Goal: Information Seeking & Learning: Compare options

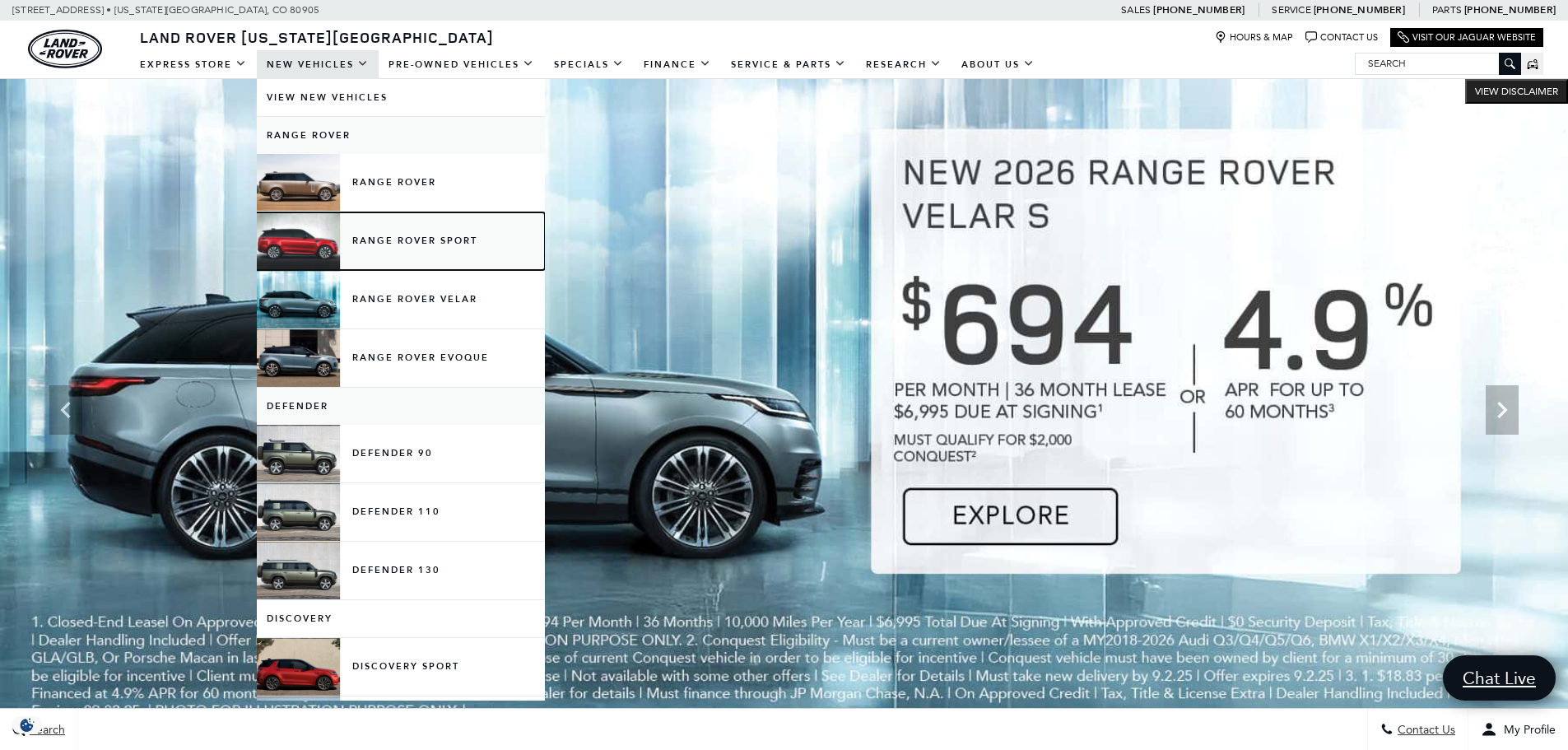
click at [447, 240] on link "Range Rover Sport" at bounding box center [400, 241] width 288 height 58
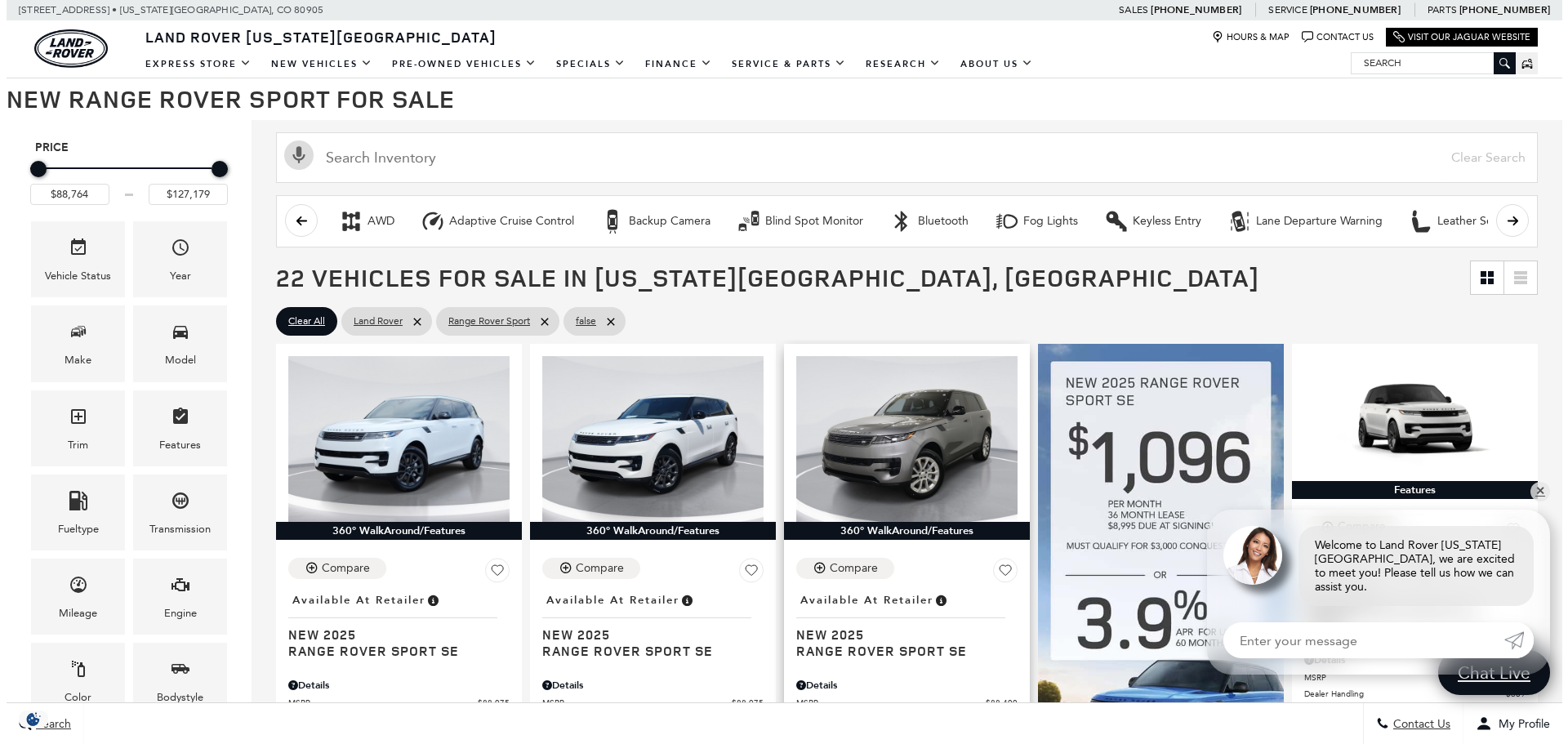
scroll to position [327, 0]
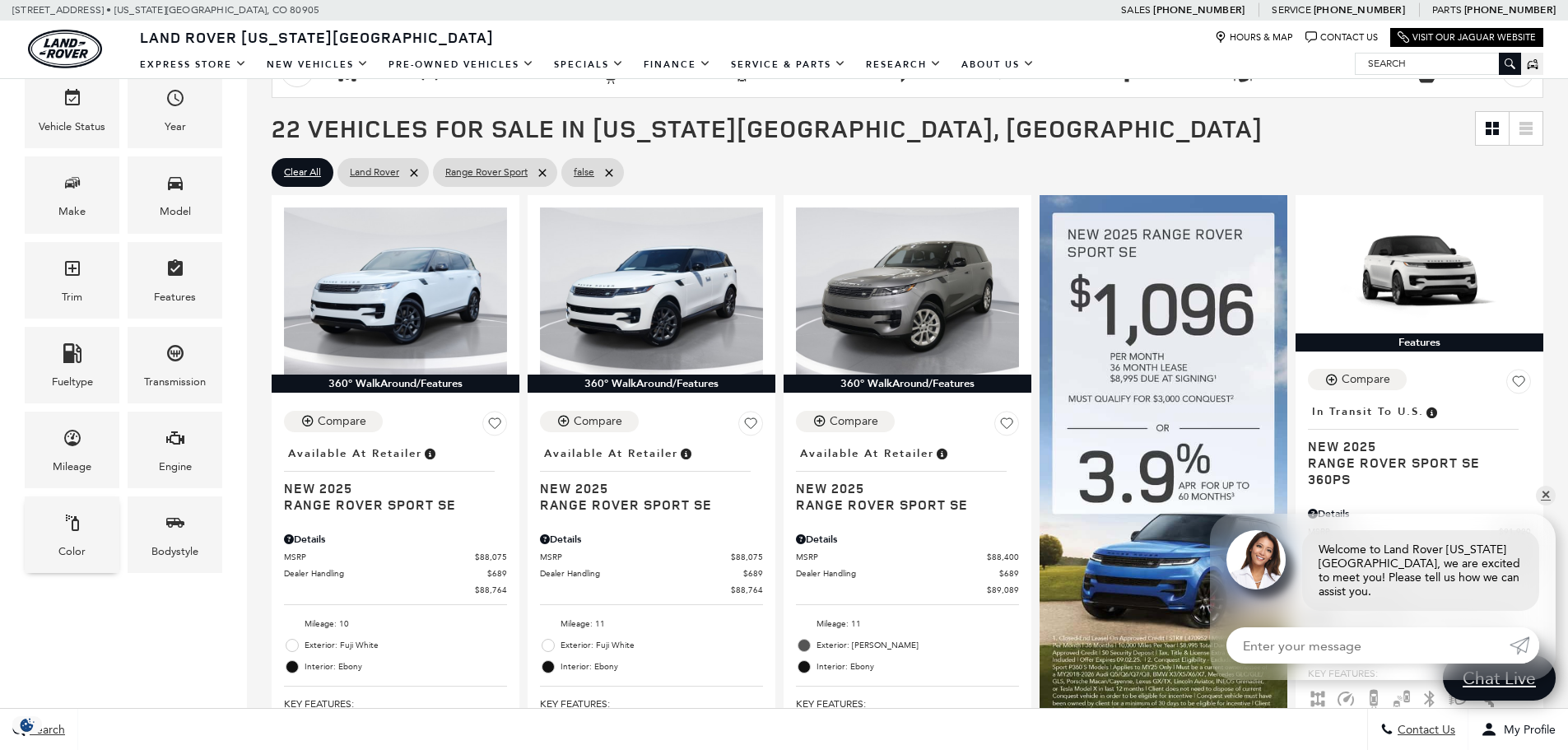
click at [89, 556] on div "Color" at bounding box center [72, 535] width 94 height 77
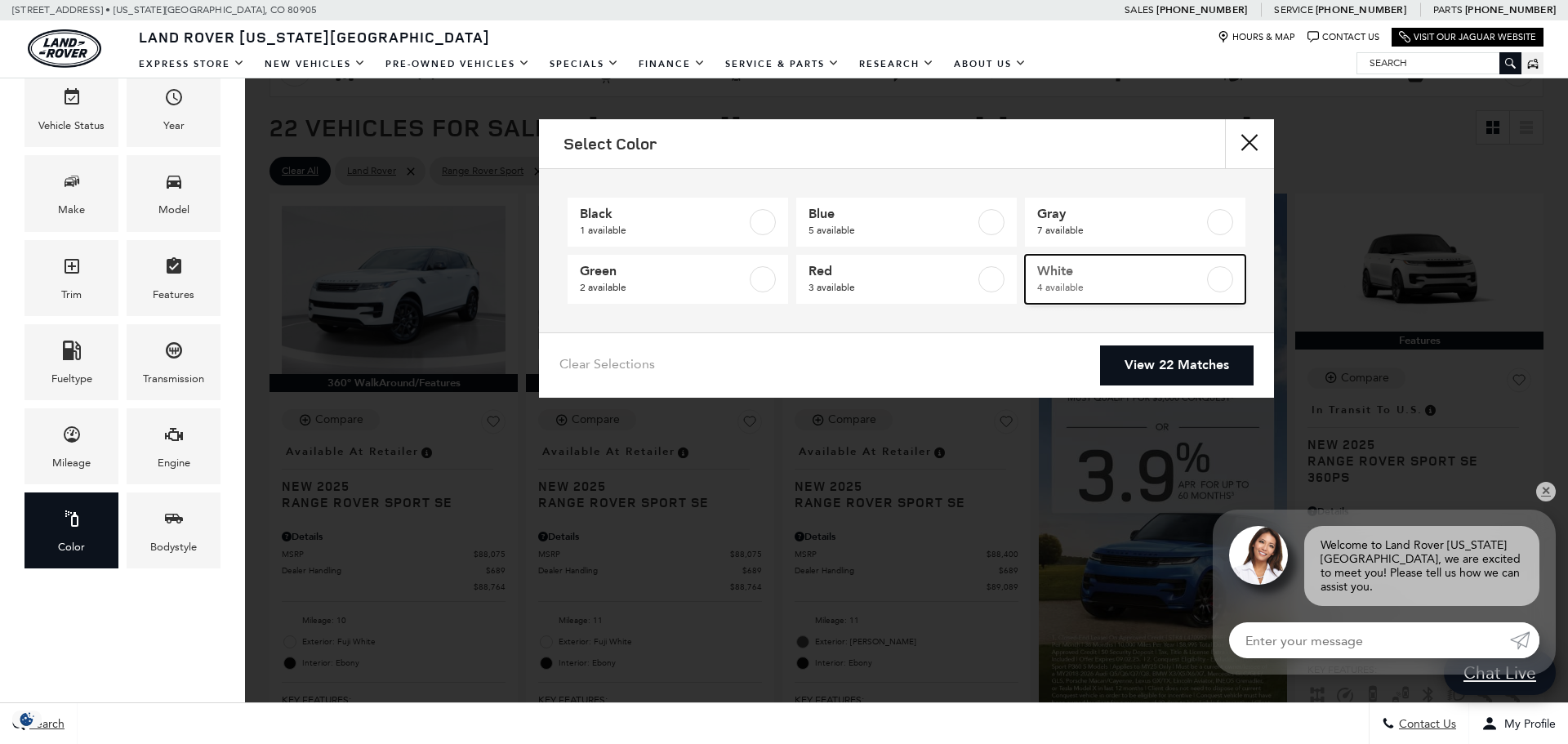
click at [1070, 275] on span "White" at bounding box center [1120, 271] width 167 height 17
type input "$93,834"
checkbox input "true"
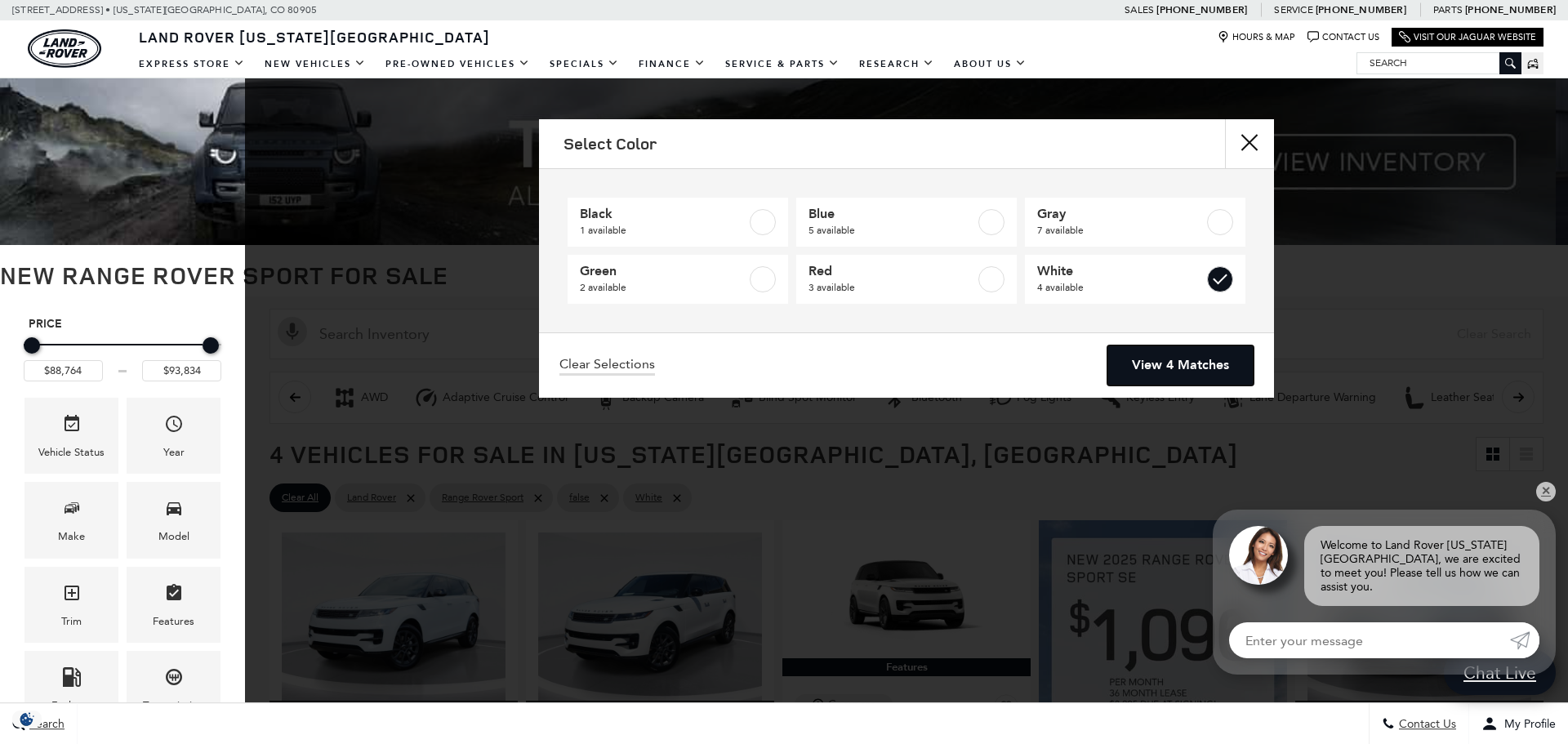
click at [1196, 360] on link "View 4 Matches" at bounding box center [1180, 365] width 146 height 40
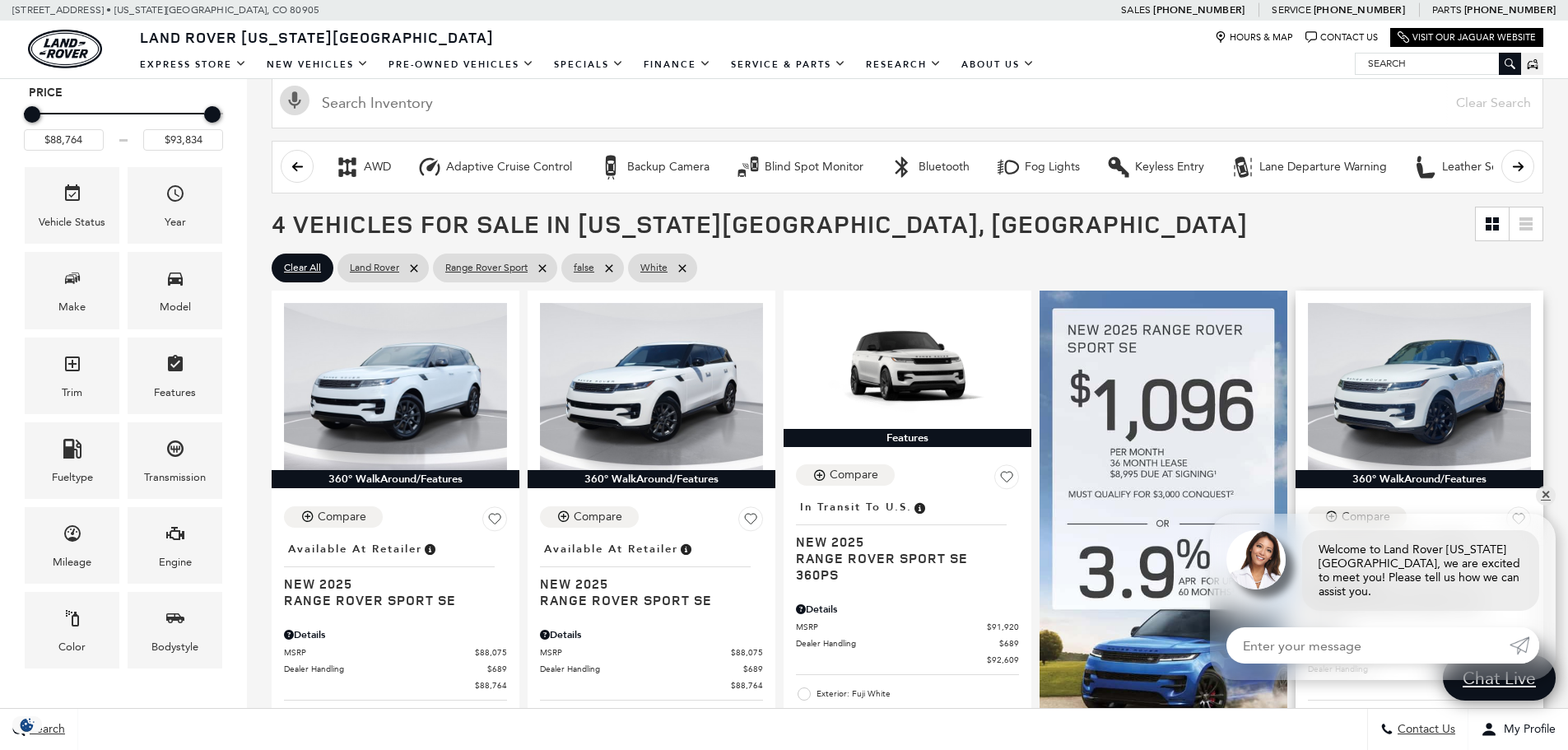
scroll to position [247, 0]
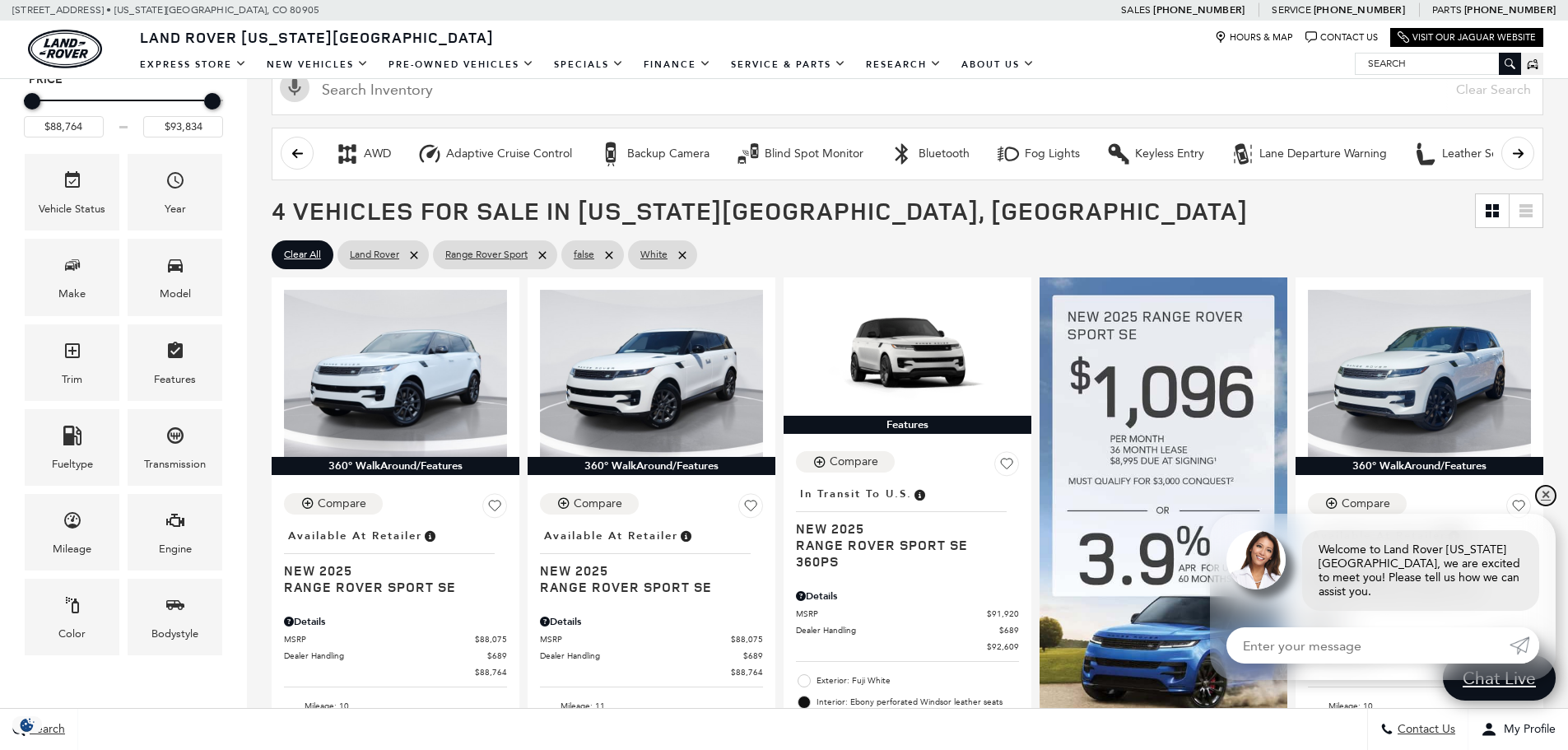
click at [1549, 505] on link "✕" at bounding box center [1545, 495] width 20 height 20
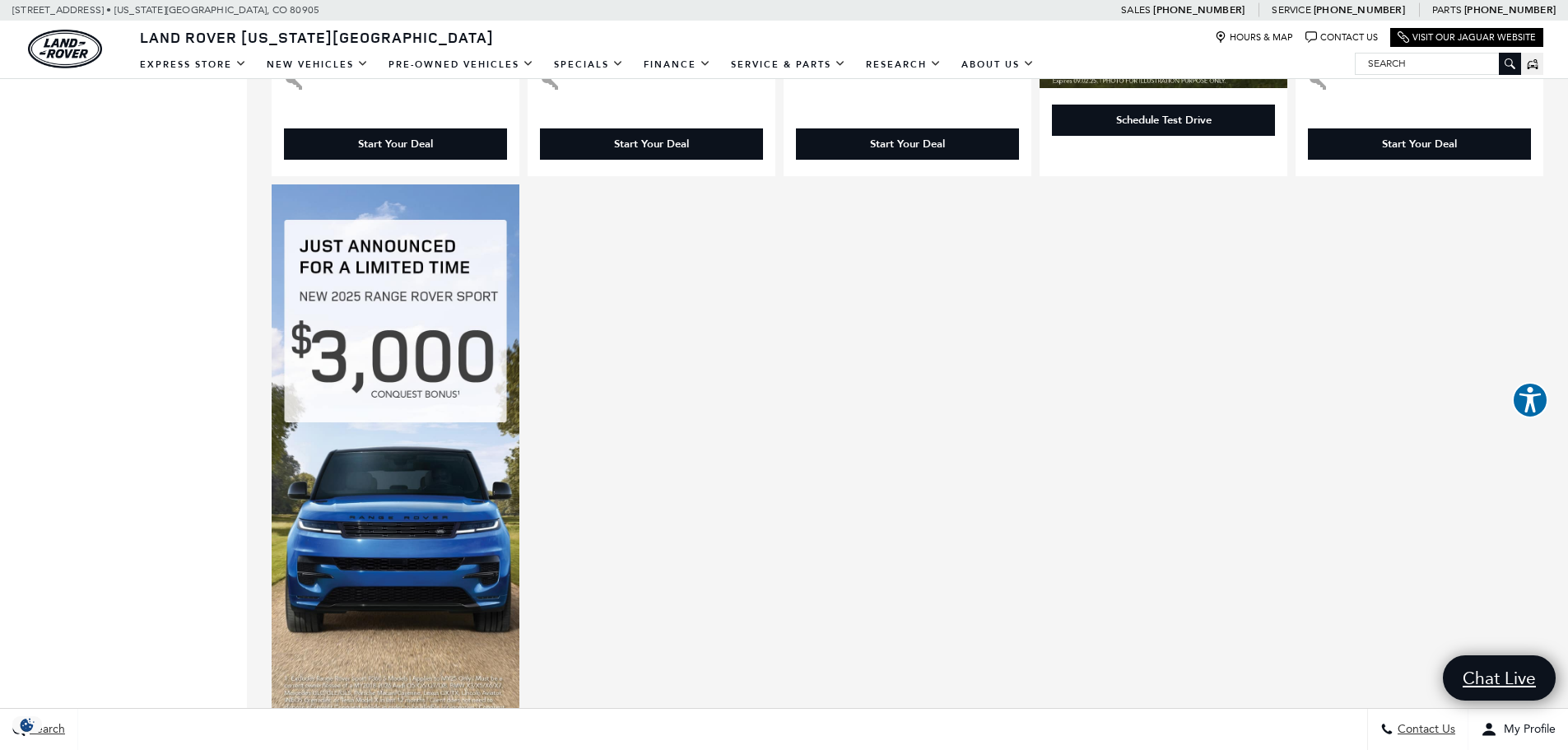
scroll to position [988, 0]
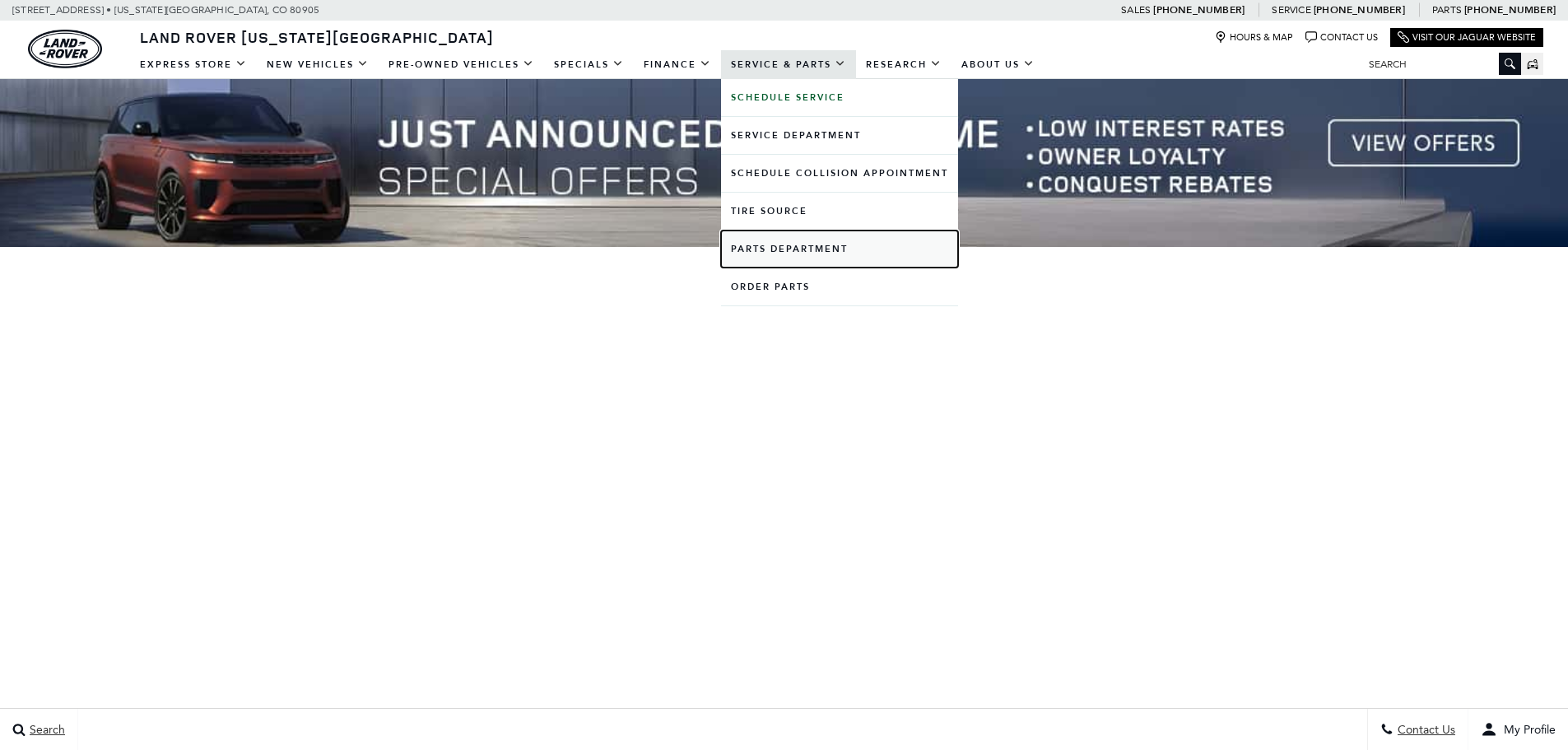
drag, startPoint x: 0, startPoint y: 0, endPoint x: 789, endPoint y: 242, distance: 825.3
click at [789, 242] on link "Parts Department" at bounding box center [839, 250] width 237 height 37
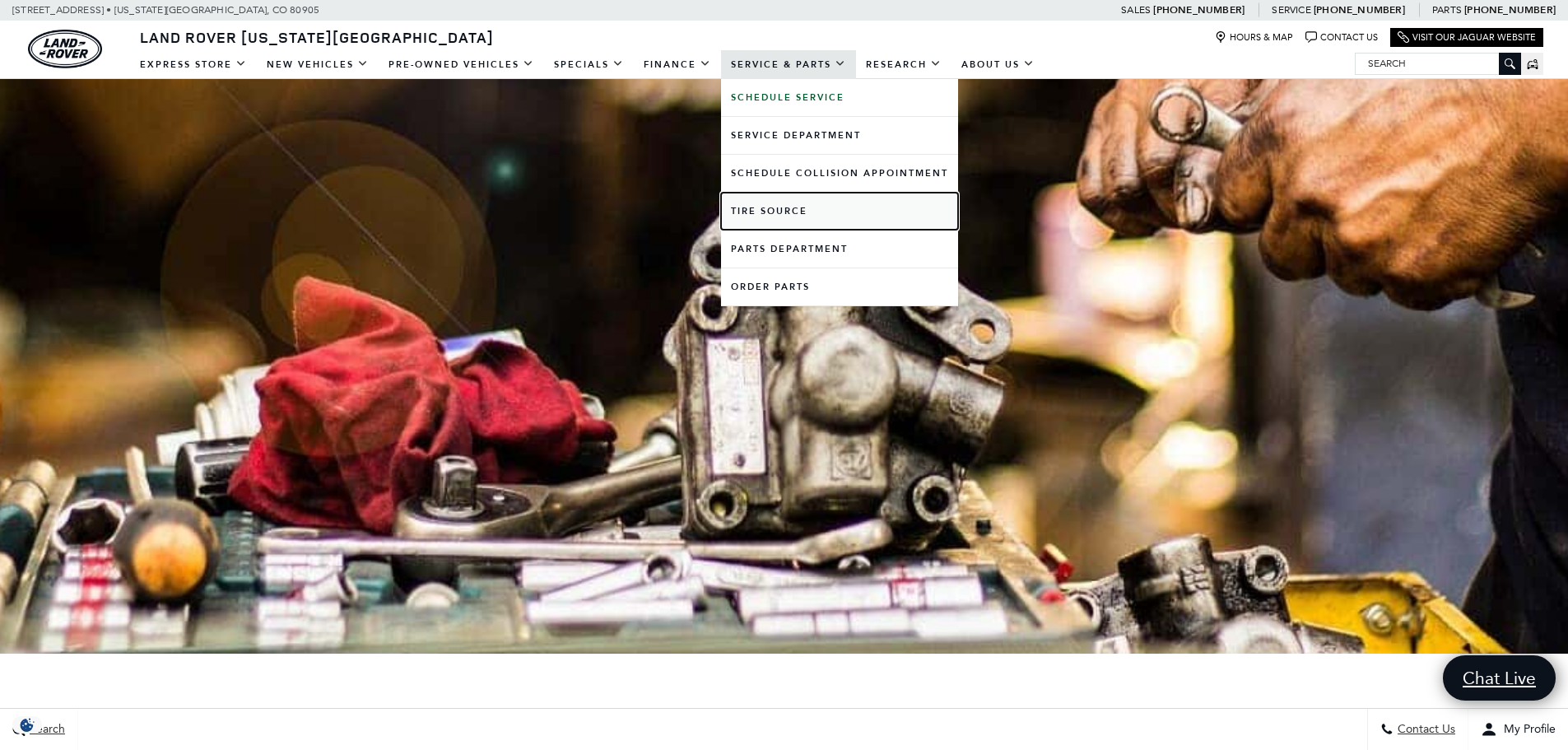
click at [805, 199] on link "Tire Source" at bounding box center [839, 211] width 237 height 37
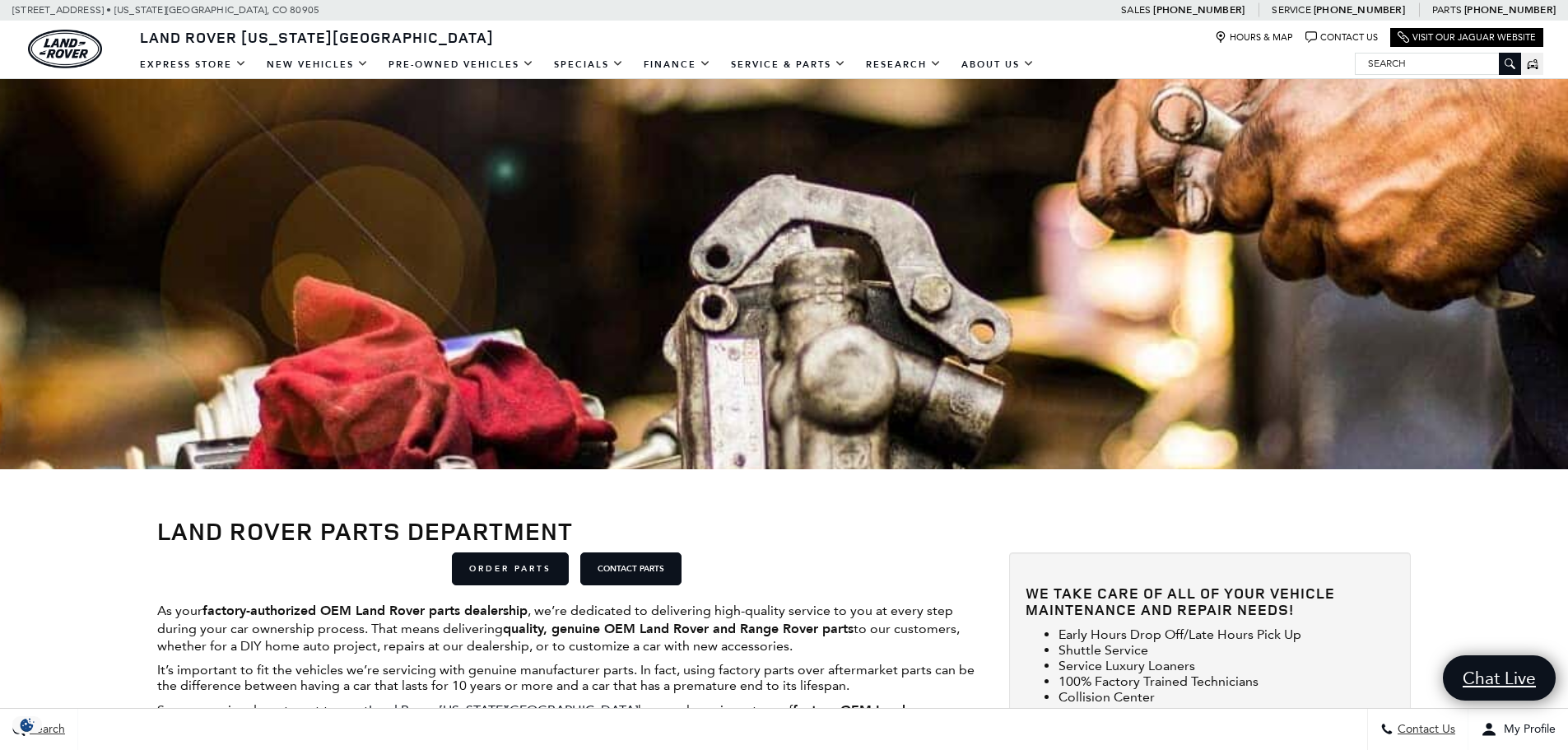
scroll to position [165, 0]
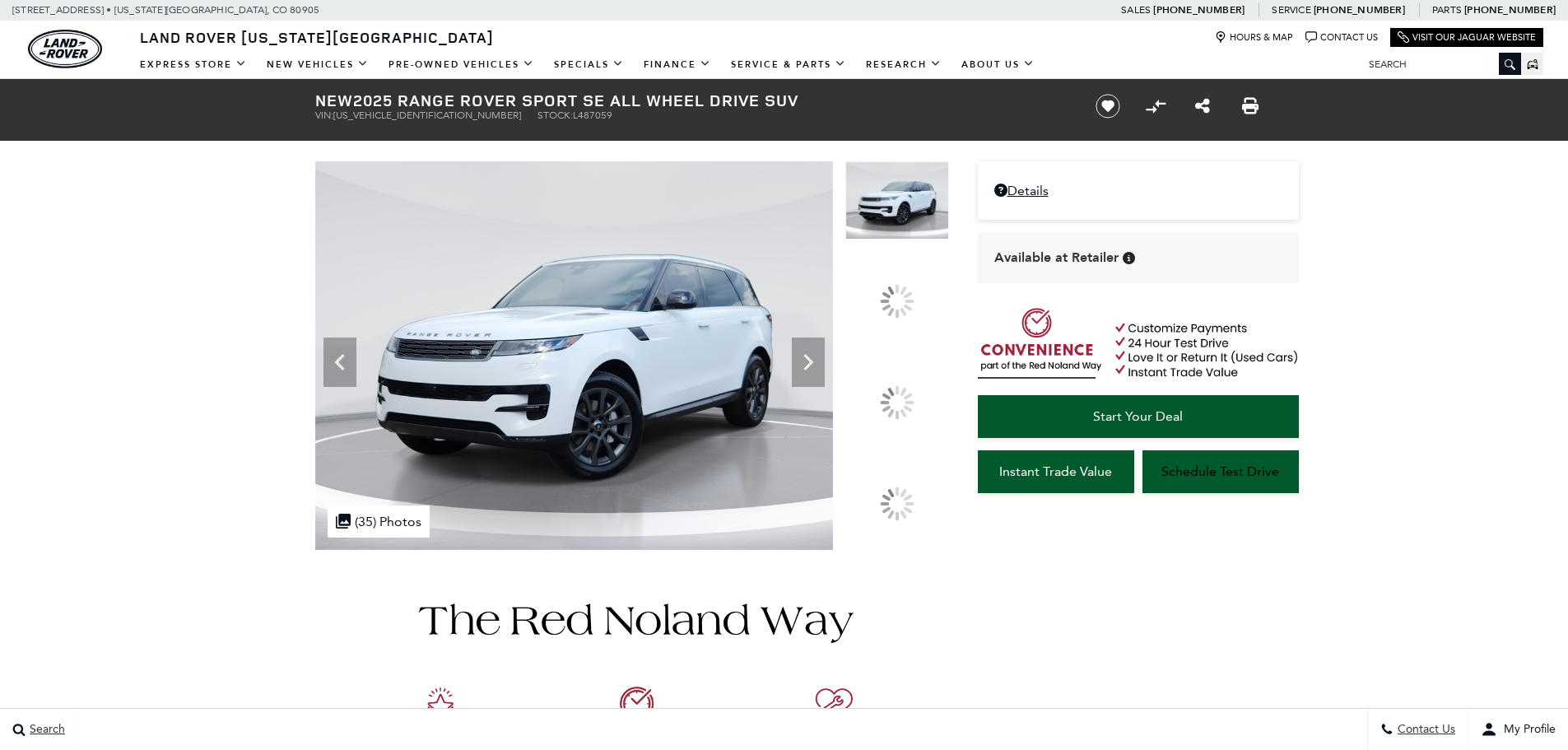
click at [897, 409] on div at bounding box center [897, 402] width 34 height 34
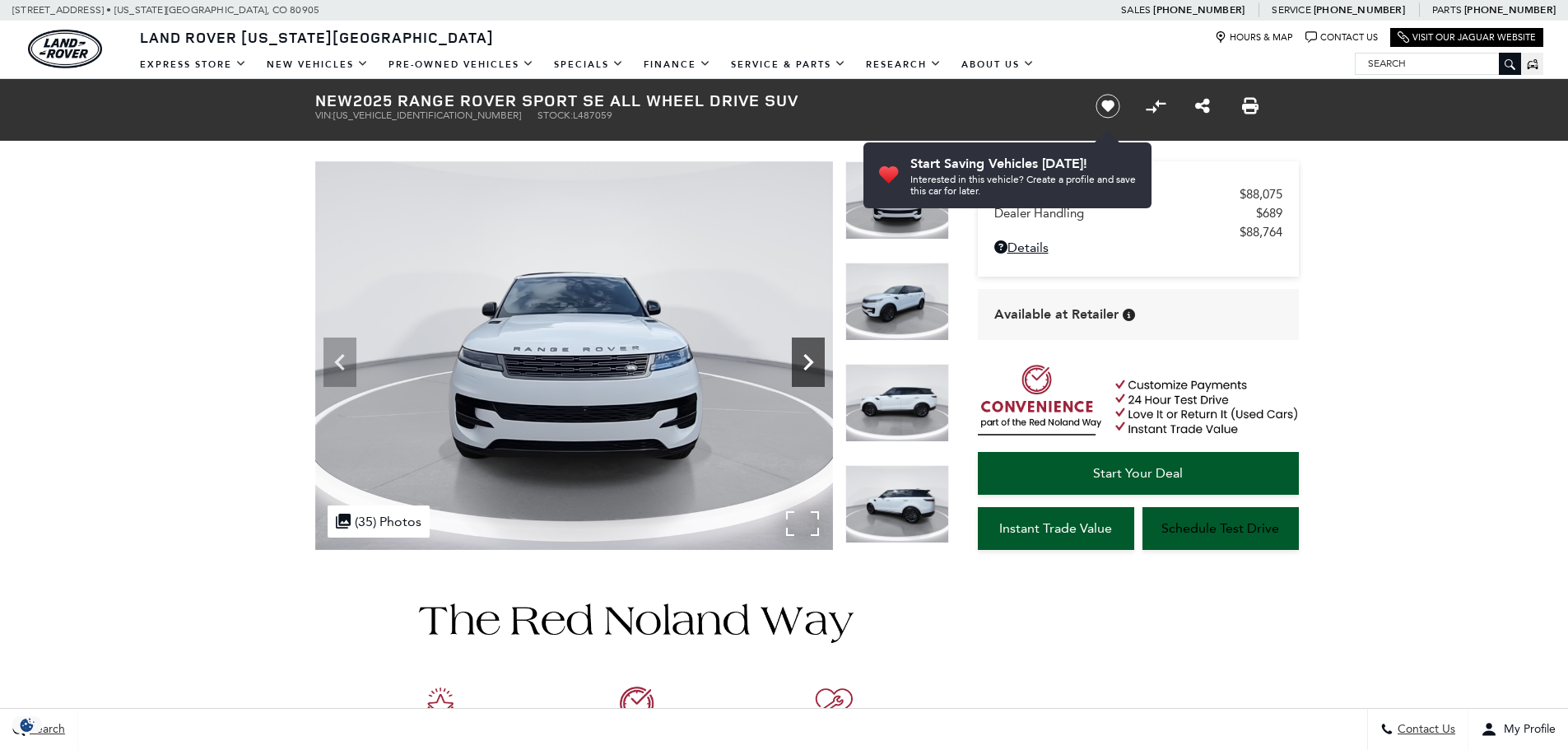
click at [805, 370] on icon "Next" at bounding box center [809, 362] width 10 height 17
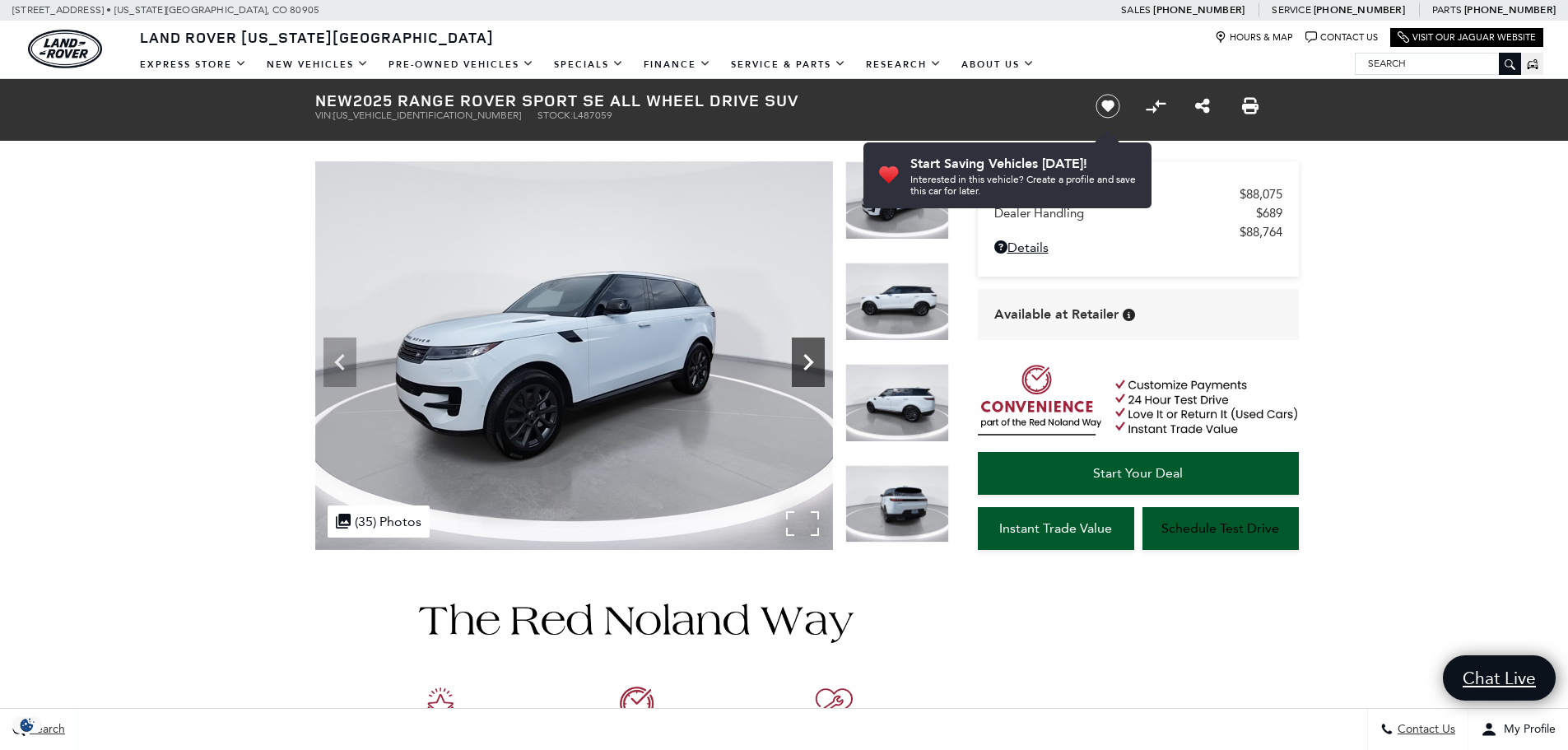
click at [805, 370] on icon "Next" at bounding box center [809, 362] width 10 height 17
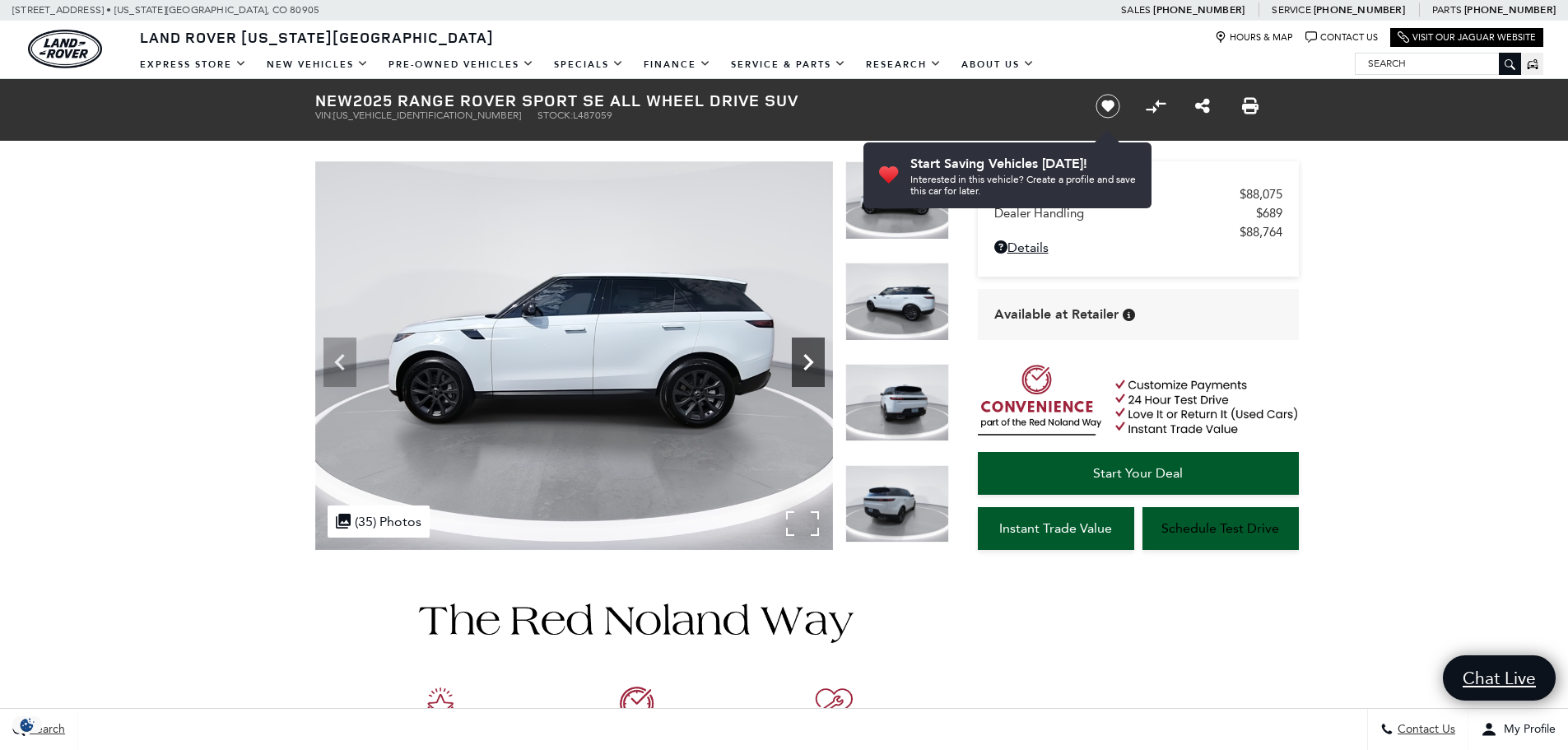
click at [805, 370] on icon "Next" at bounding box center [809, 362] width 10 height 17
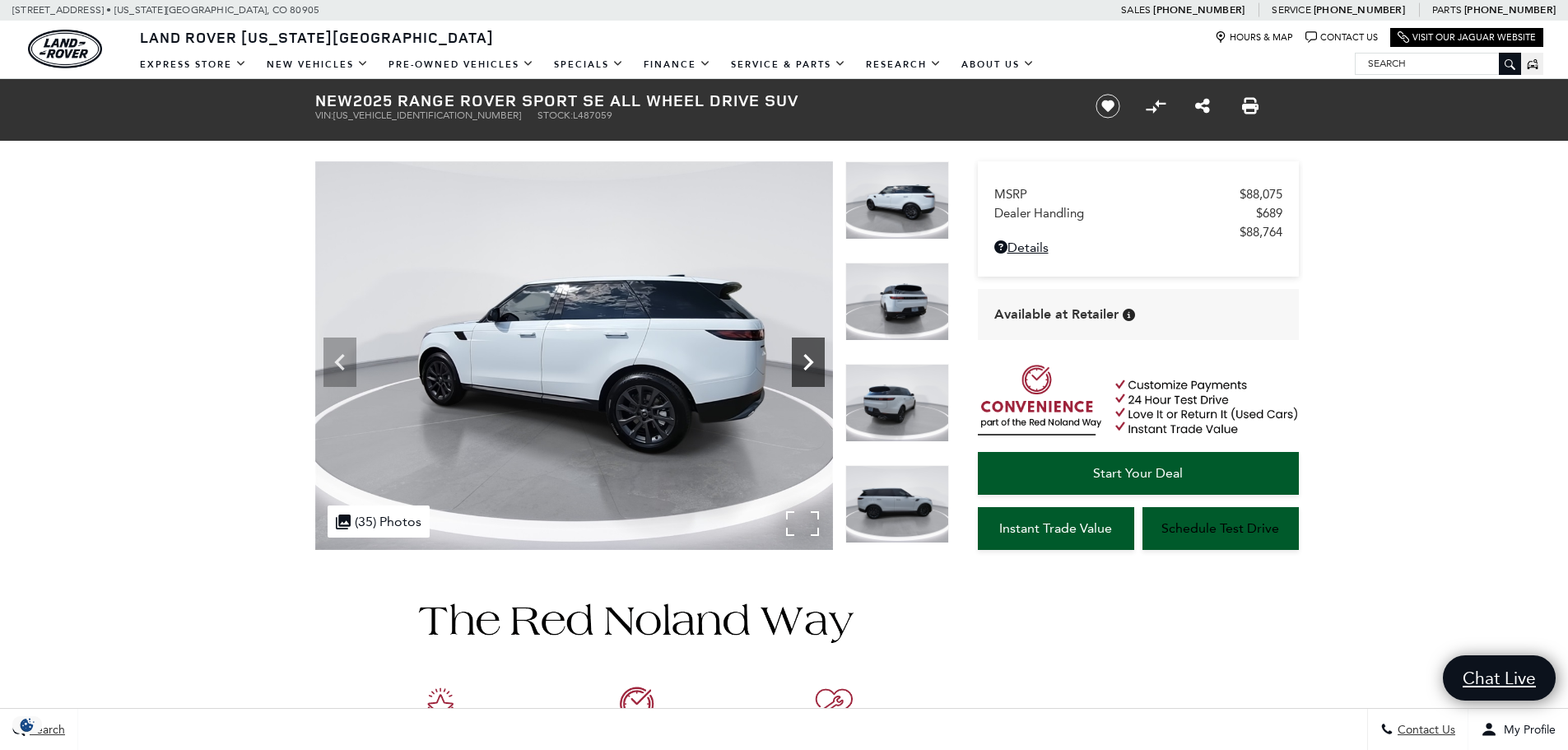
click at [805, 370] on icon "Next" at bounding box center [809, 362] width 10 height 17
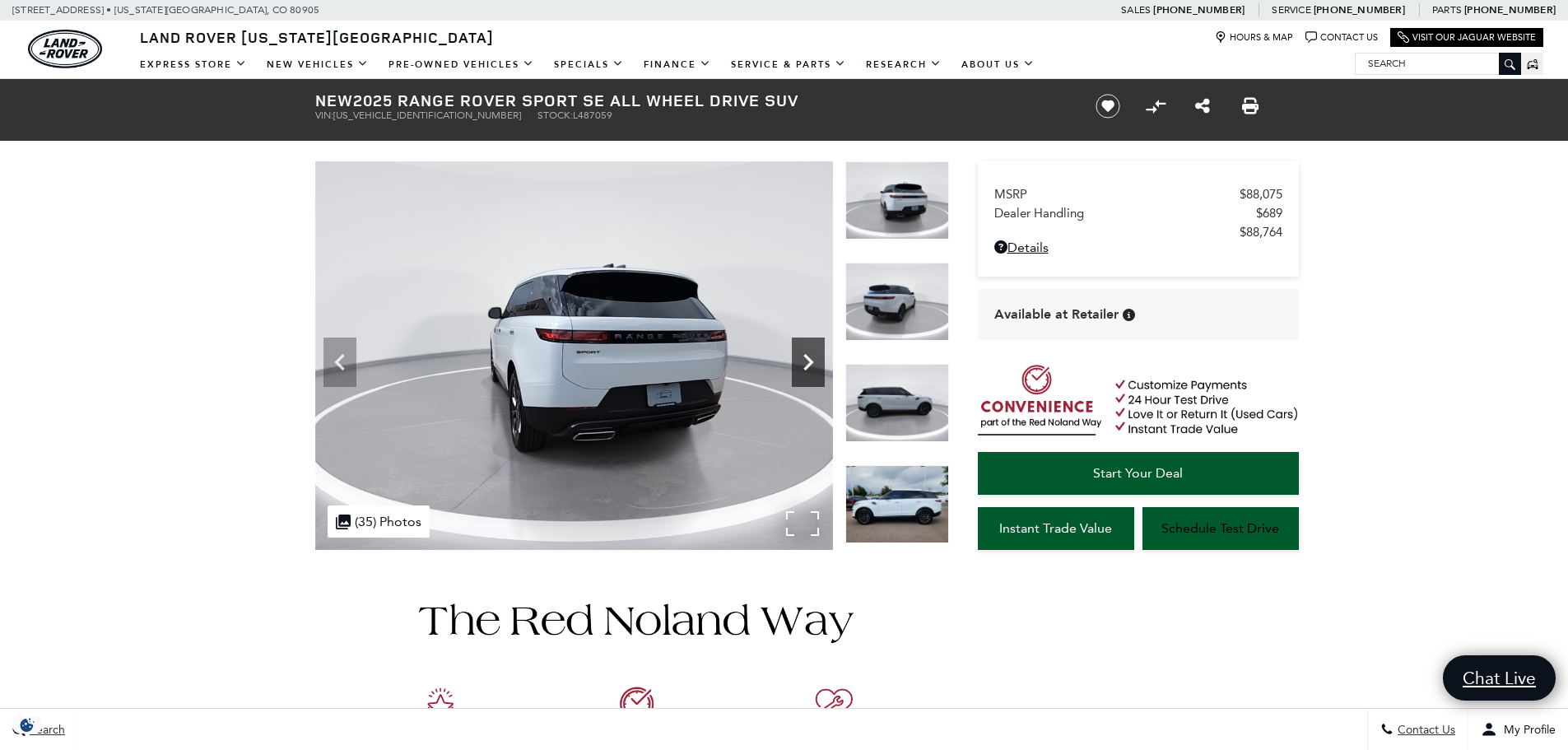
click at [805, 370] on icon "Next" at bounding box center [809, 362] width 10 height 17
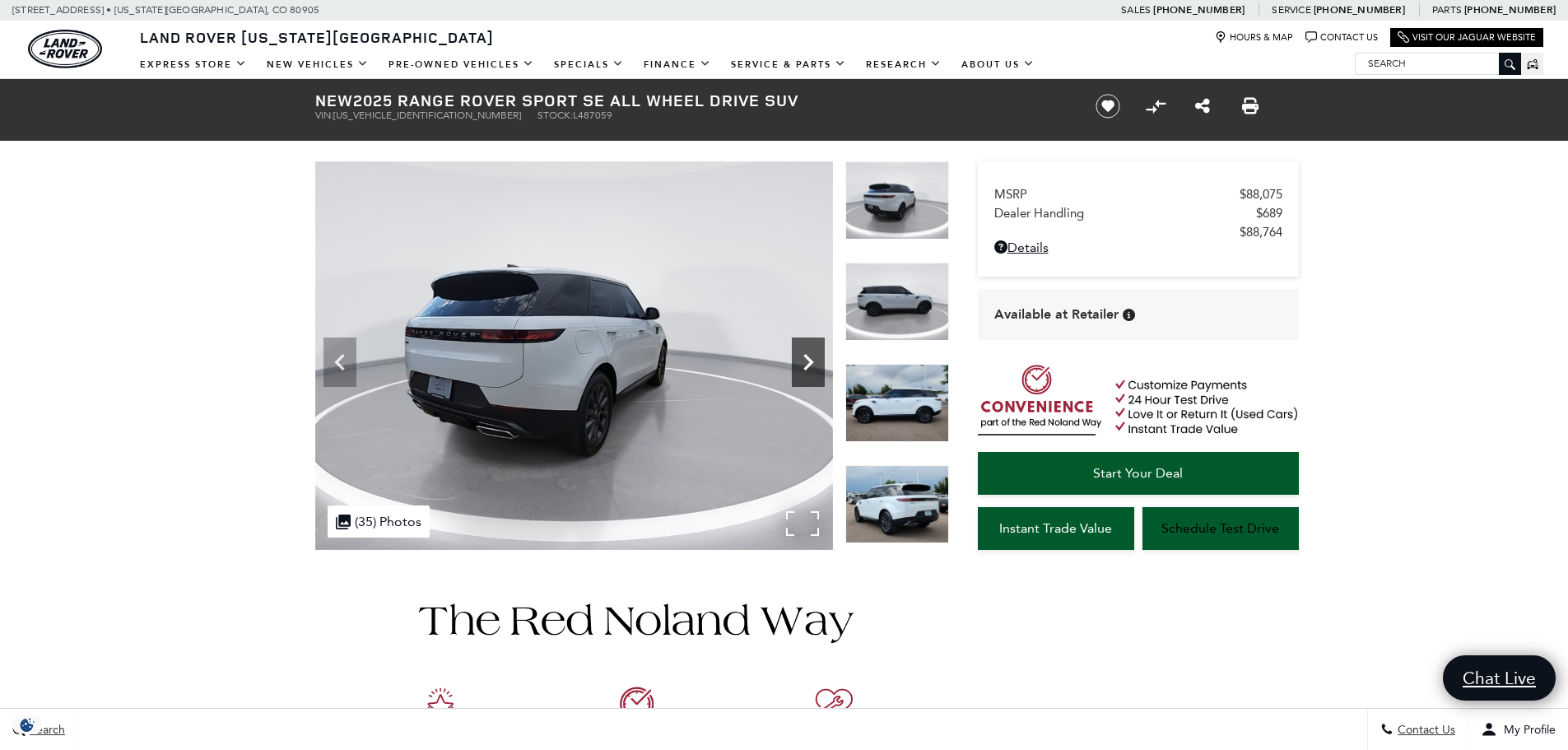
click at [805, 370] on icon "Next" at bounding box center [809, 362] width 10 height 17
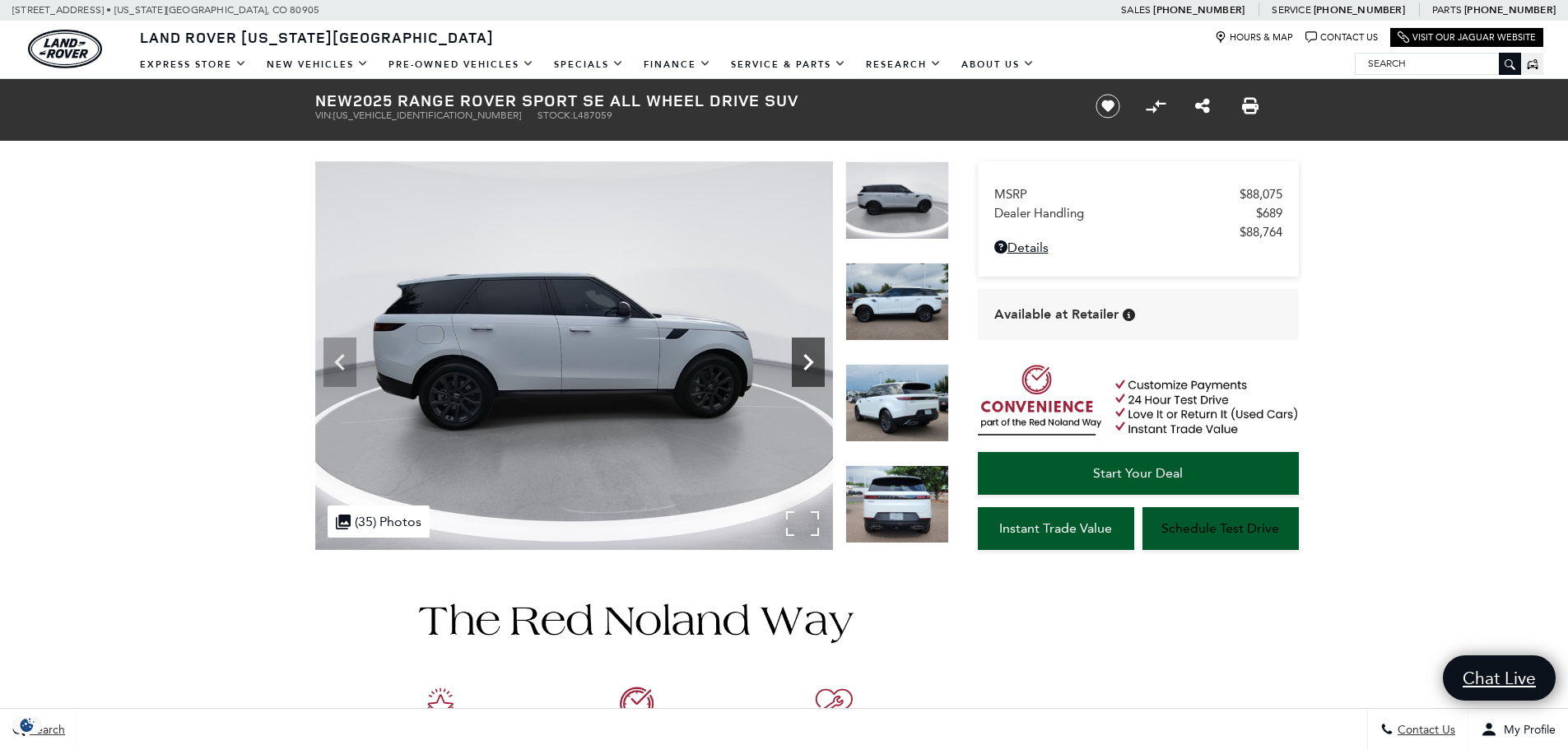
click at [805, 370] on icon "Next" at bounding box center [809, 362] width 10 height 17
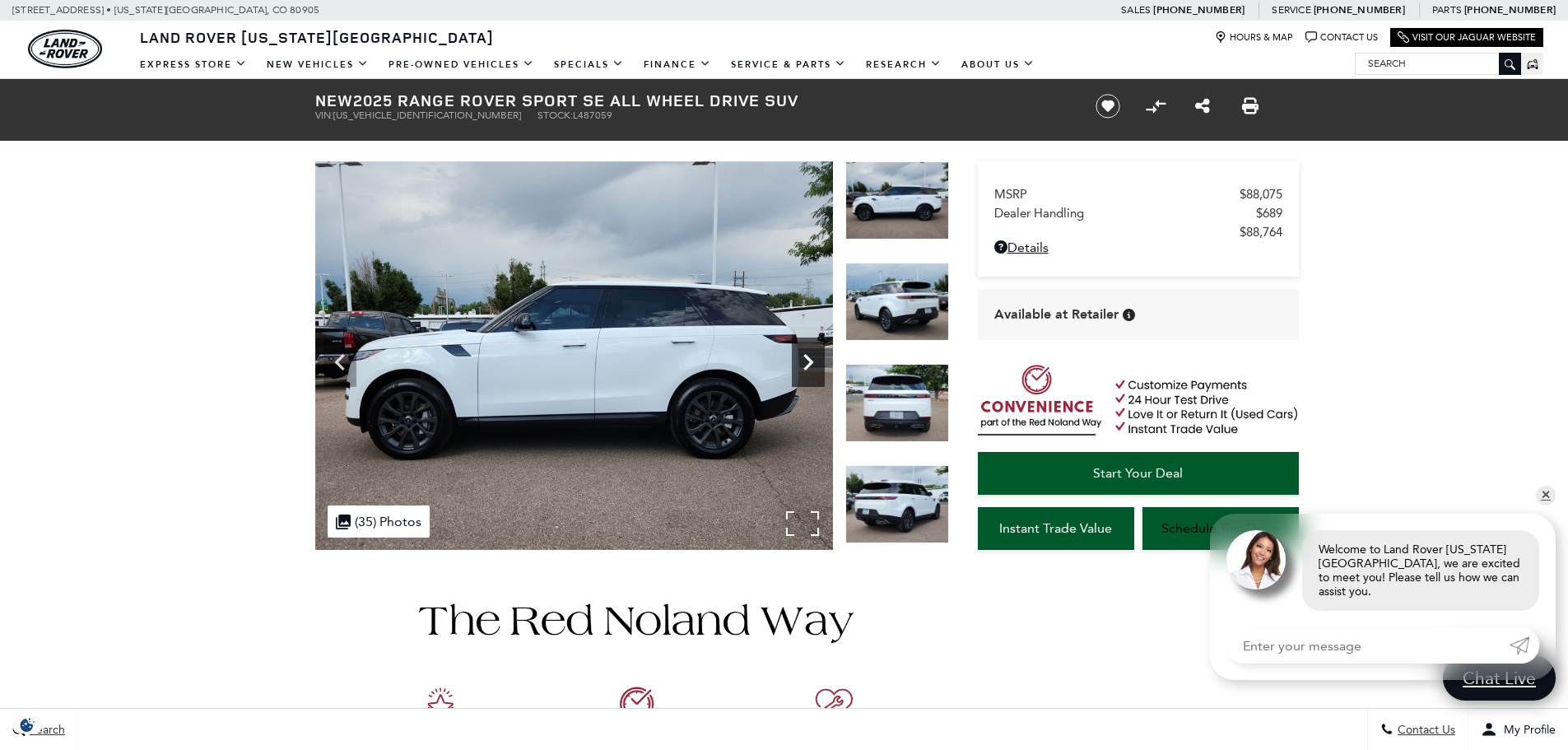
click at [805, 370] on icon "Next" at bounding box center [809, 362] width 10 height 17
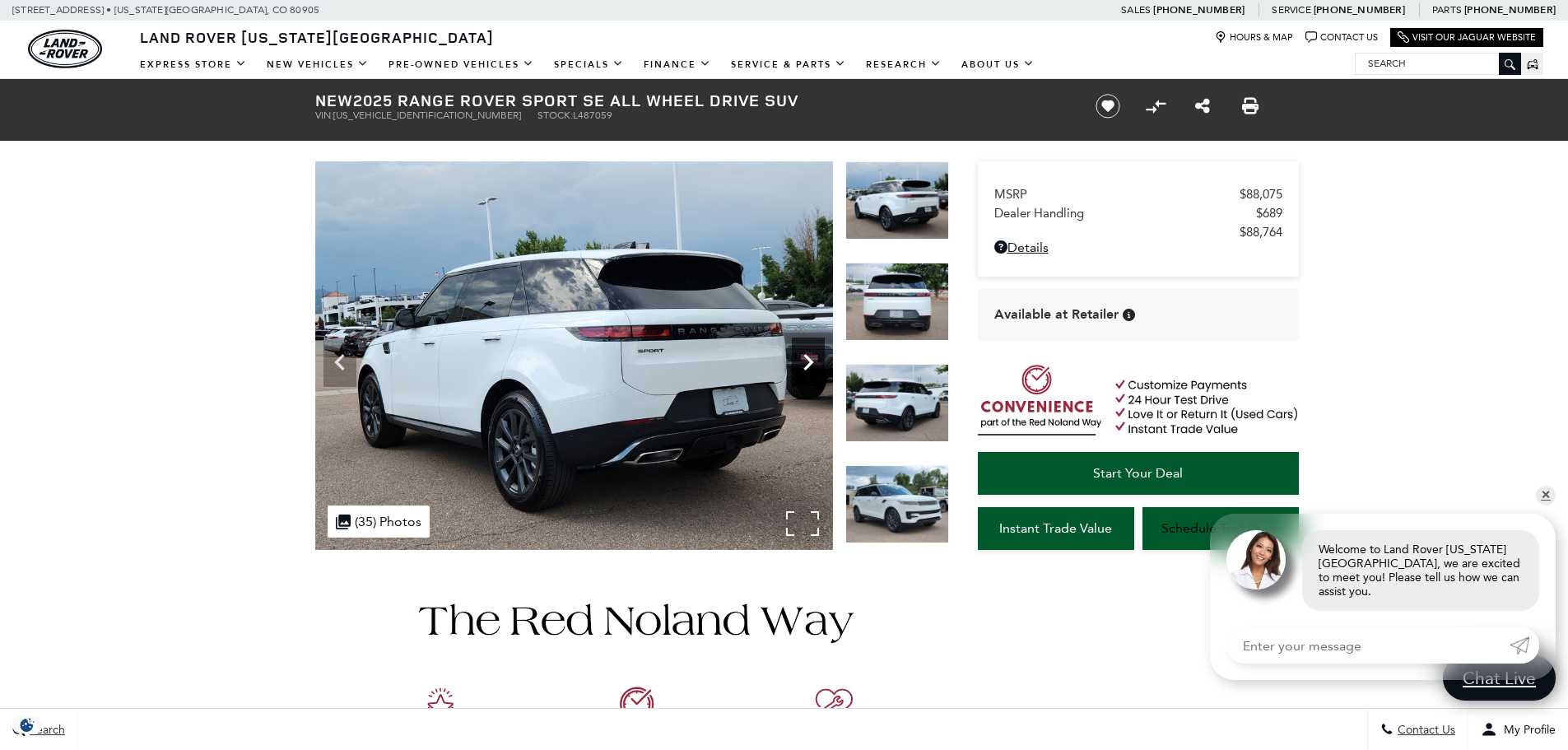
click at [805, 370] on icon "Next" at bounding box center [809, 362] width 10 height 17
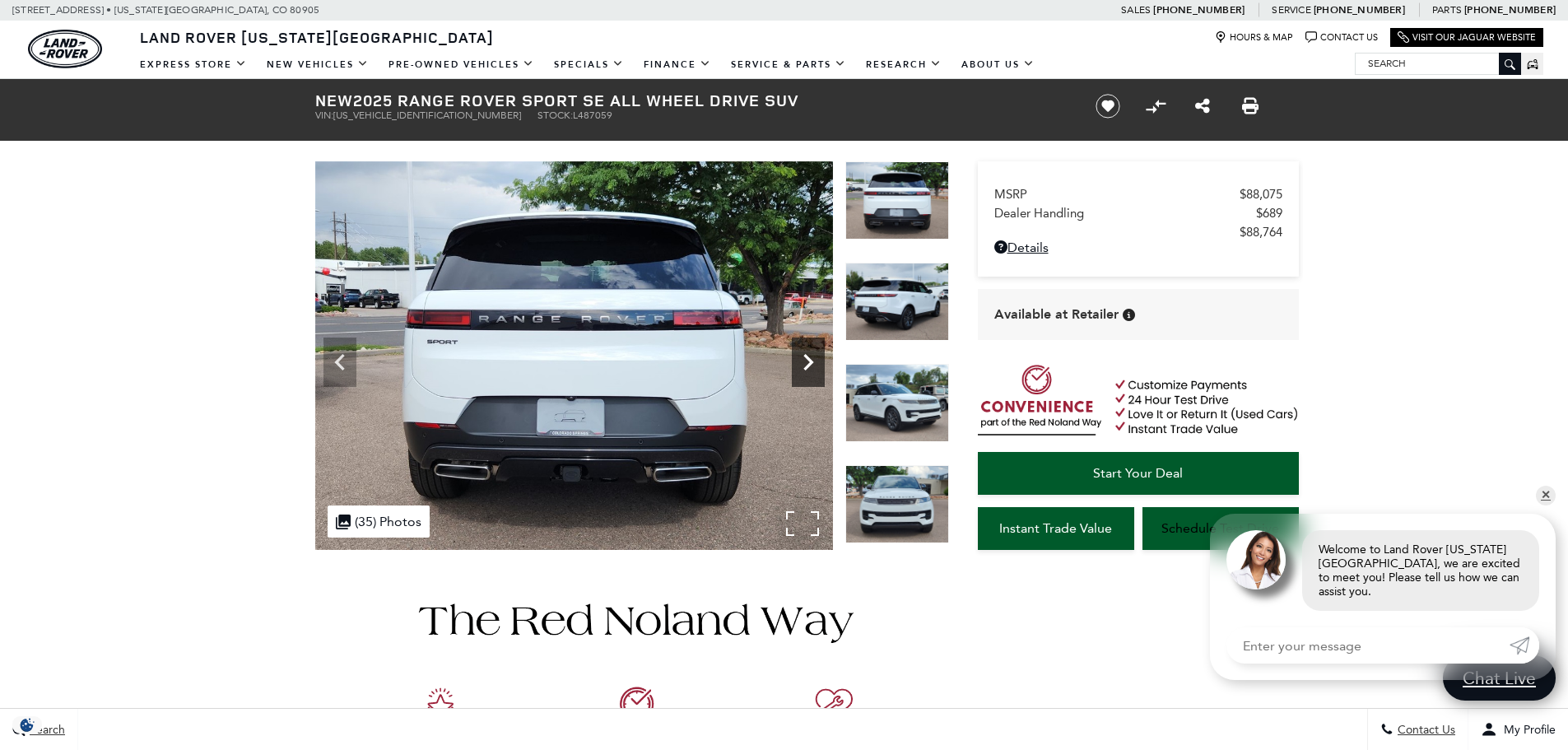
click at [805, 370] on icon "Next" at bounding box center [809, 362] width 10 height 17
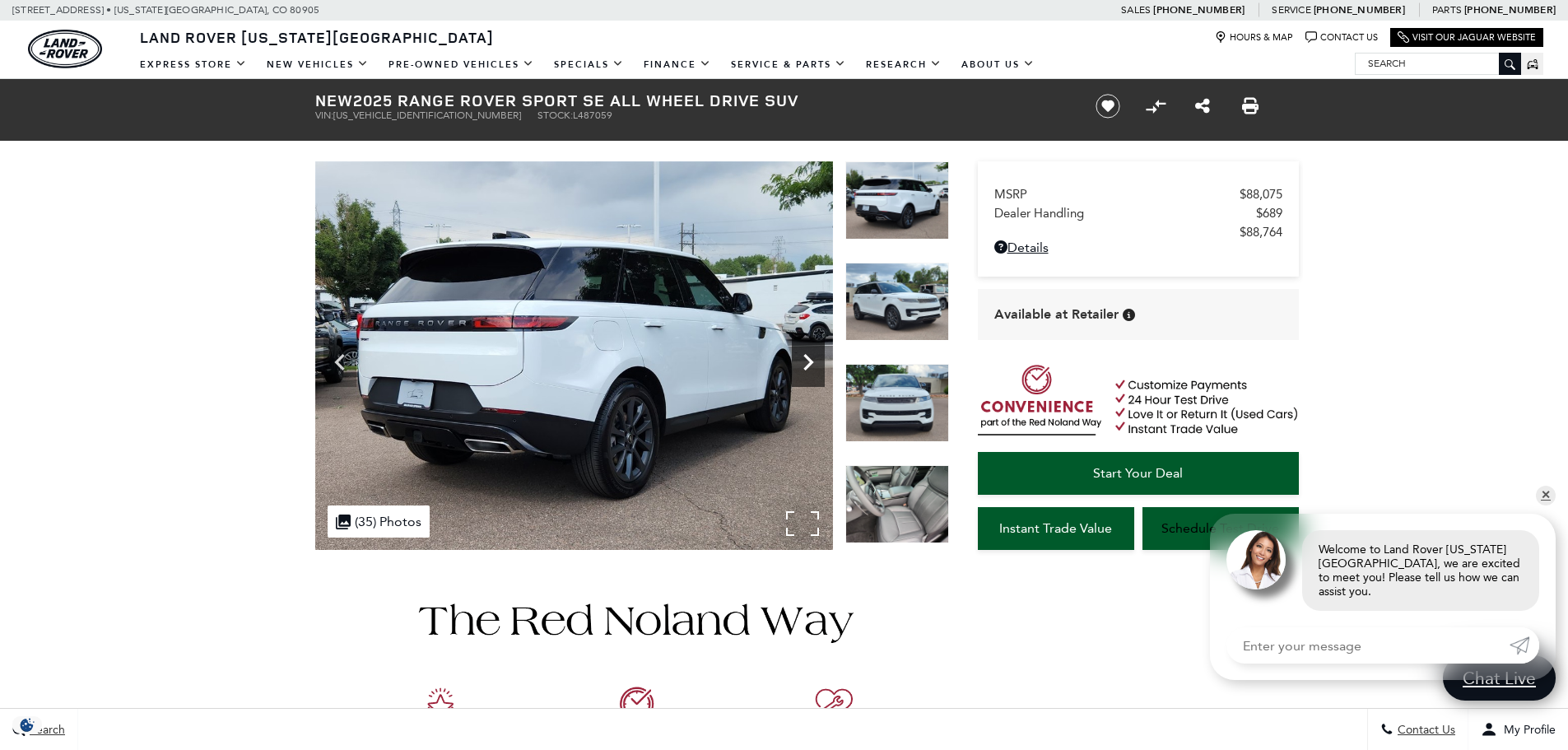
click at [805, 370] on icon "Next" at bounding box center [809, 362] width 10 height 17
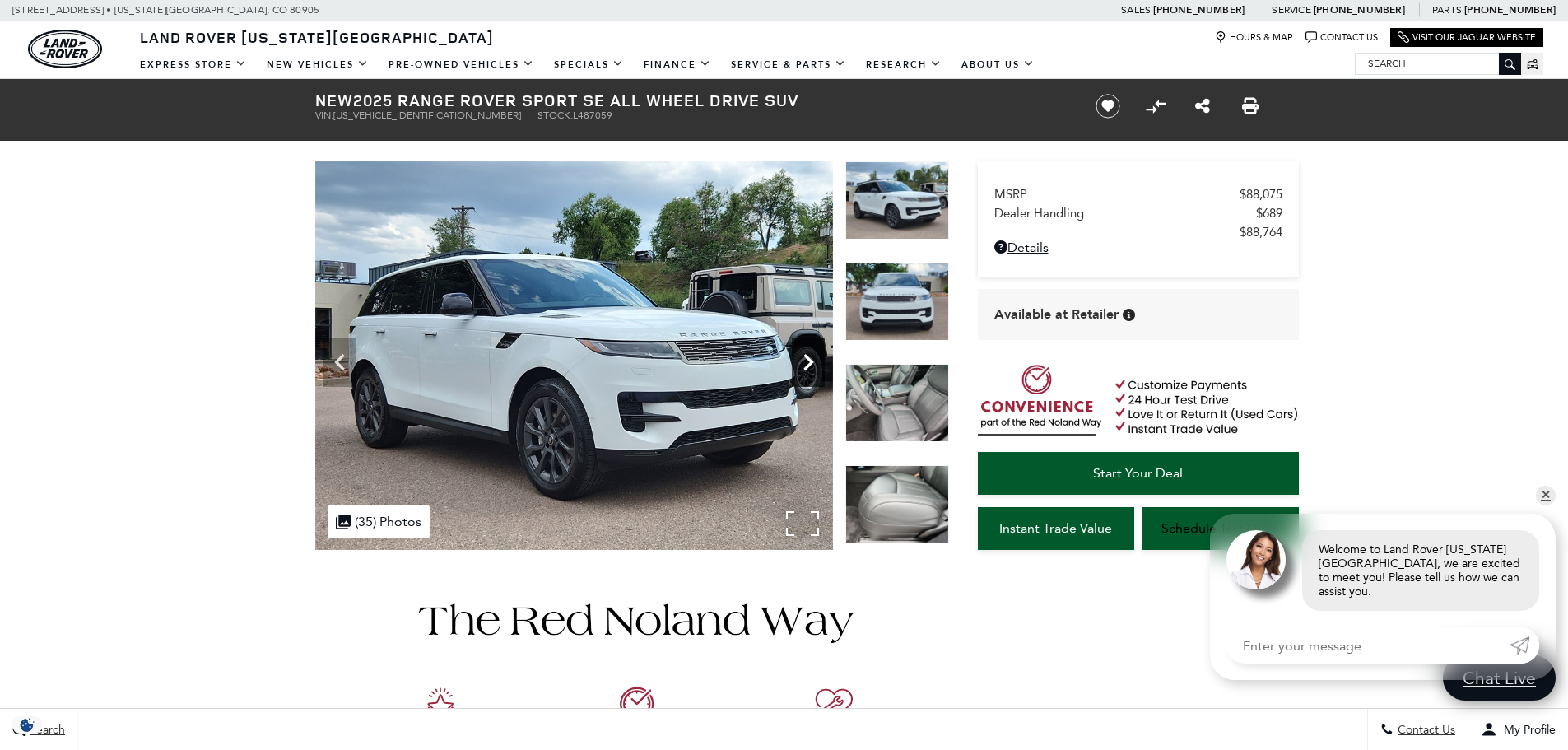
click at [805, 370] on icon "Next" at bounding box center [809, 362] width 10 height 17
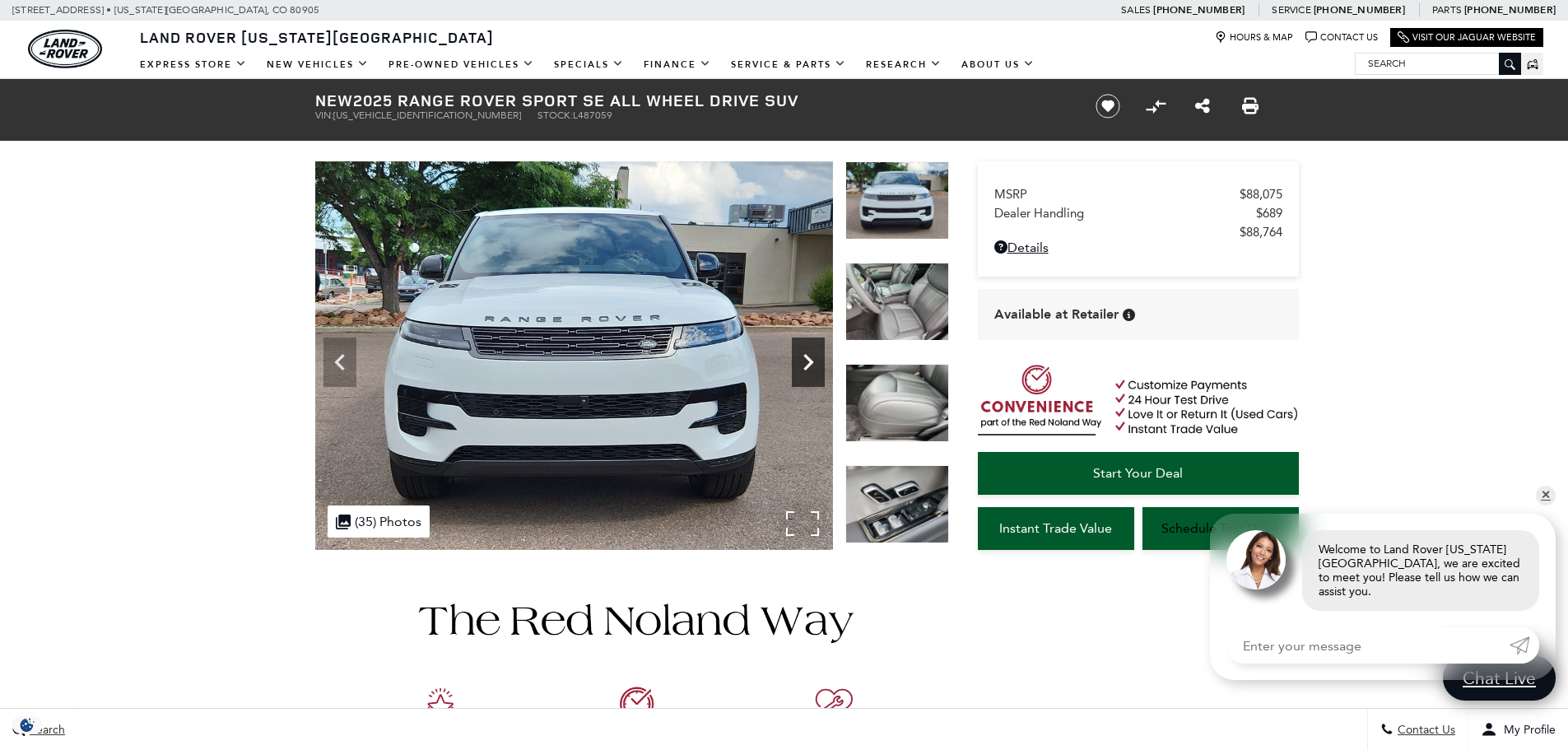
click at [805, 370] on icon "Next" at bounding box center [809, 362] width 10 height 17
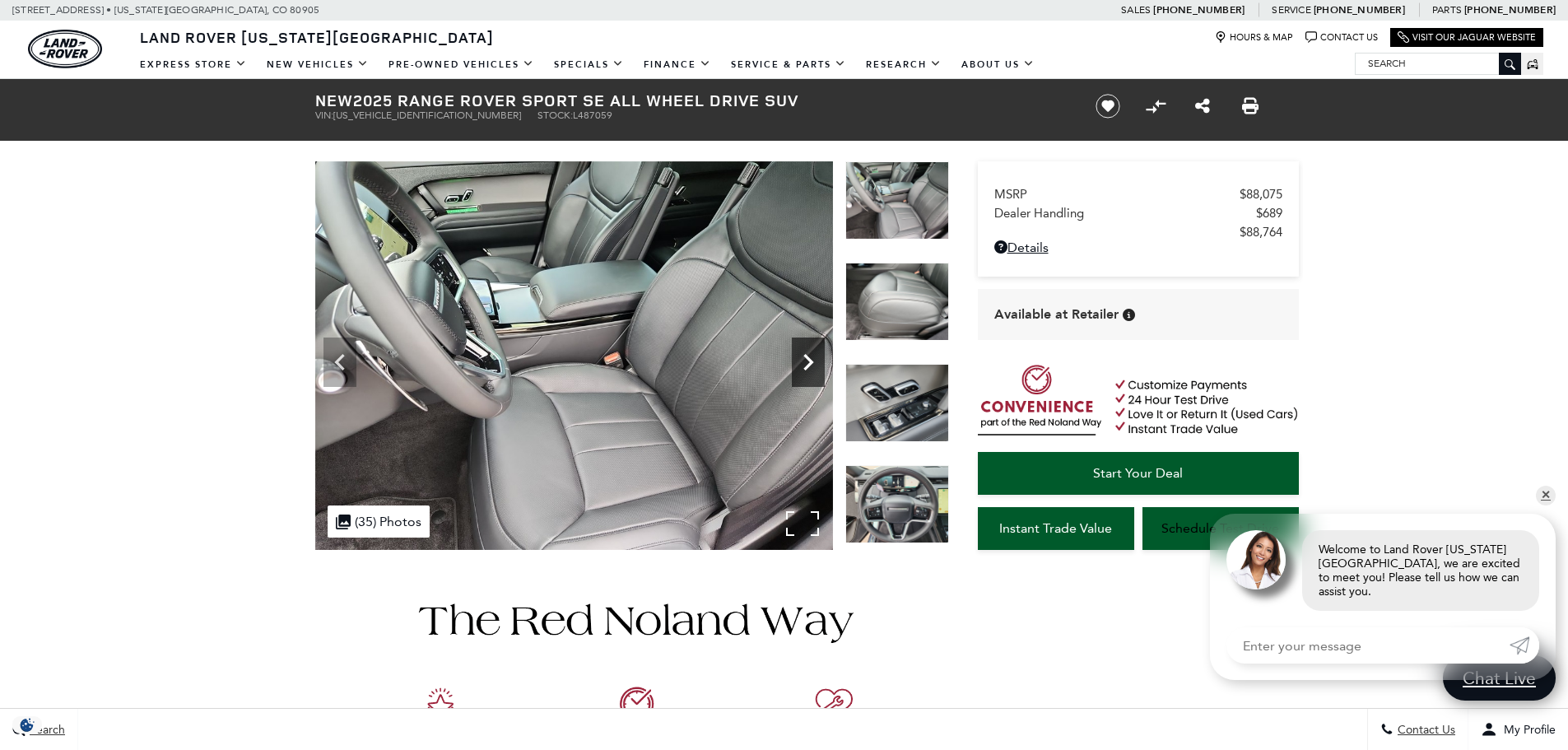
click at [805, 370] on icon "Next" at bounding box center [809, 362] width 10 height 17
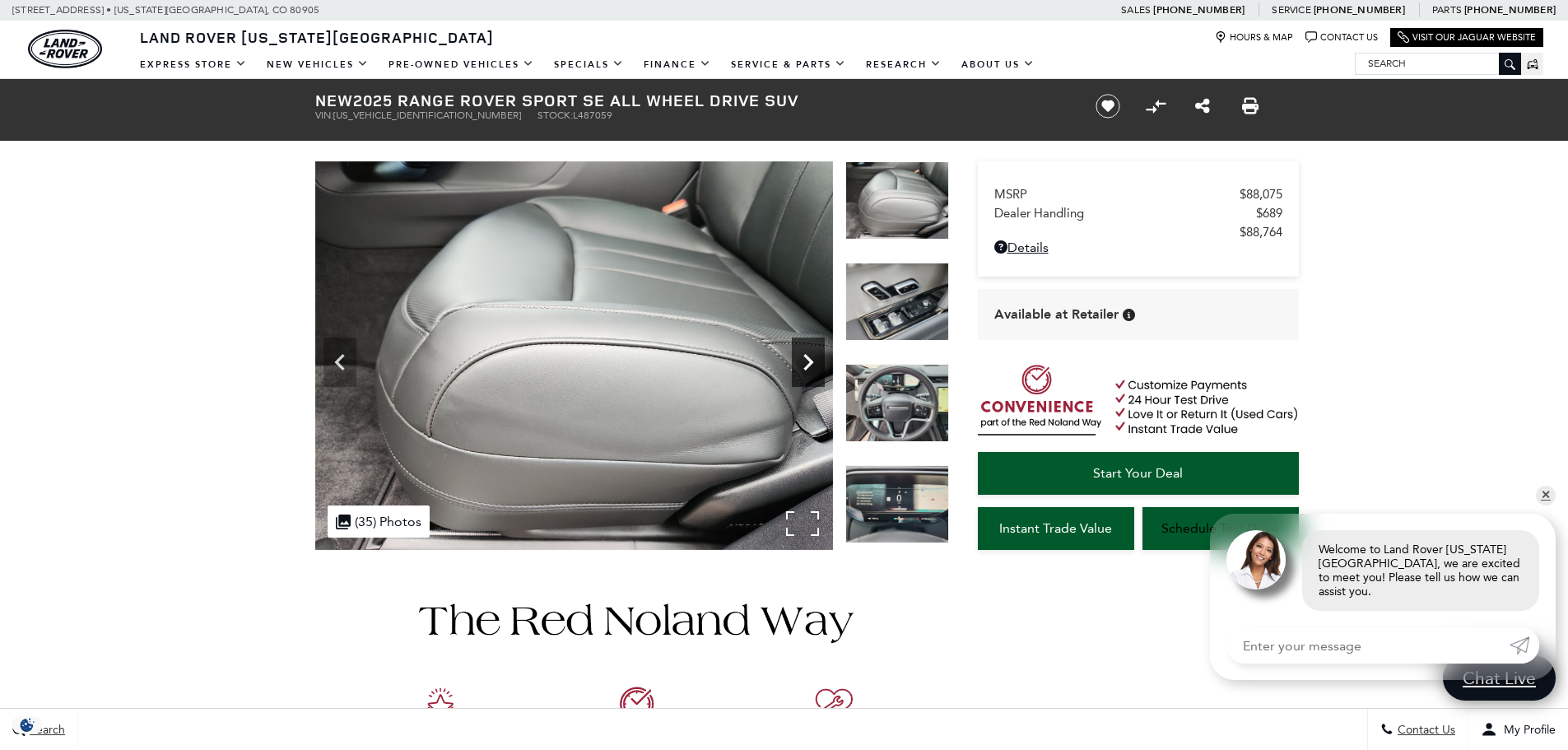
click at [805, 370] on icon "Next" at bounding box center [809, 362] width 10 height 17
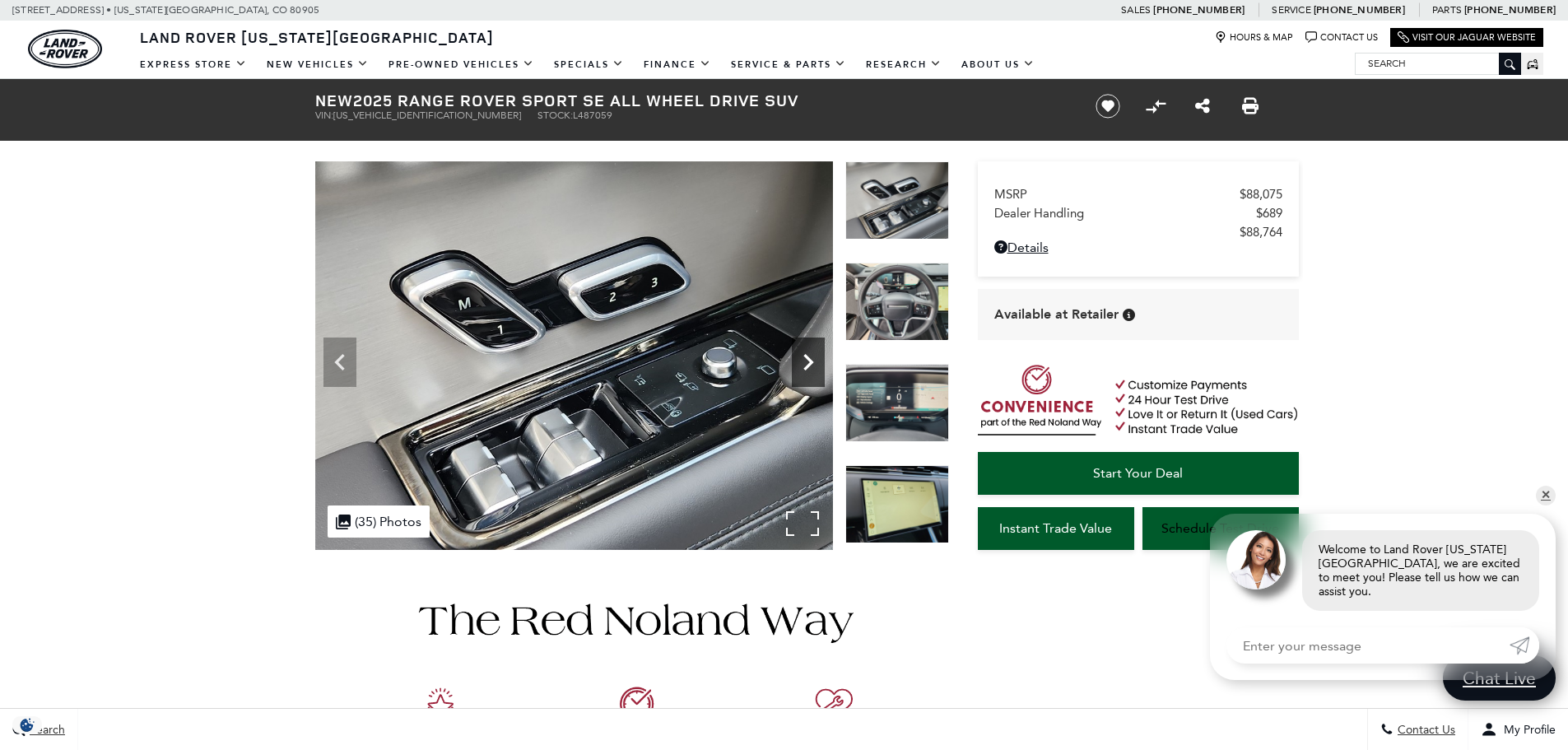
click at [805, 370] on icon "Next" at bounding box center [809, 362] width 10 height 17
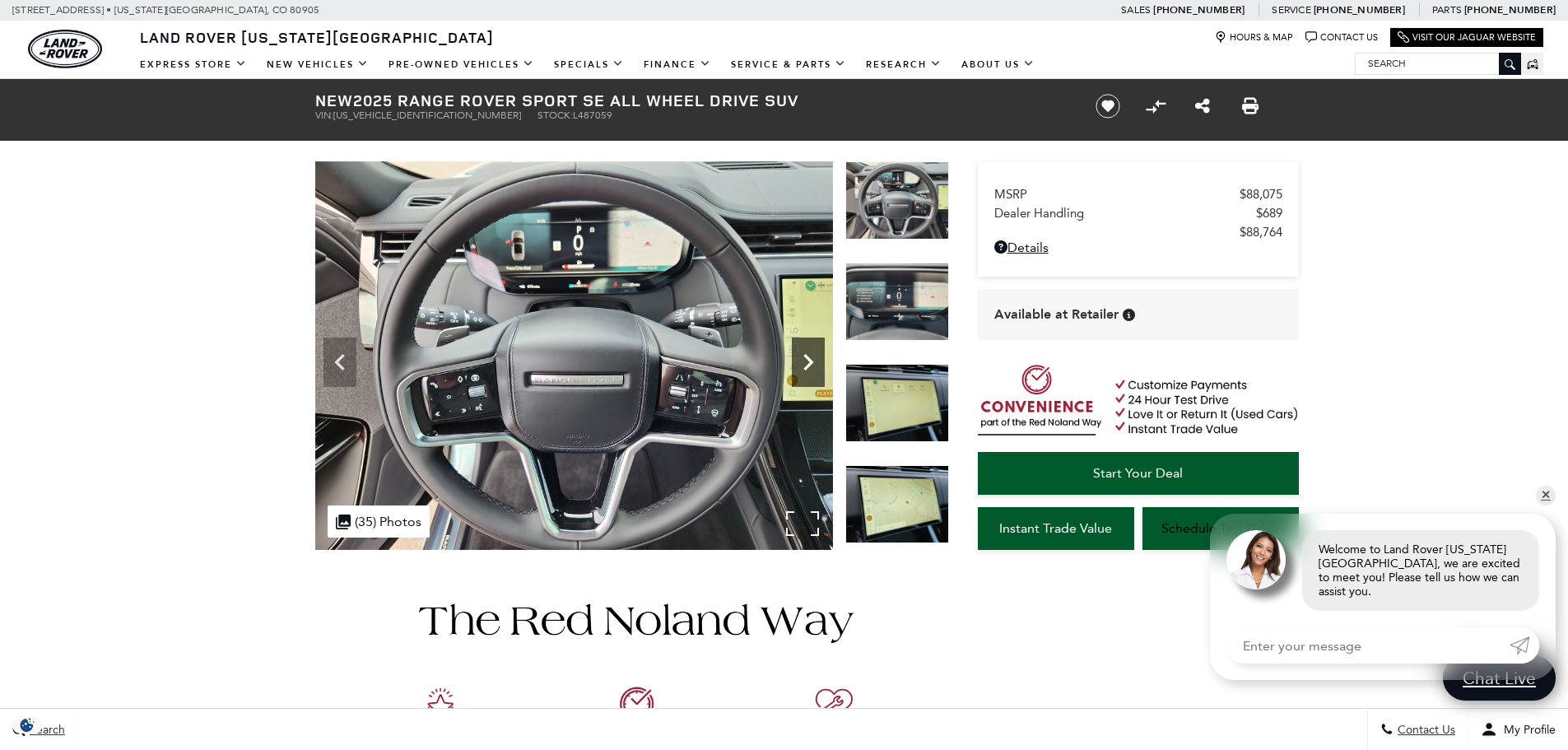
click at [805, 370] on icon "Next" at bounding box center [809, 362] width 10 height 17
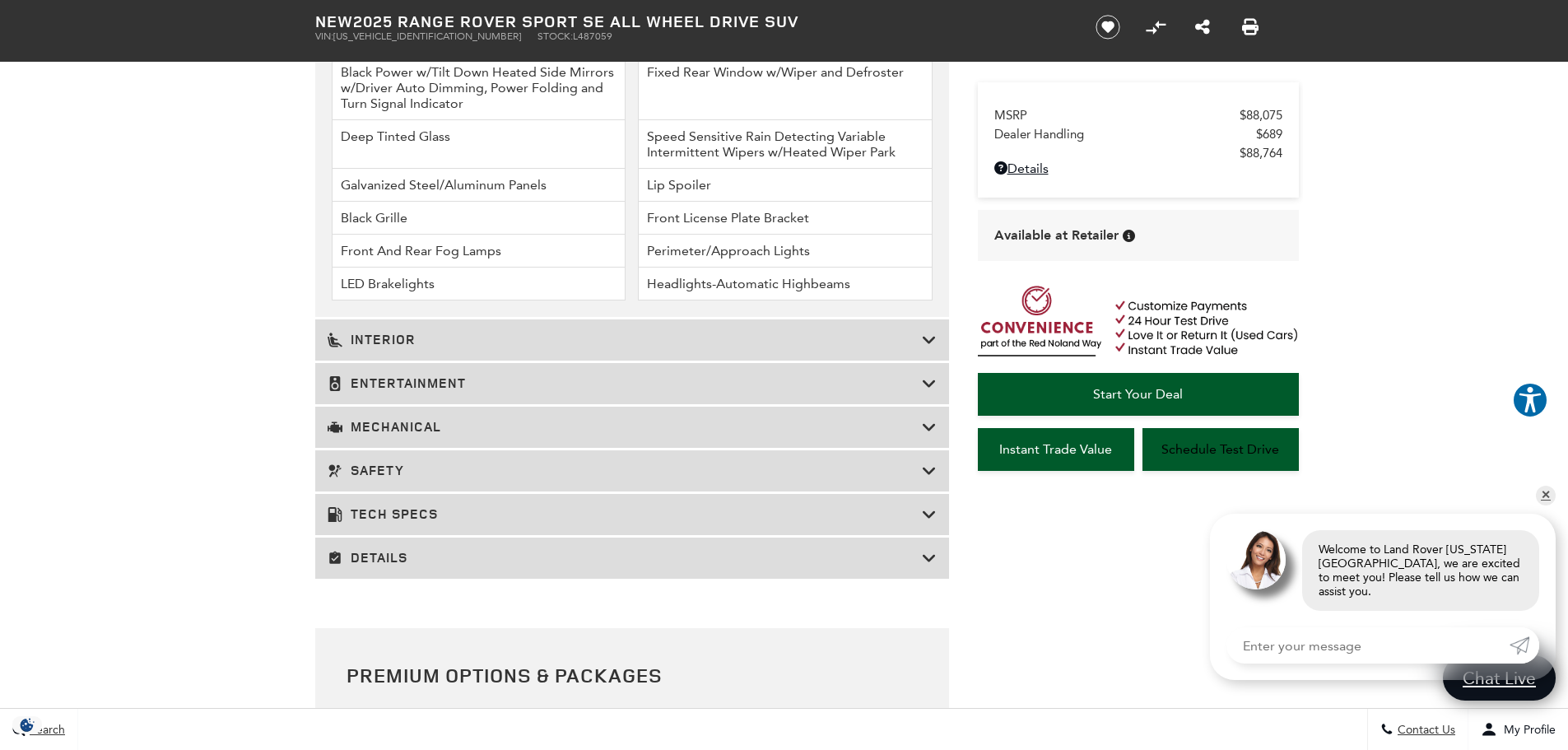
scroll to position [2306, 0]
click at [686, 381] on h3 "Entertainment" at bounding box center [624, 379] width 594 height 17
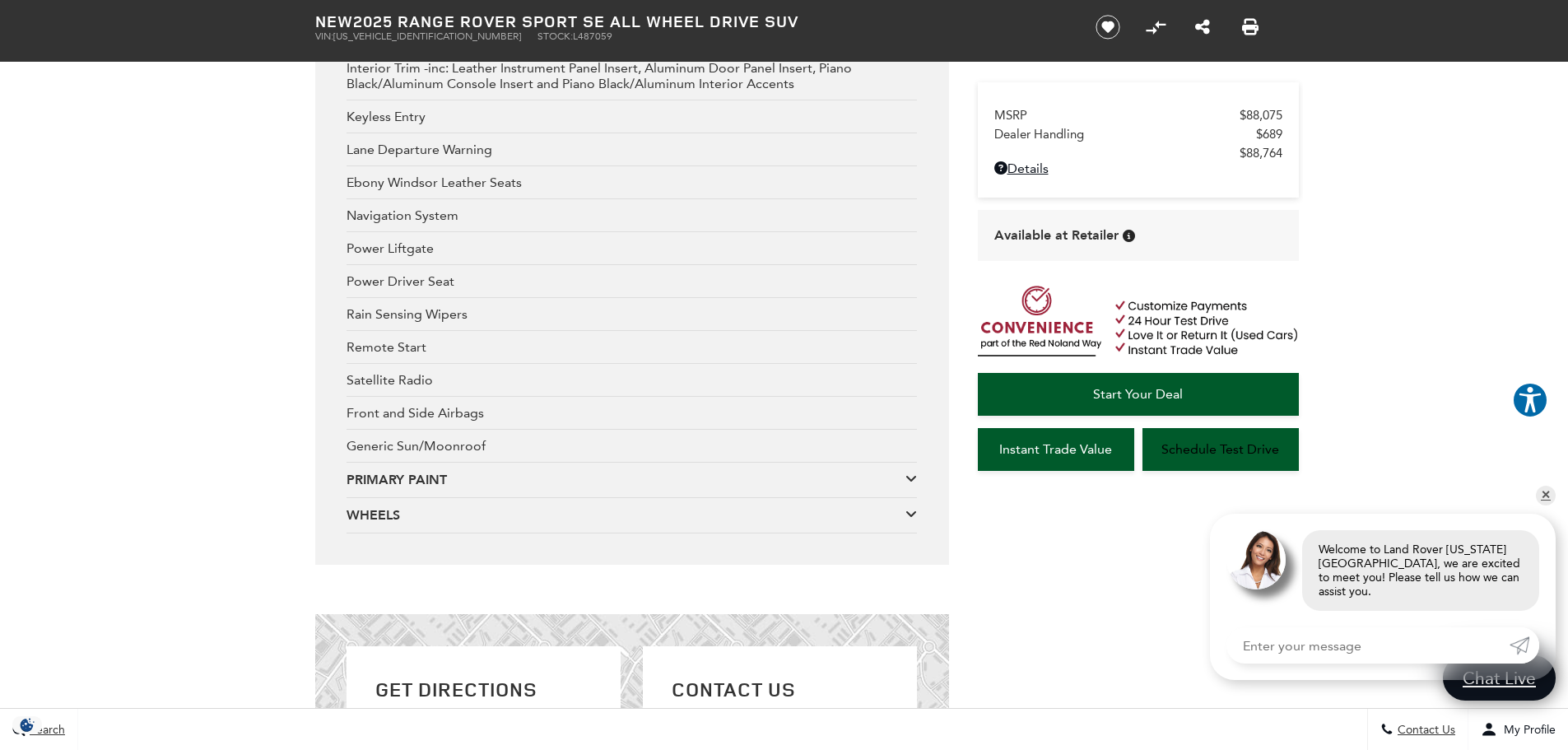
scroll to position [2882, 0]
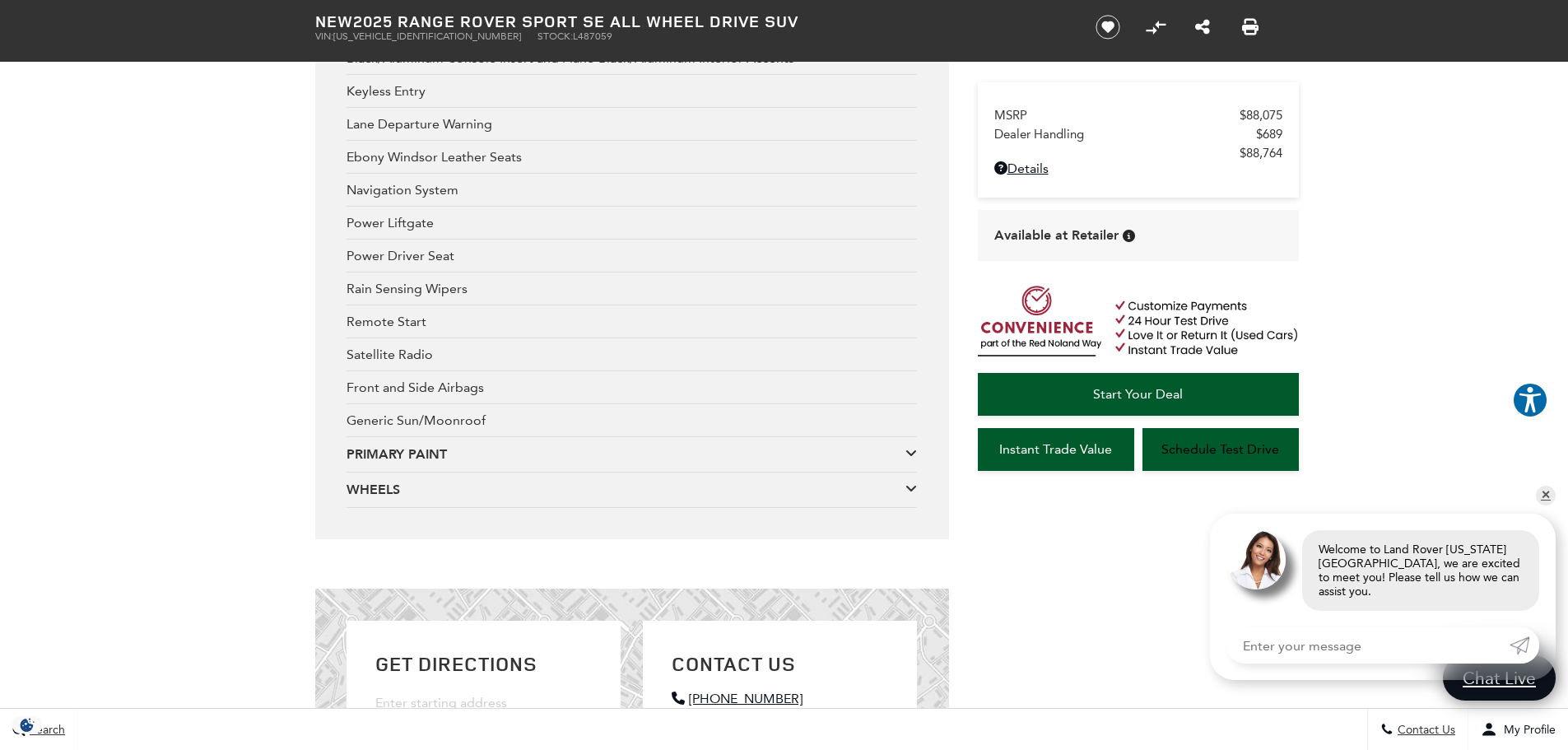
click at [765, 462] on div "PRIMARY PAINT" at bounding box center [626, 454] width 559 height 18
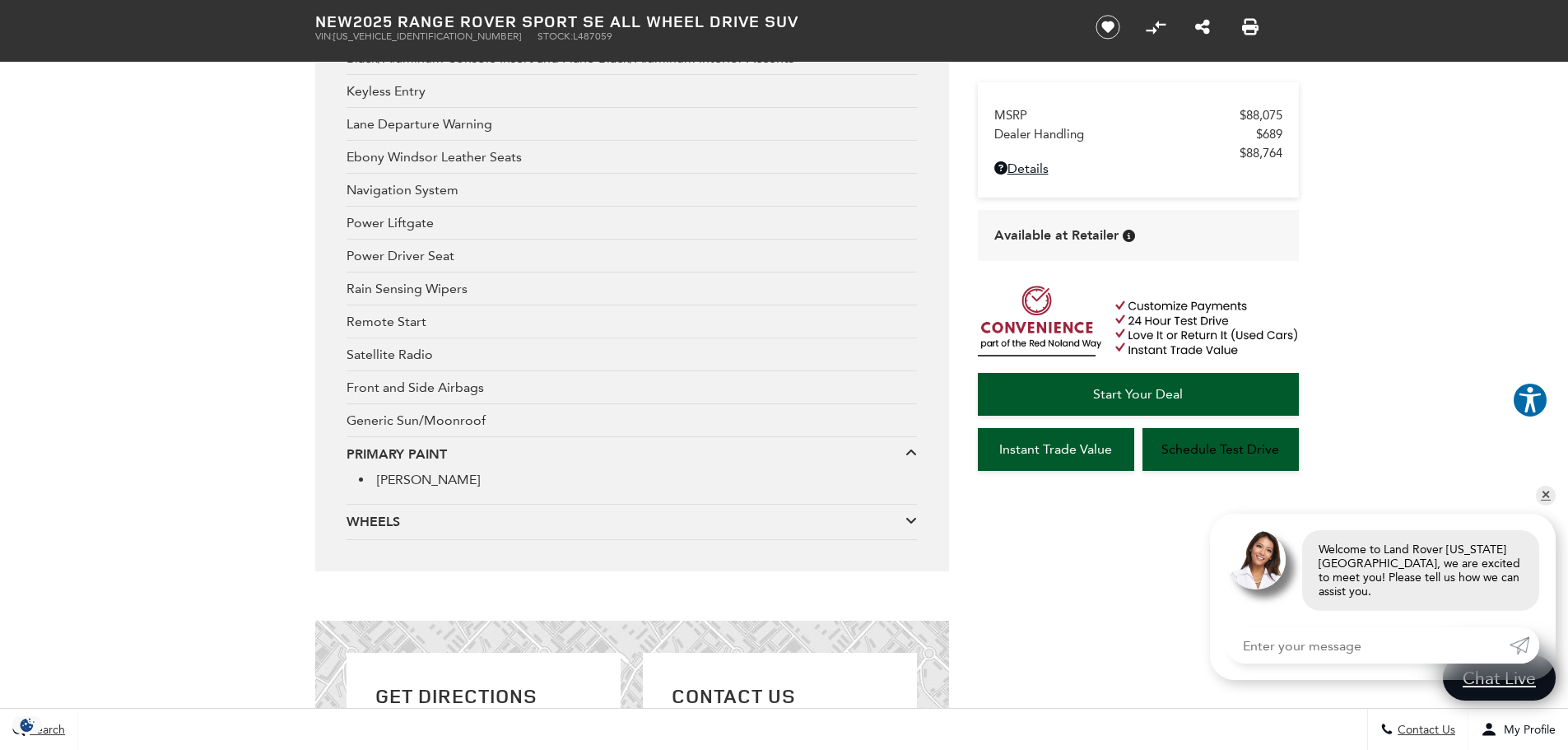
click at [761, 451] on div "PRIMARY PAINT" at bounding box center [626, 454] width 559 height 18
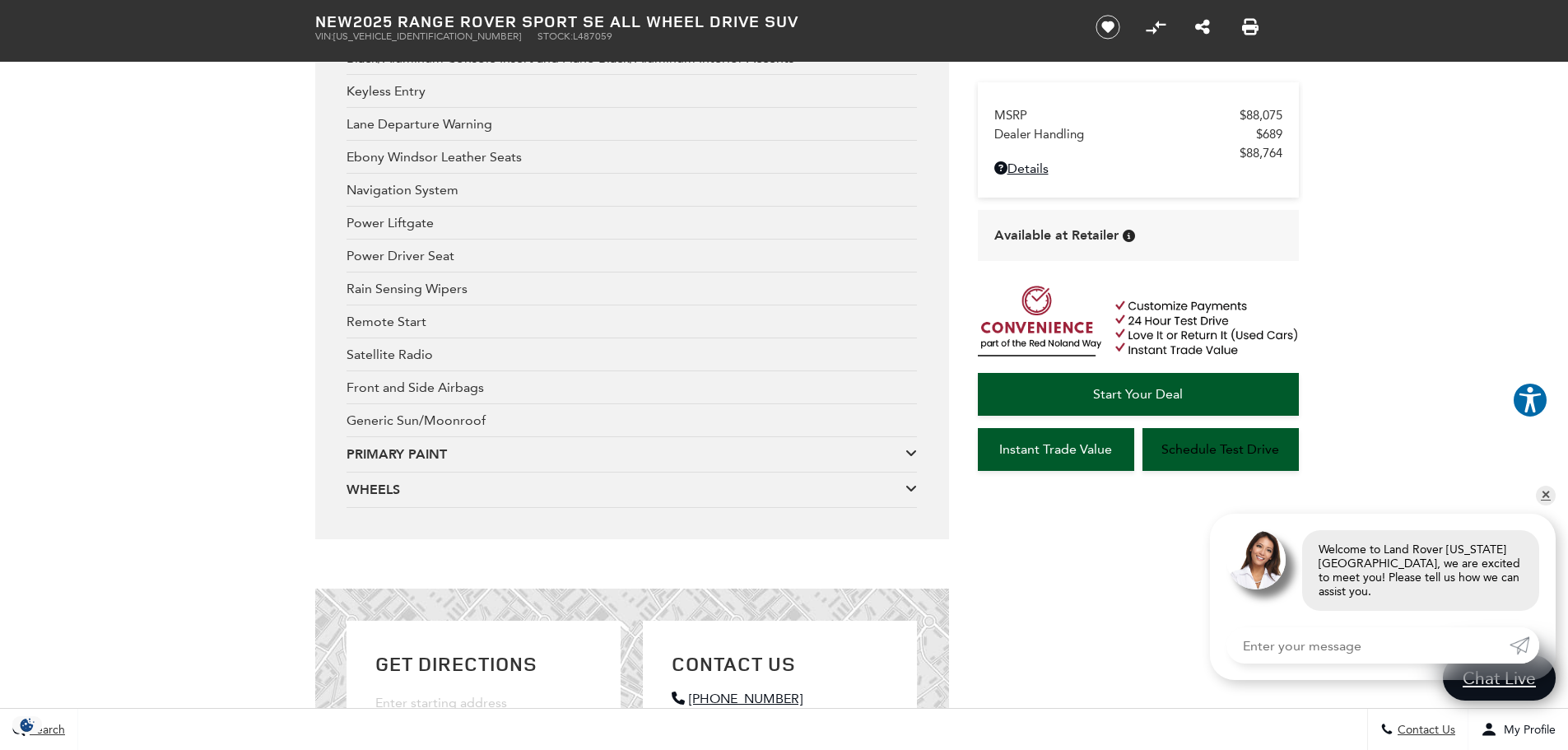
click at [755, 484] on div "WHEELS" at bounding box center [626, 490] width 559 height 18
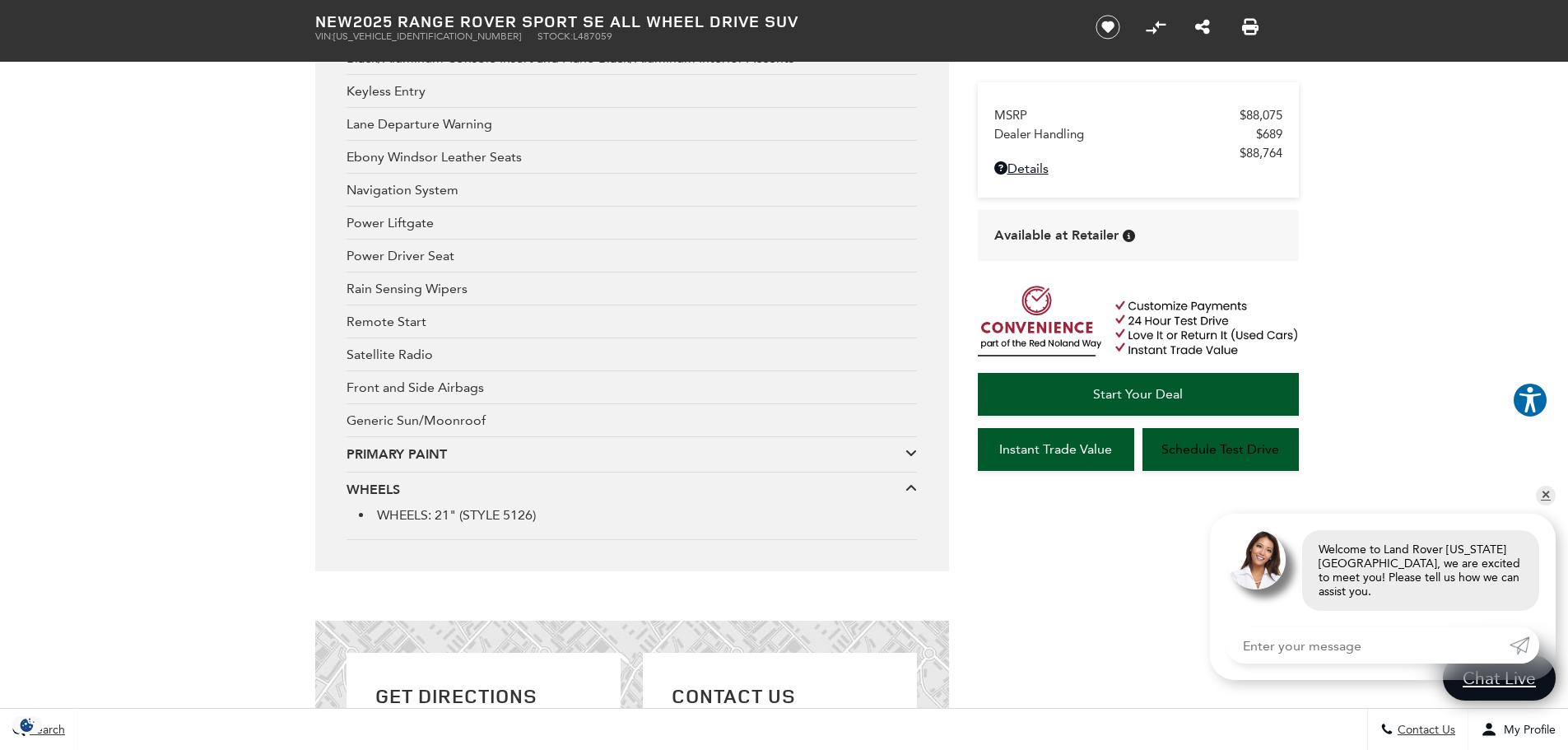
click at [755, 484] on div "WHEELS" at bounding box center [626, 490] width 559 height 18
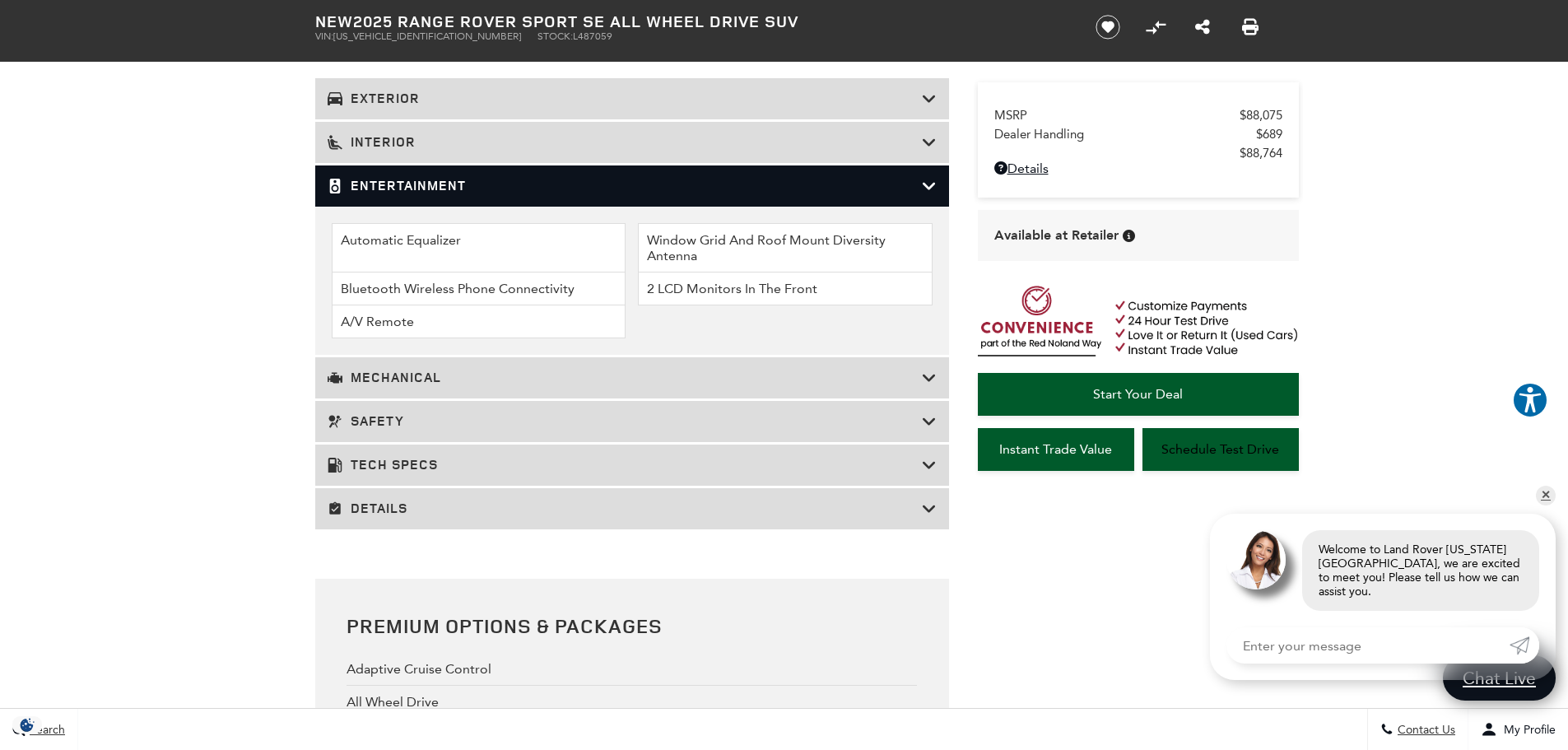
scroll to position [2059, 0]
click at [532, 515] on h3 "Details" at bounding box center [624, 508] width 594 height 17
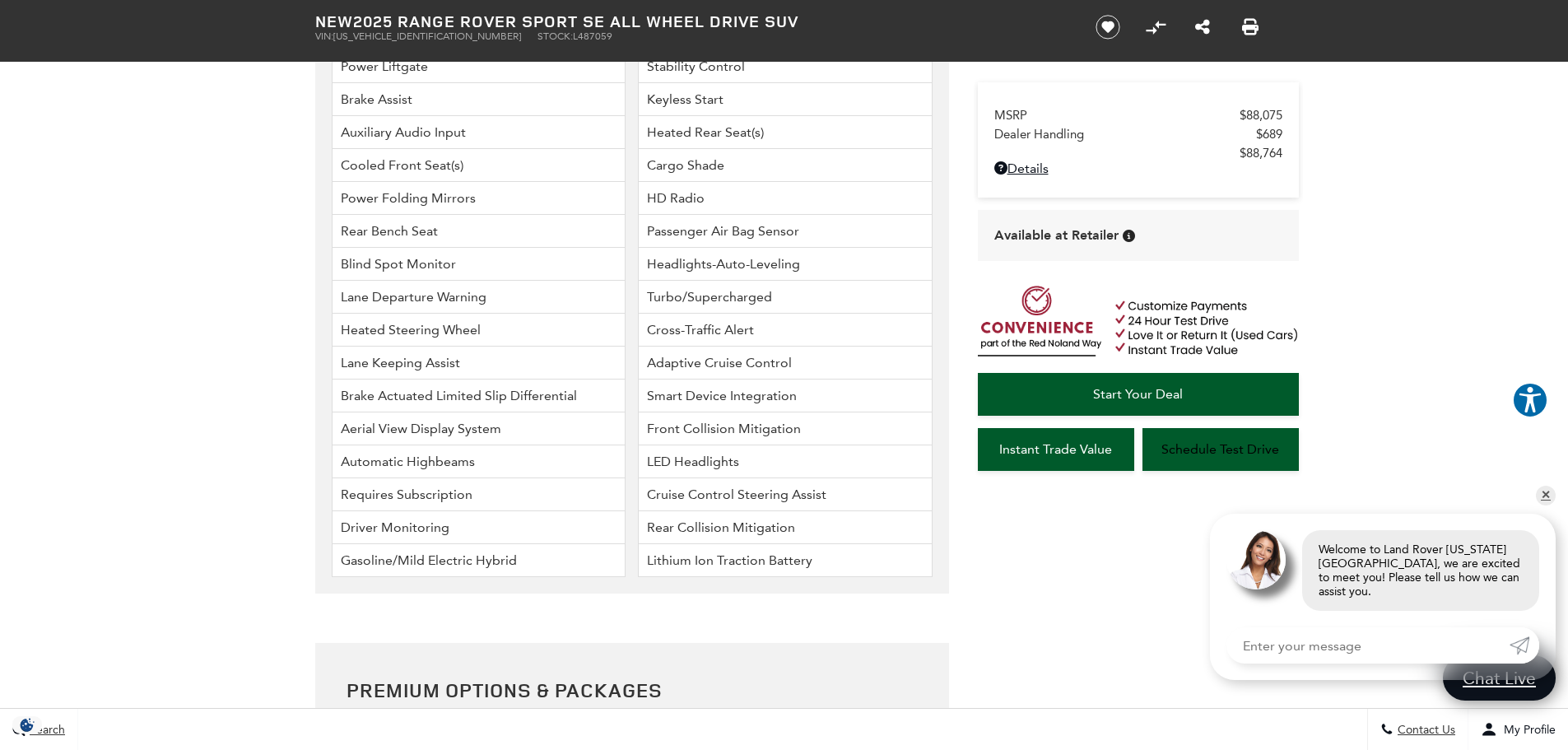
scroll to position [3953, 0]
drag, startPoint x: 1547, startPoint y: 509, endPoint x: 1522, endPoint y: 505, distance: 25.3
click at [1547, 505] on link "✕" at bounding box center [1545, 495] width 20 height 20
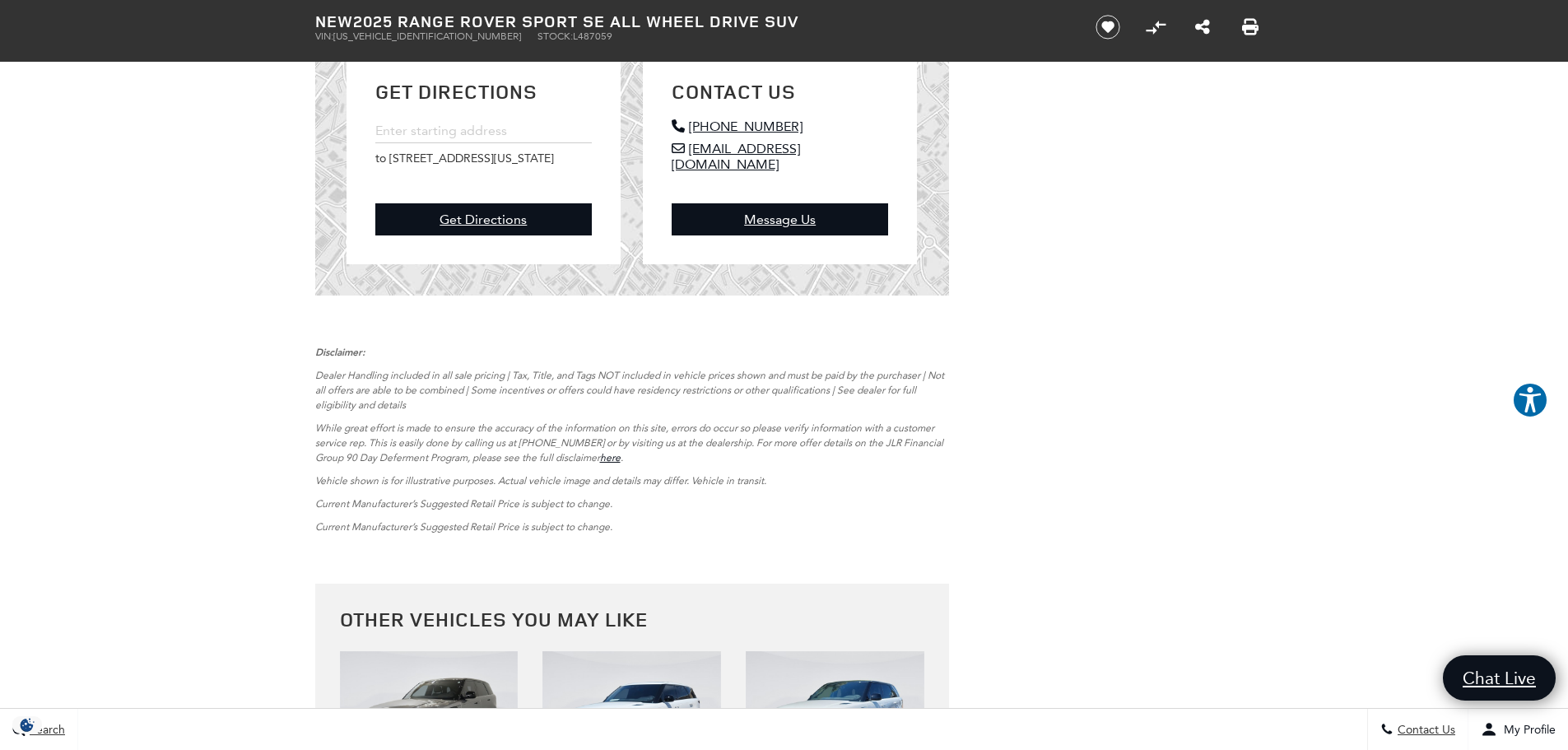
scroll to position [5553, 0]
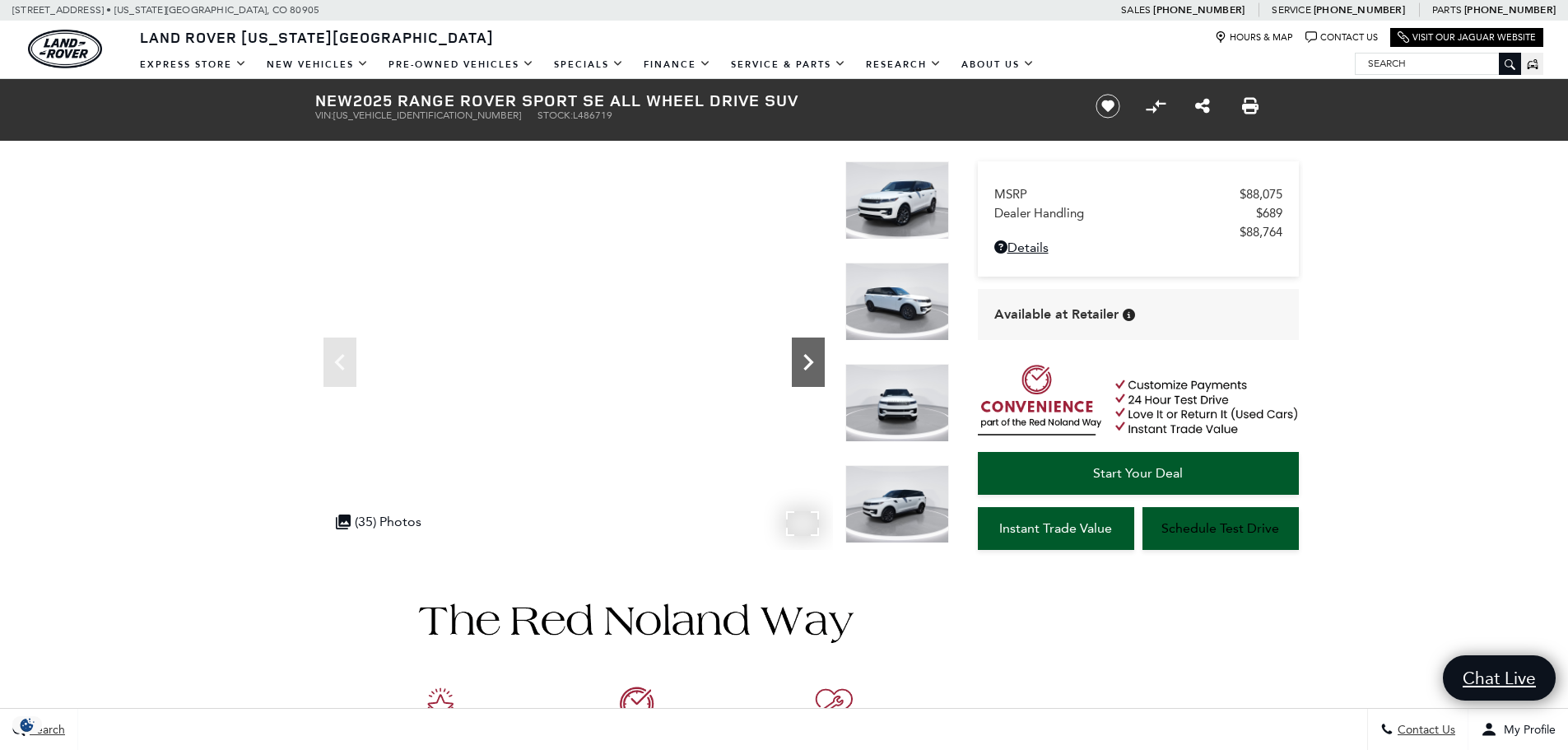
click at [807, 356] on icon "Next" at bounding box center [809, 362] width 10 height 17
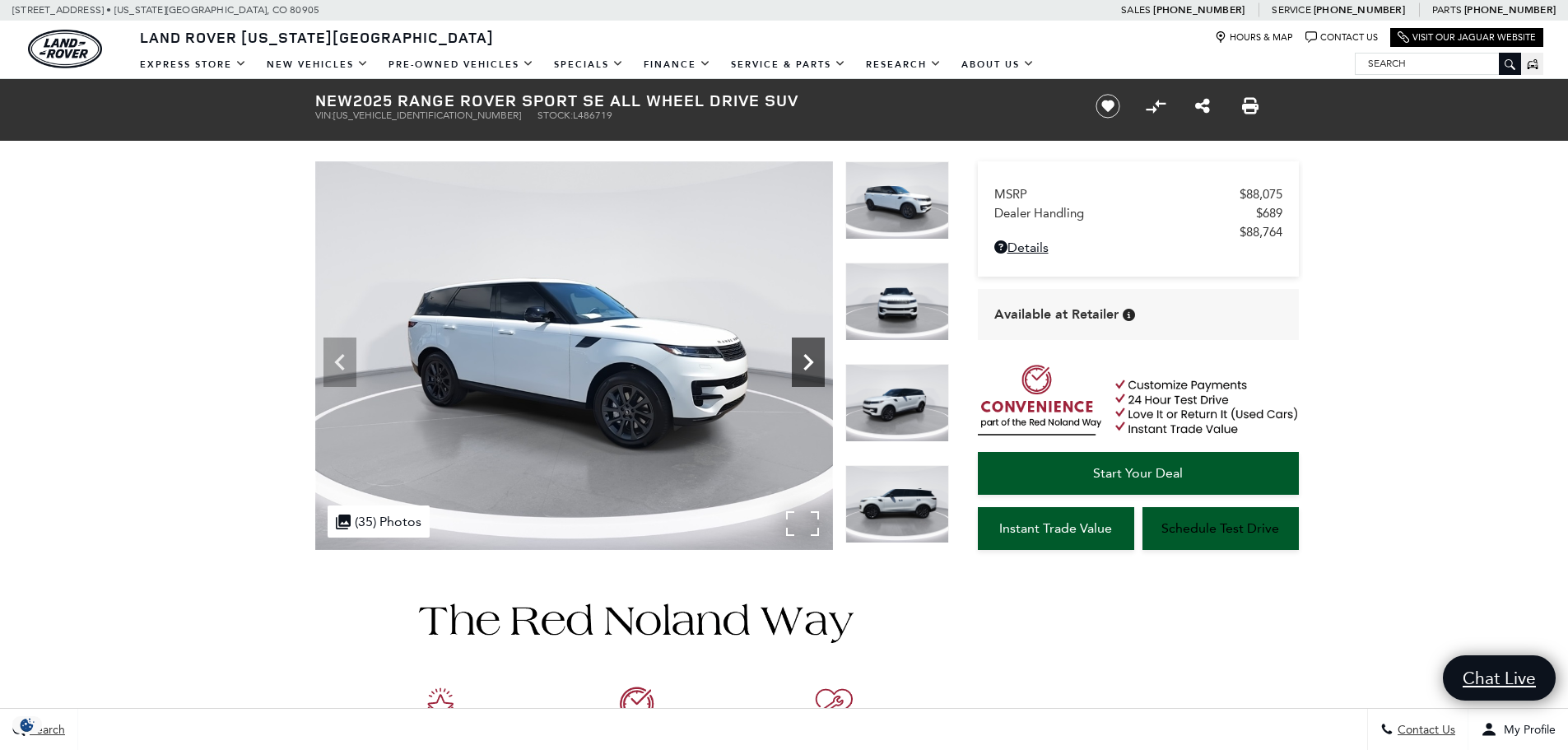
click at [807, 356] on icon "Next" at bounding box center [809, 362] width 10 height 17
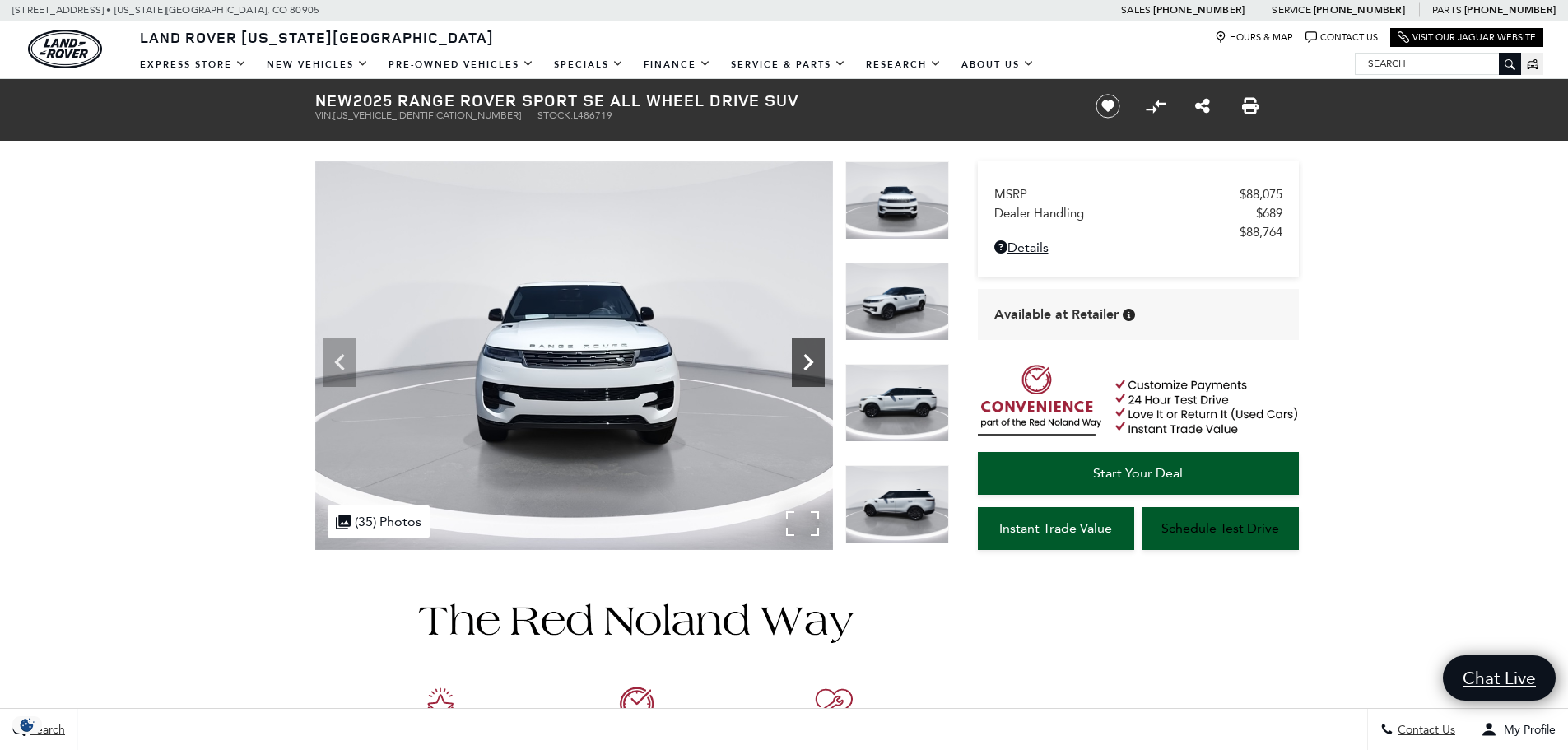
click at [807, 356] on icon "Next" at bounding box center [809, 362] width 10 height 17
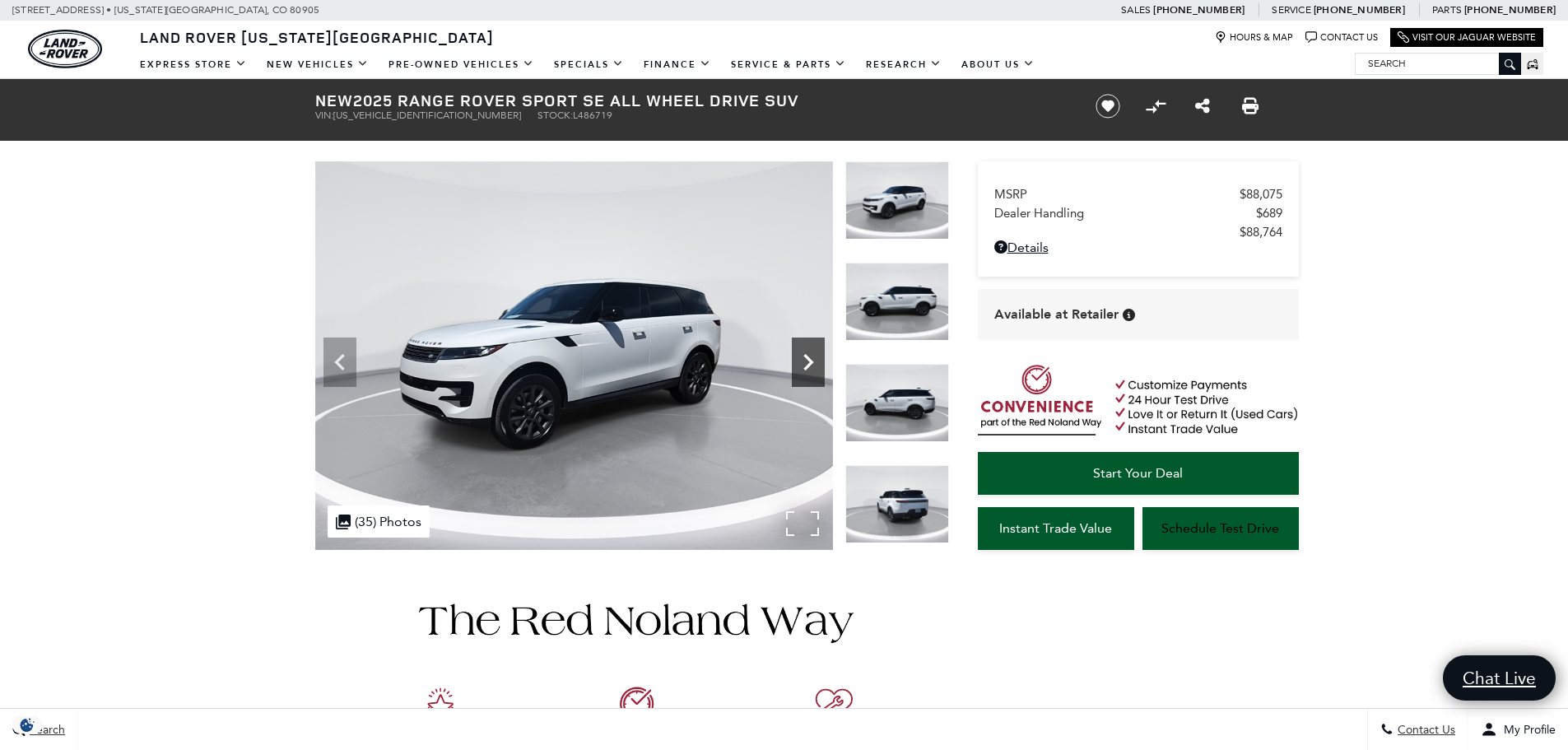
click at [807, 356] on icon "Next" at bounding box center [809, 362] width 10 height 17
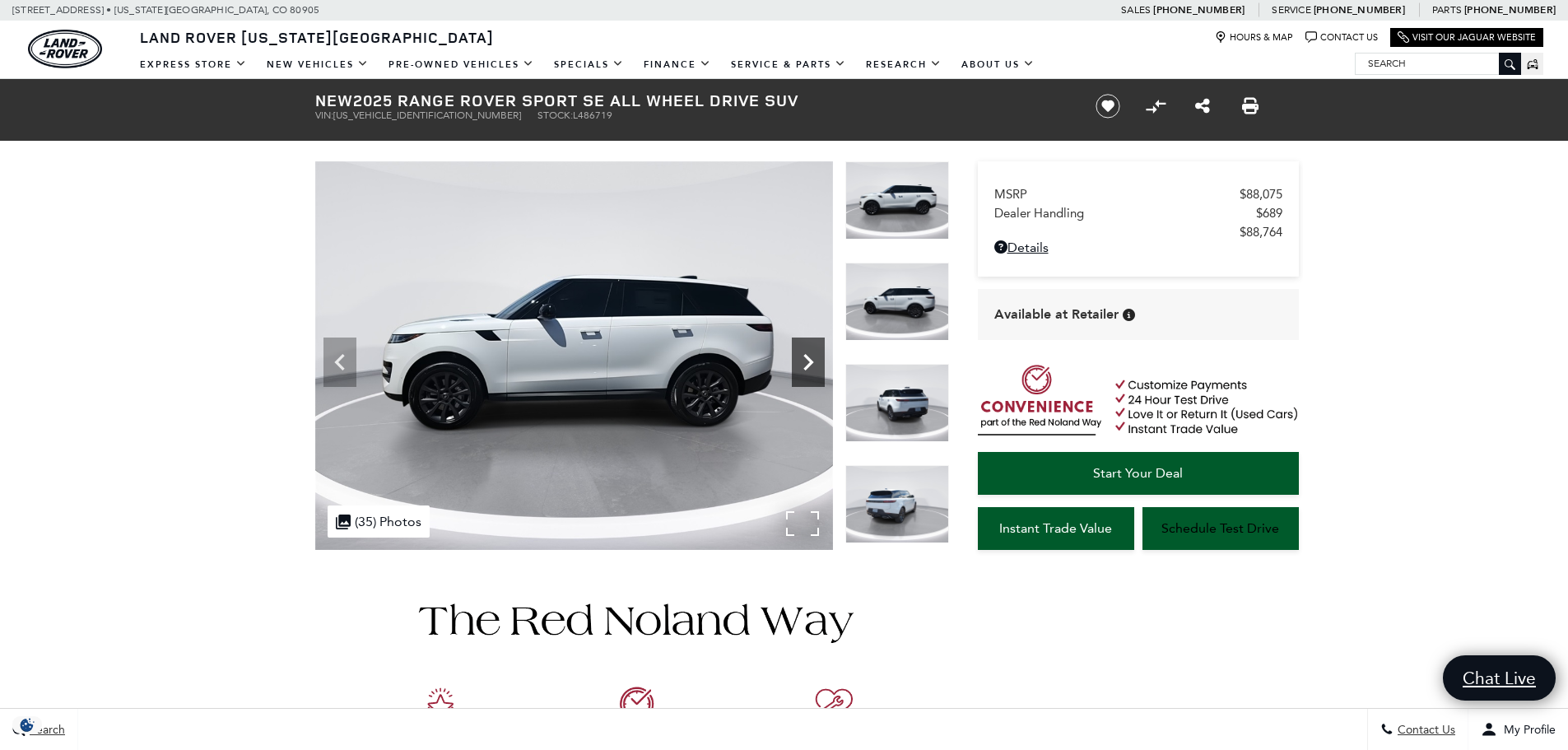
click at [807, 356] on icon "Next" at bounding box center [809, 362] width 10 height 17
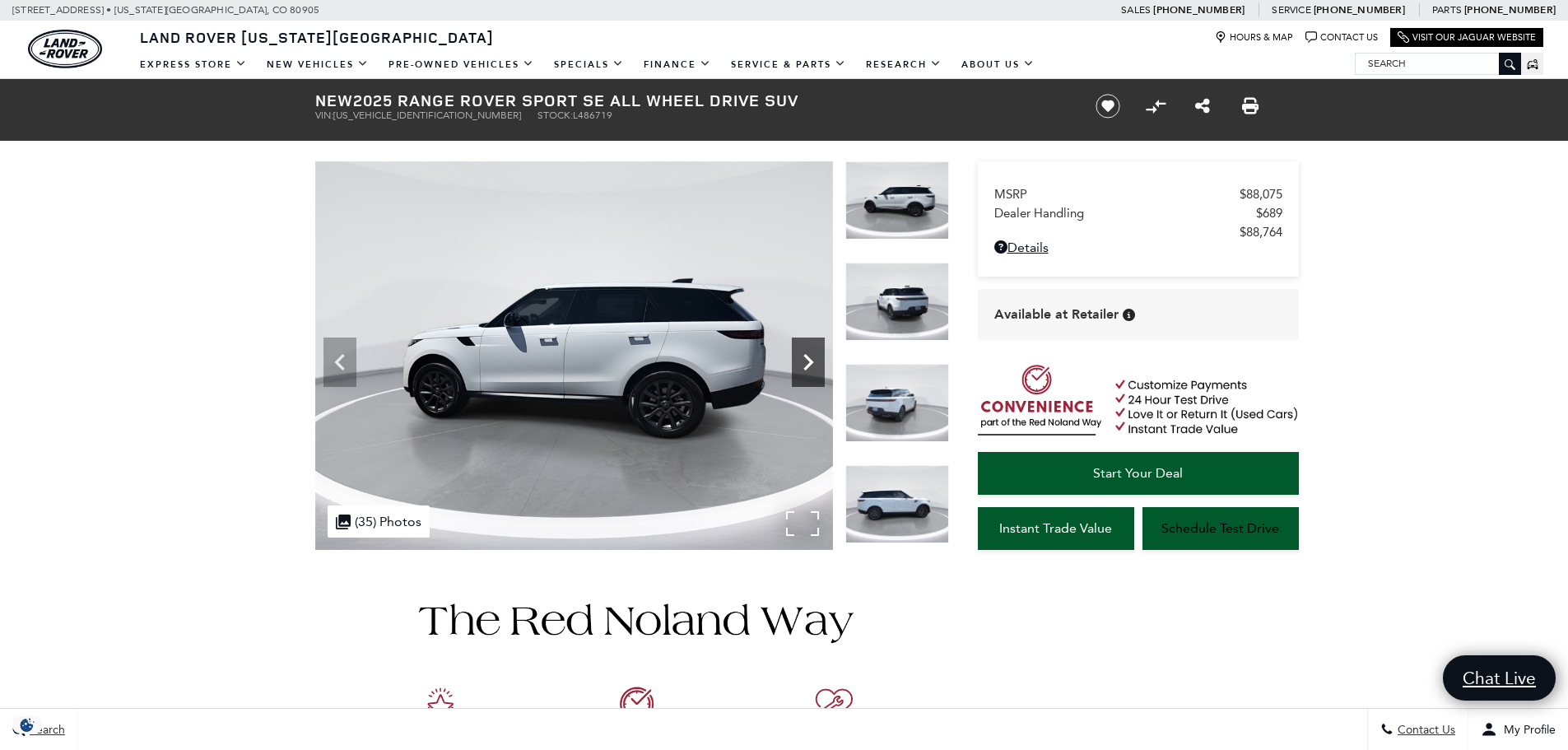
click at [807, 356] on icon "Next" at bounding box center [809, 362] width 10 height 17
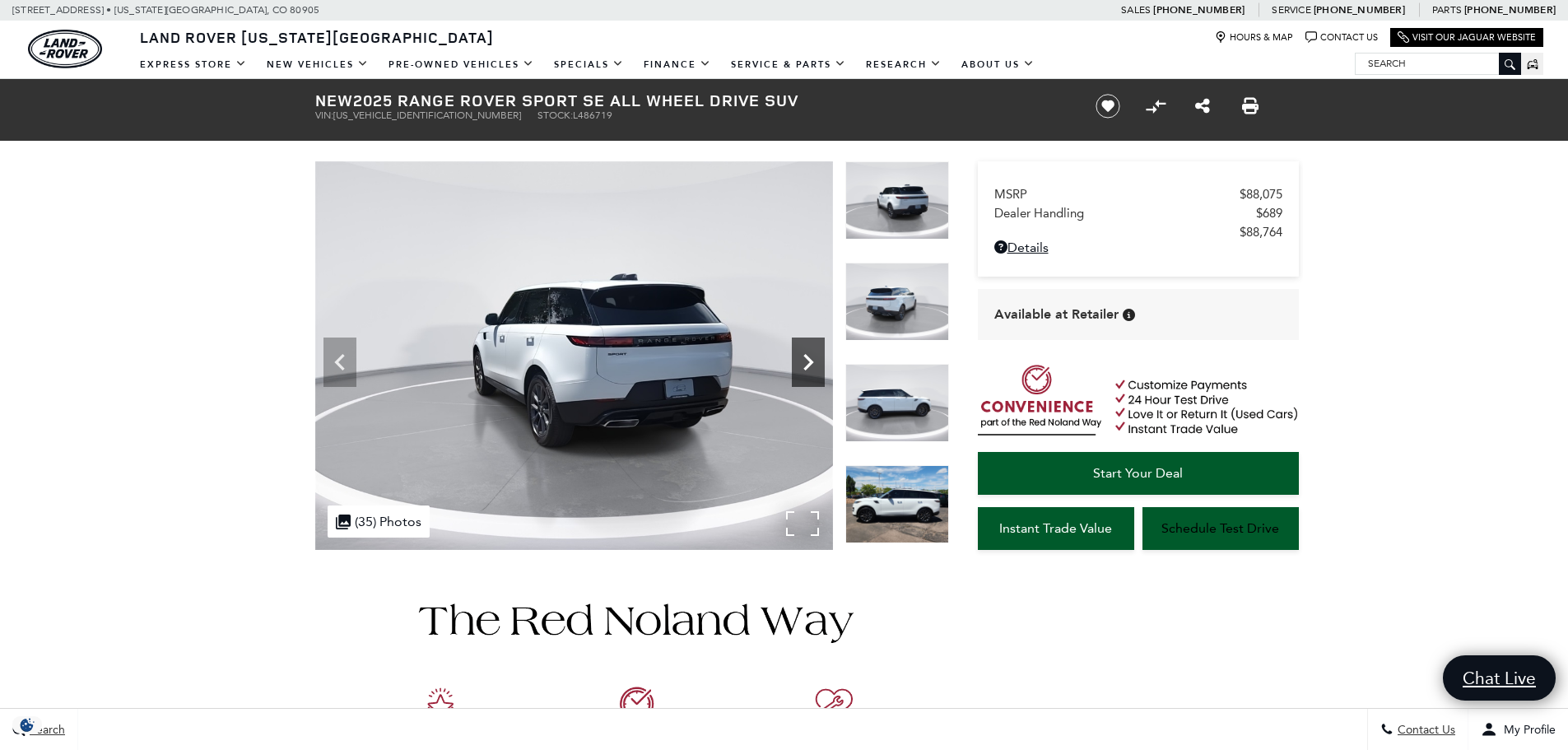
click at [807, 356] on icon "Next" at bounding box center [809, 362] width 10 height 17
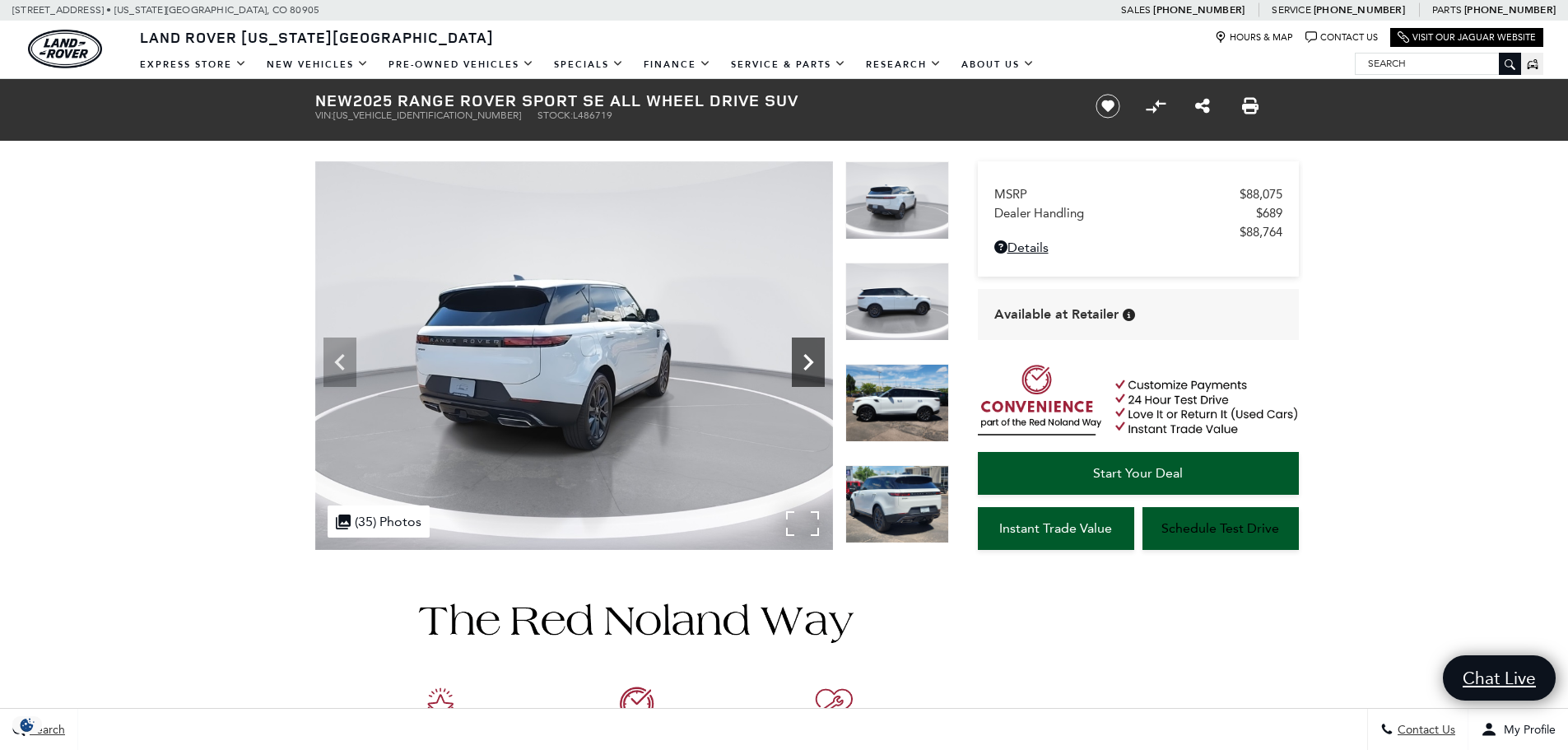
click at [807, 356] on icon "Next" at bounding box center [809, 362] width 10 height 17
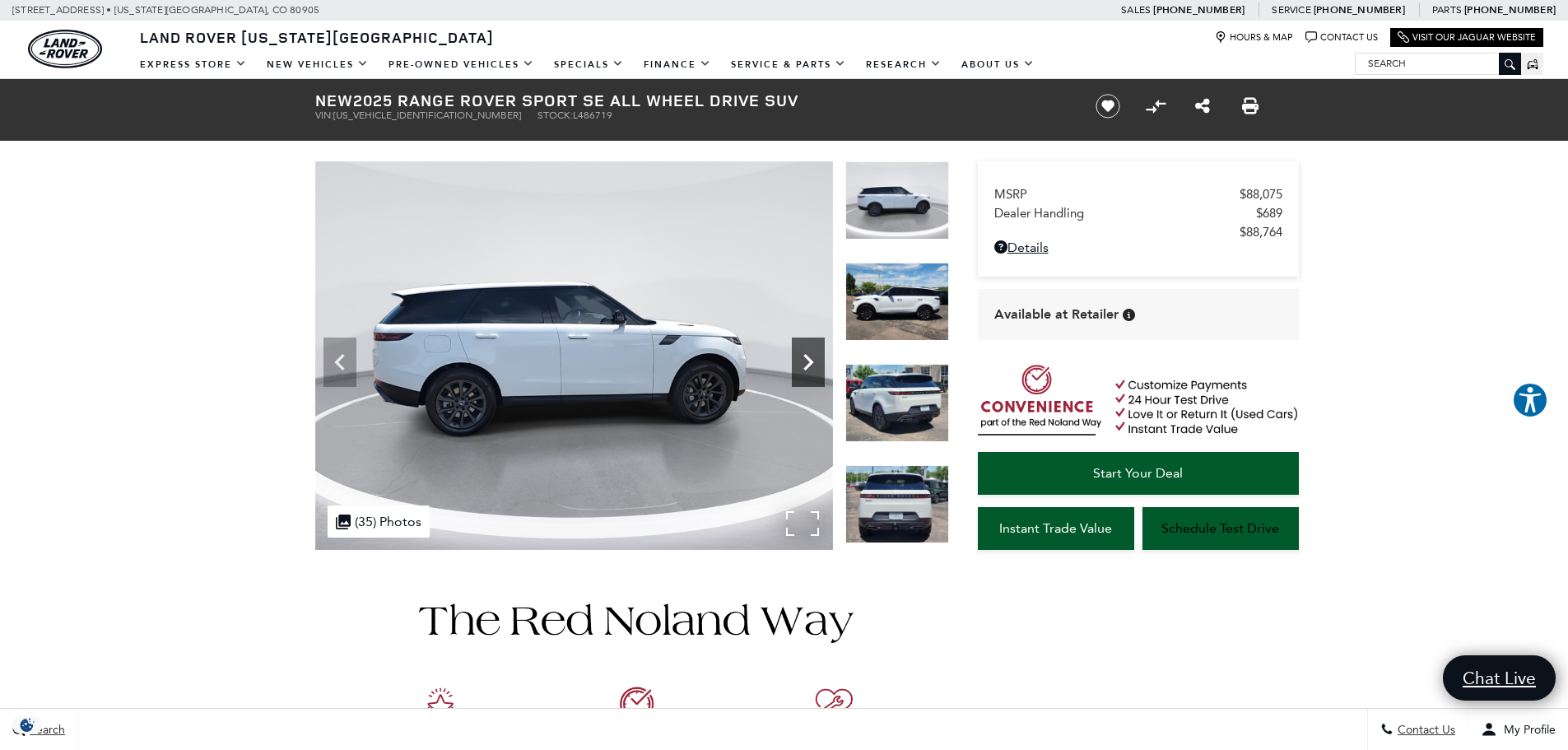
click at [807, 356] on icon "Next" at bounding box center [809, 362] width 10 height 17
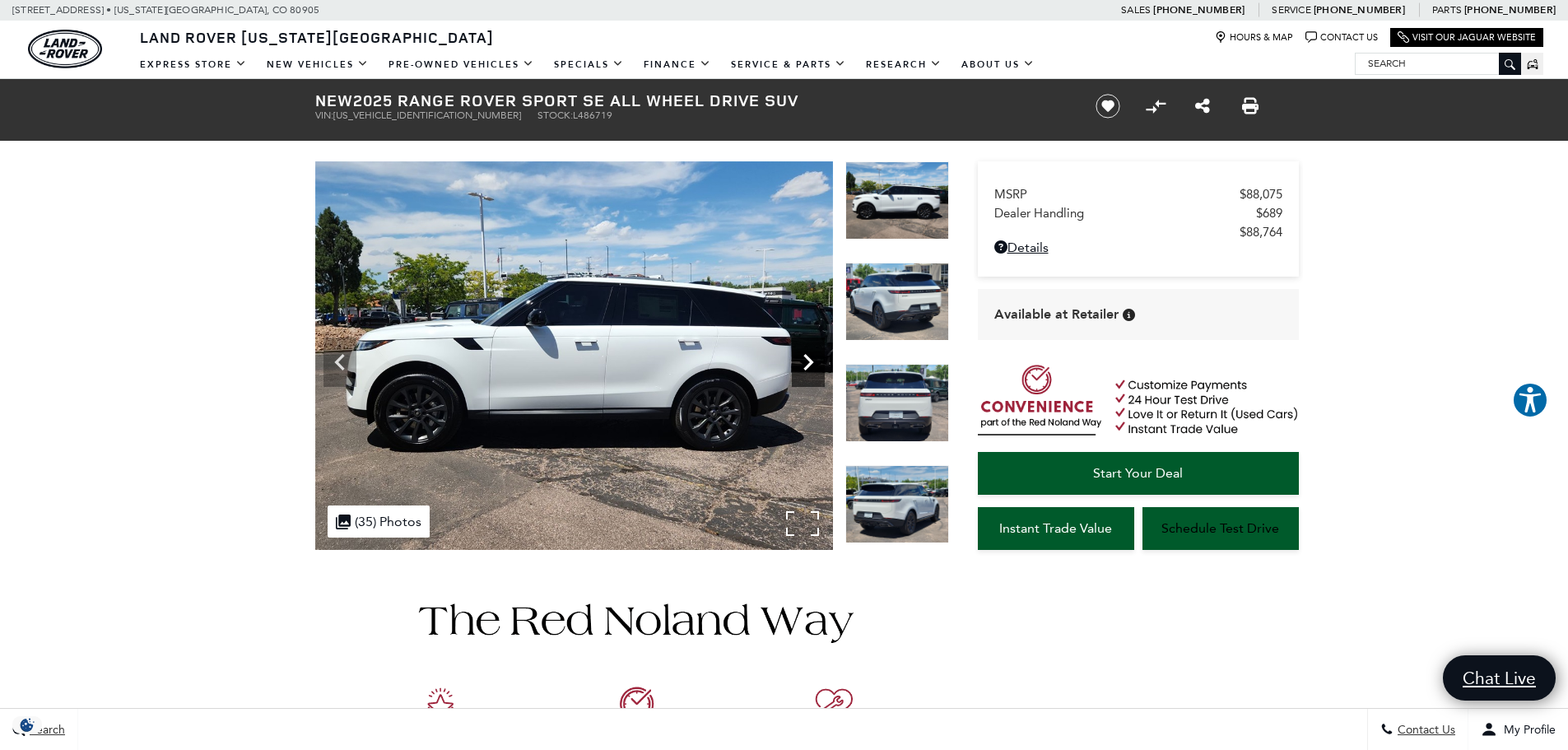
click at [815, 360] on icon "Next" at bounding box center [809, 363] width 33 height 33
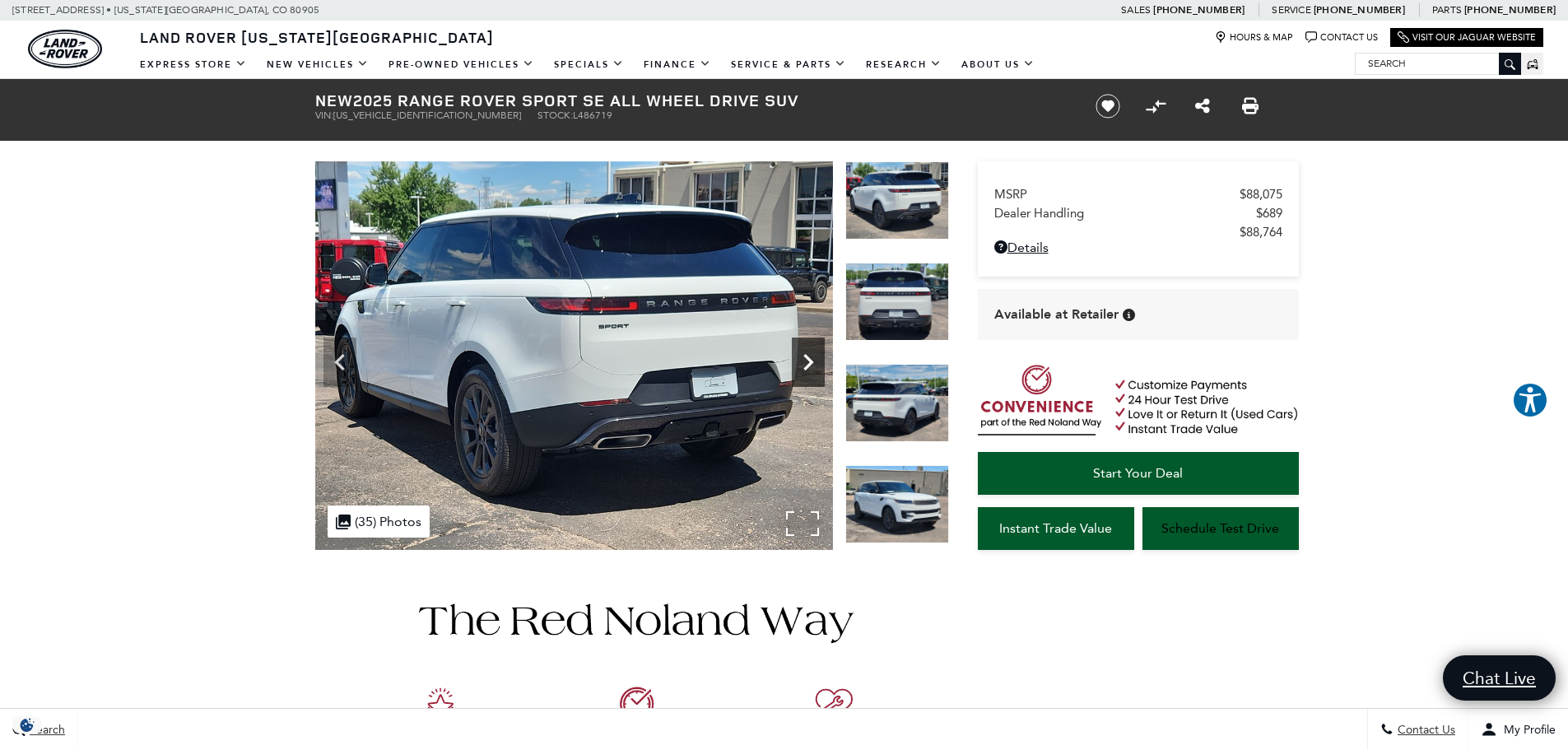
click at [815, 360] on icon "Next" at bounding box center [809, 363] width 33 height 33
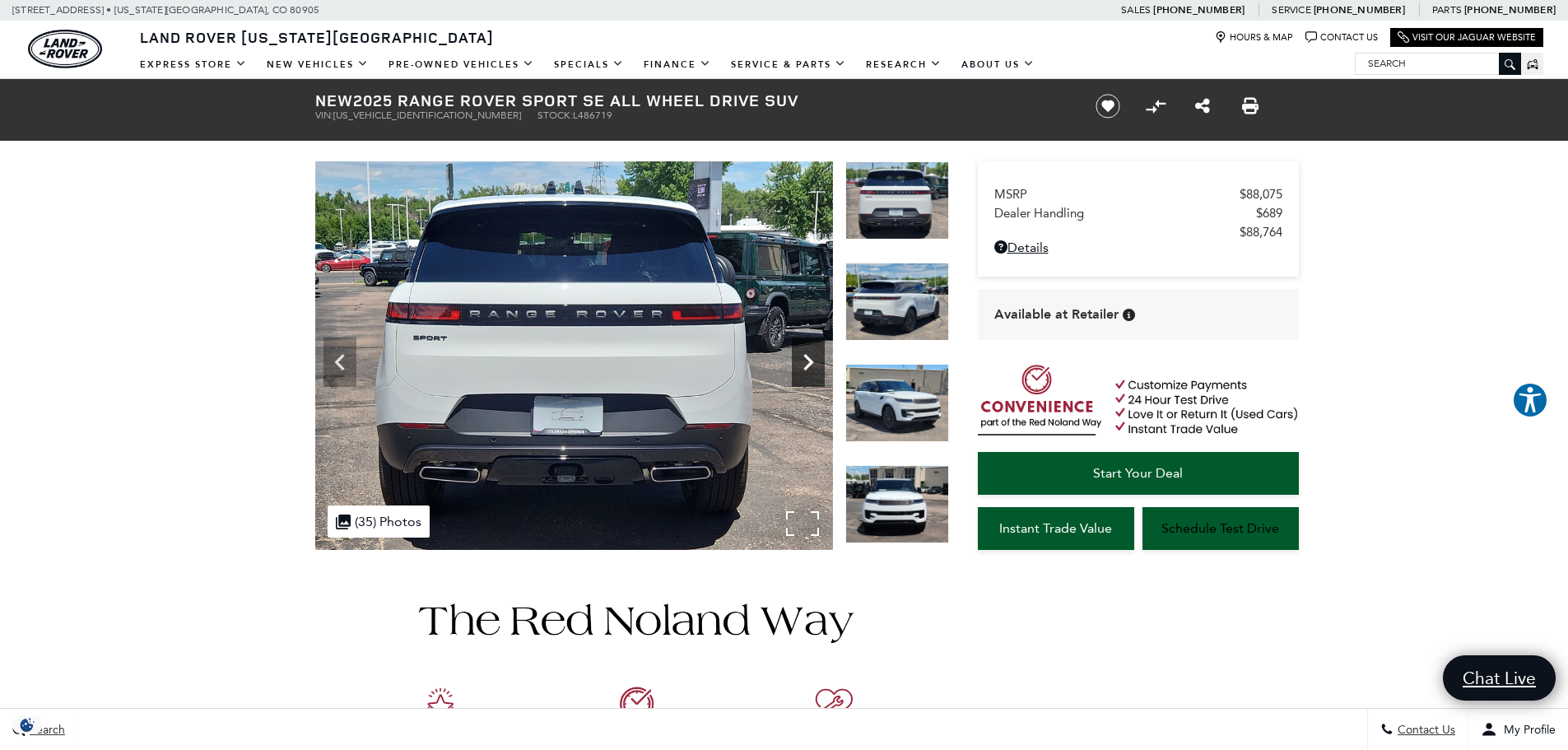
click at [815, 360] on icon "Next" at bounding box center [809, 363] width 33 height 33
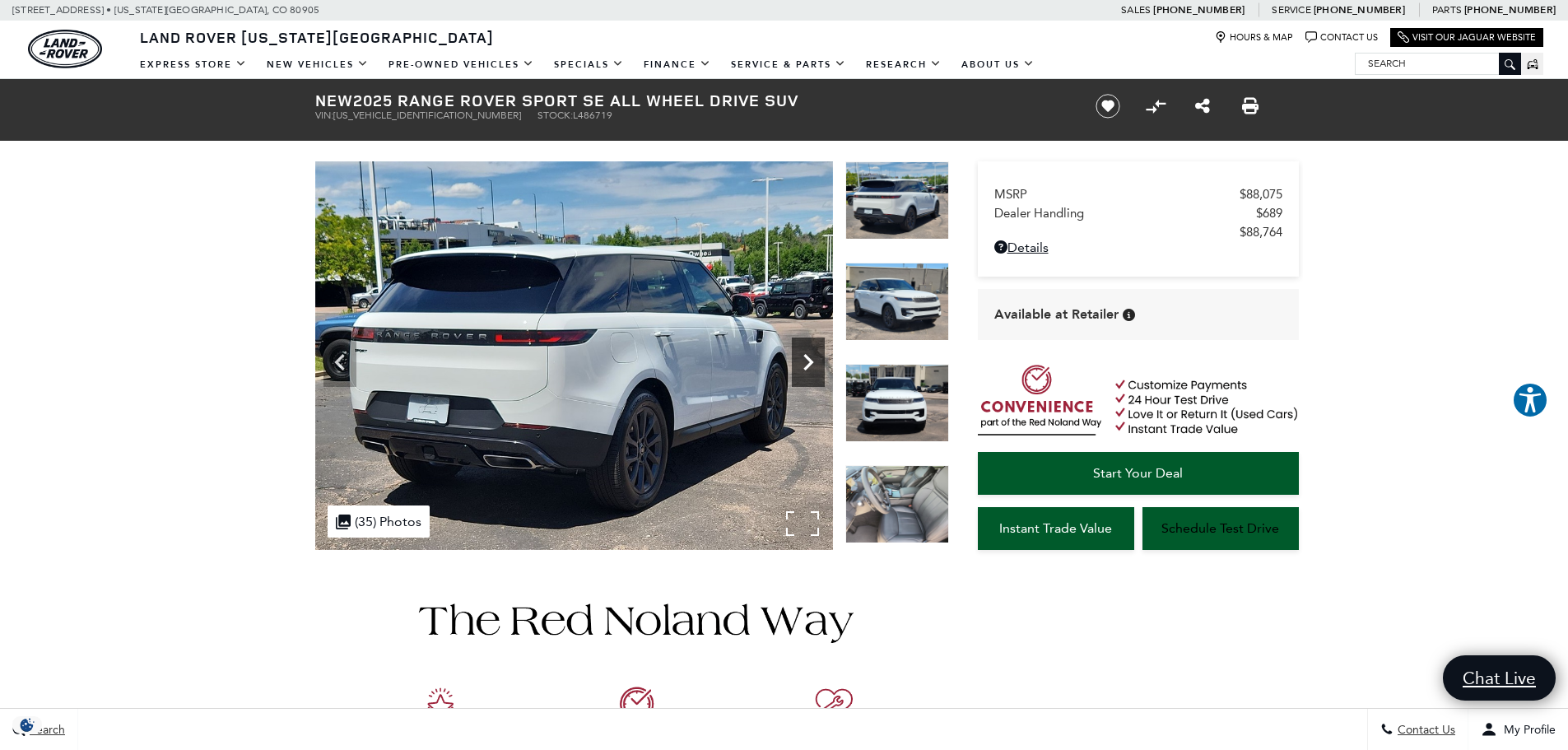
click at [815, 360] on icon "Next" at bounding box center [809, 363] width 33 height 33
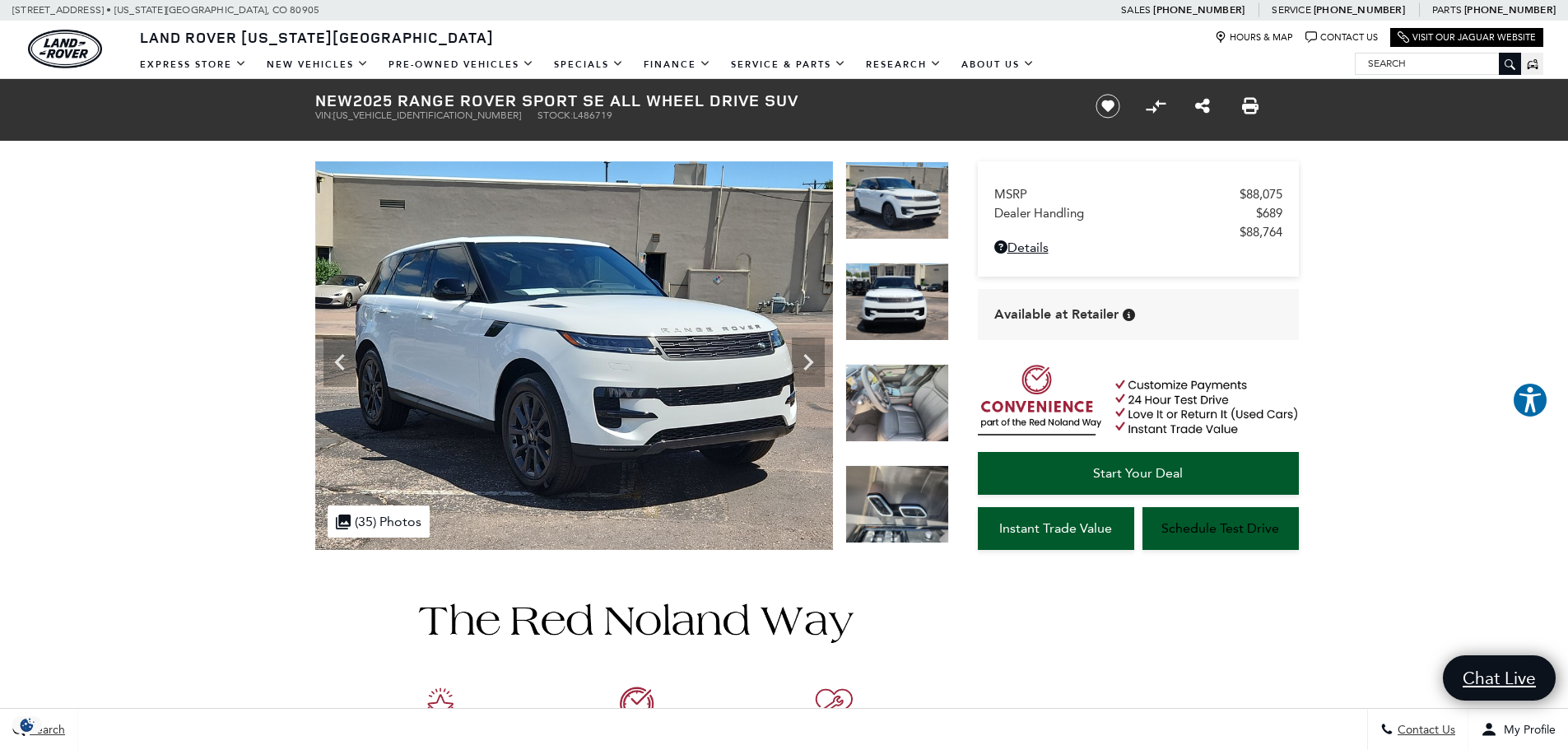
click at [893, 371] on img at bounding box center [897, 403] width 104 height 79
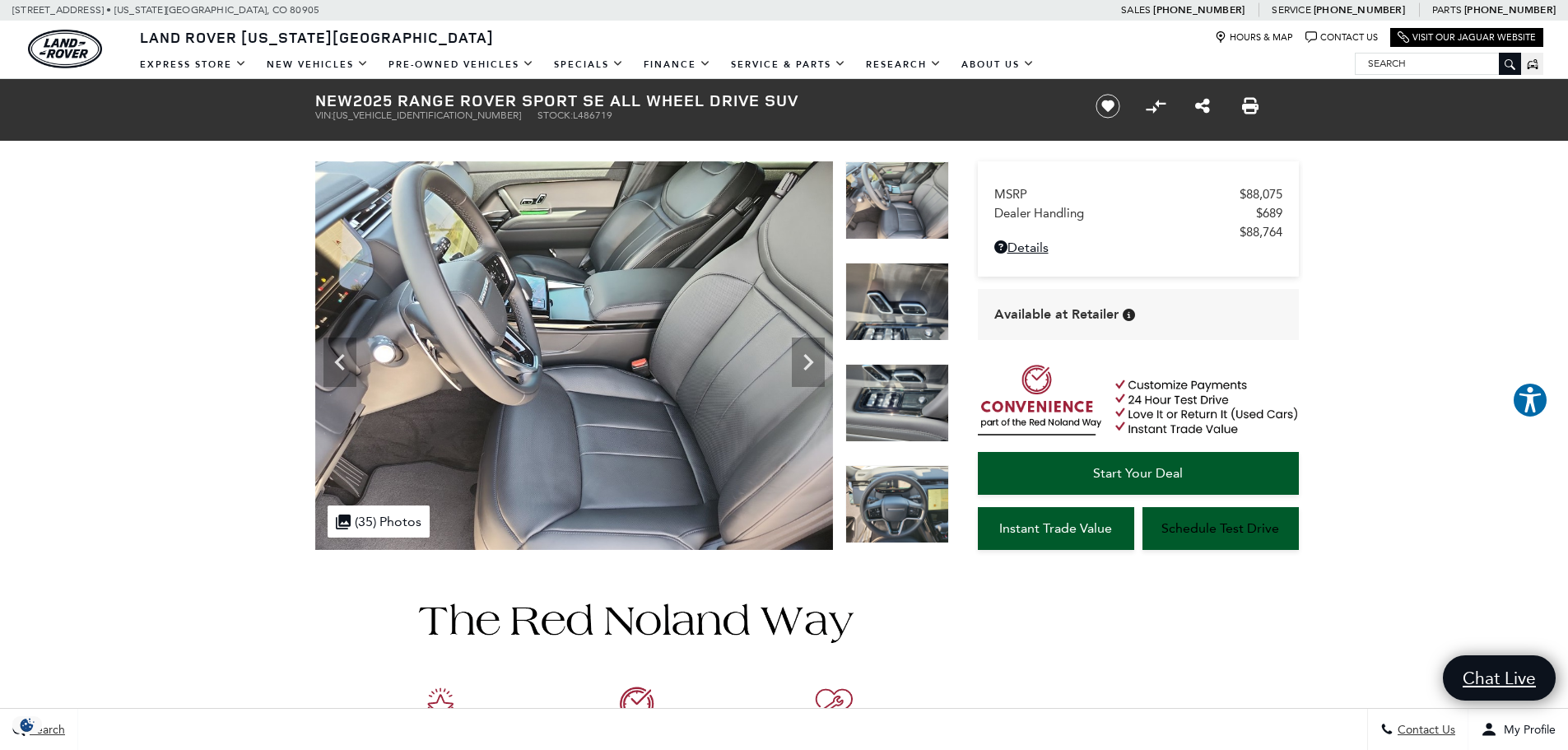
click at [886, 332] on img at bounding box center [897, 302] width 104 height 79
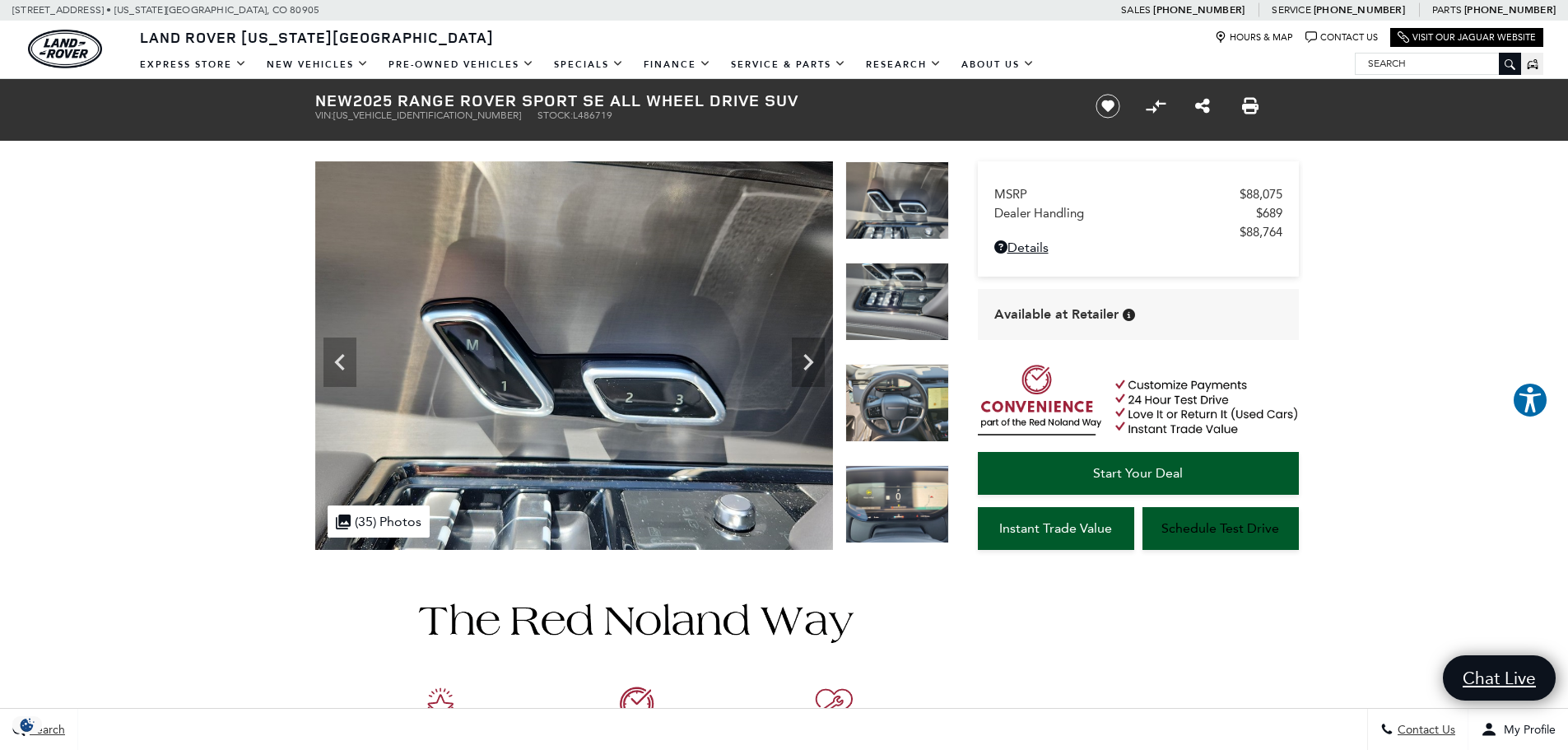
click at [896, 382] on img at bounding box center [897, 403] width 104 height 79
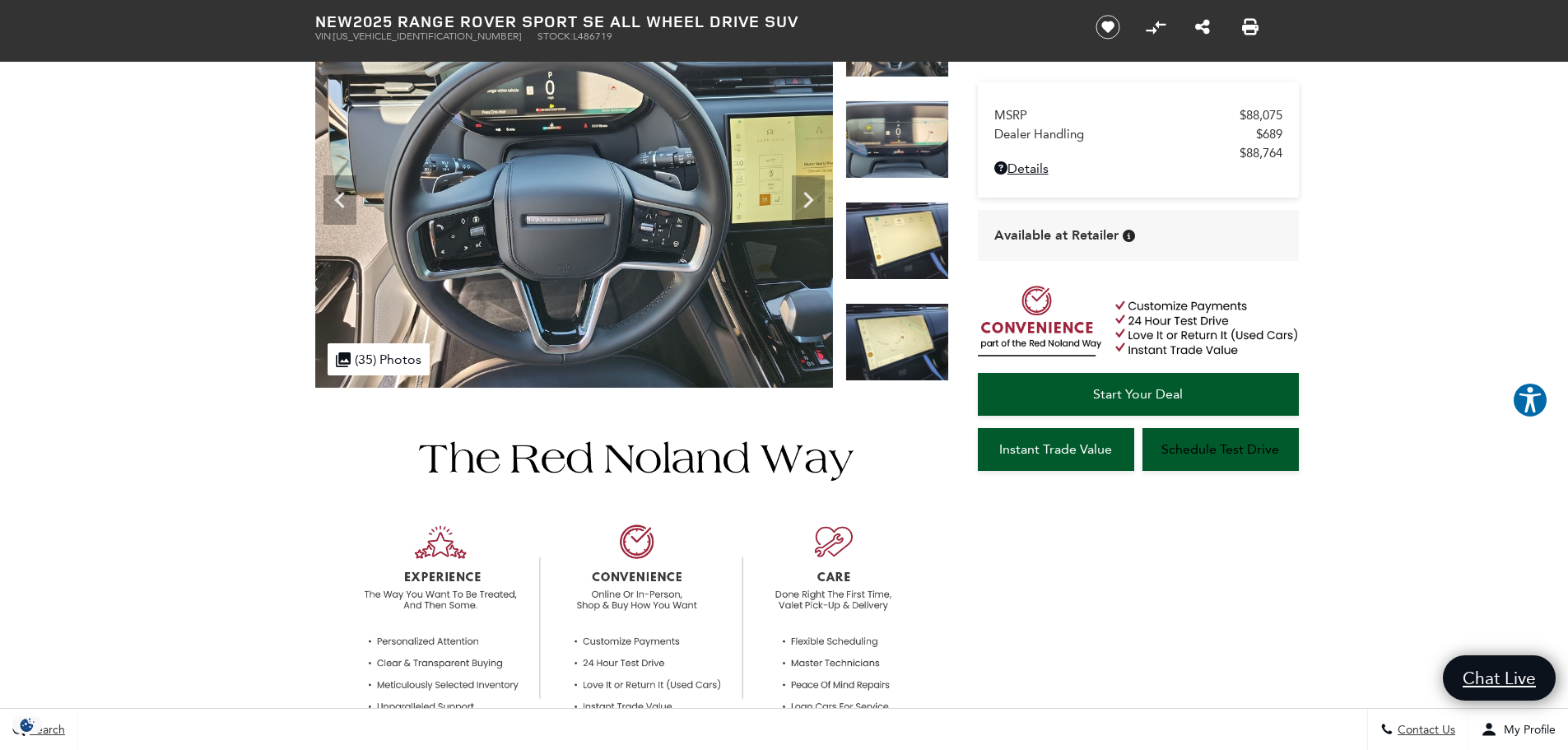
scroll to position [83, 0]
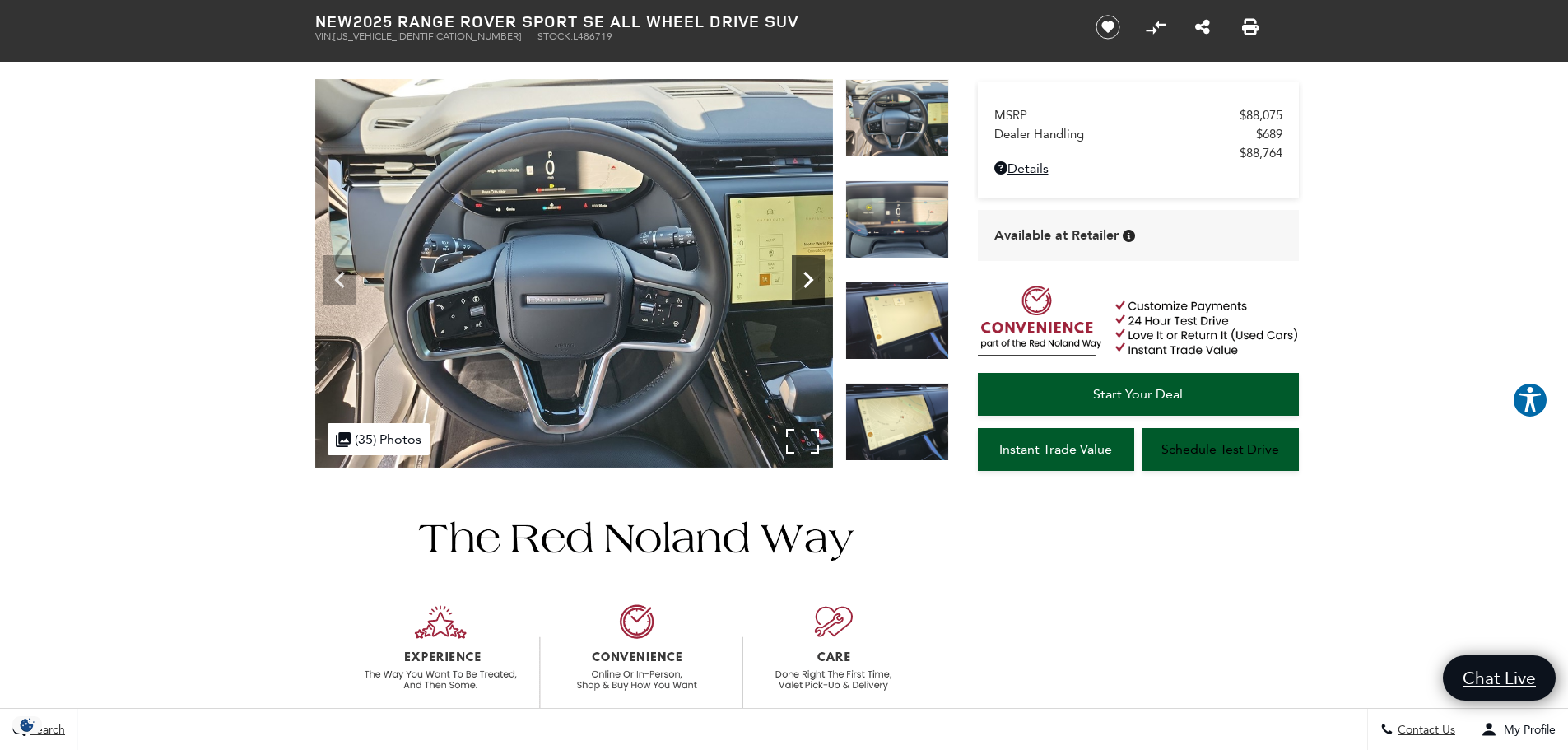
click at [808, 285] on icon "Next" at bounding box center [809, 279] width 10 height 17
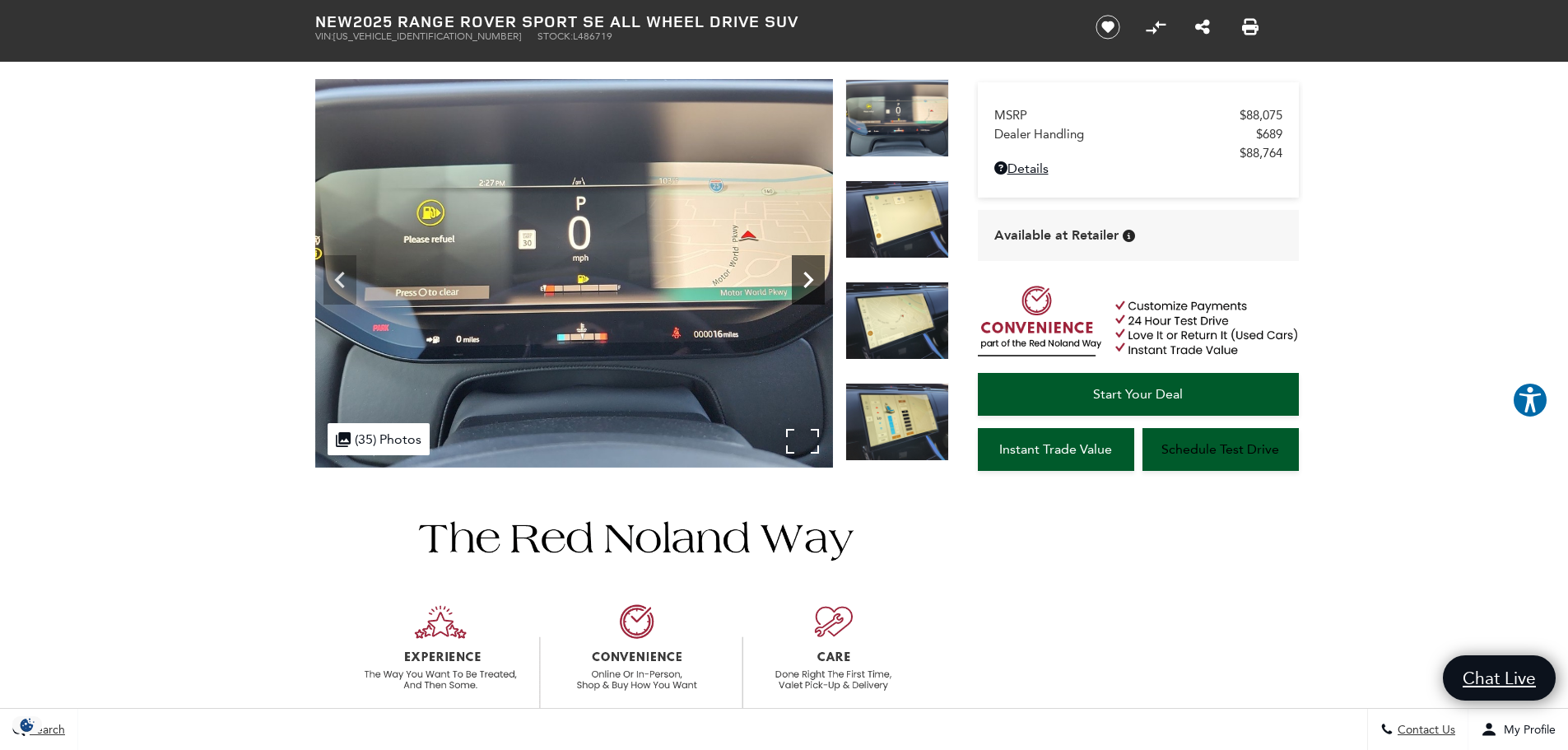
click at [808, 285] on icon "Next" at bounding box center [809, 279] width 10 height 17
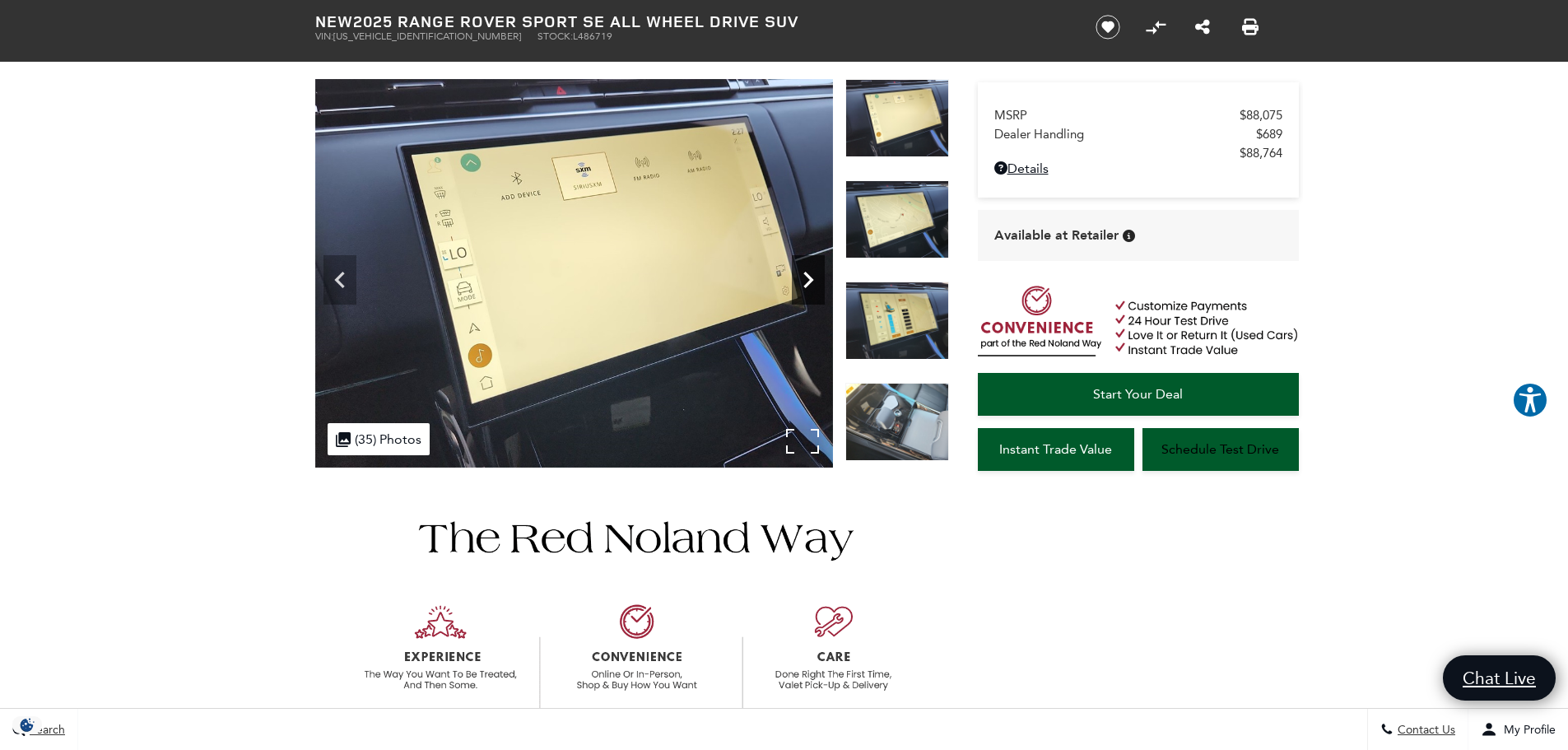
click at [808, 285] on icon "Next" at bounding box center [809, 279] width 10 height 17
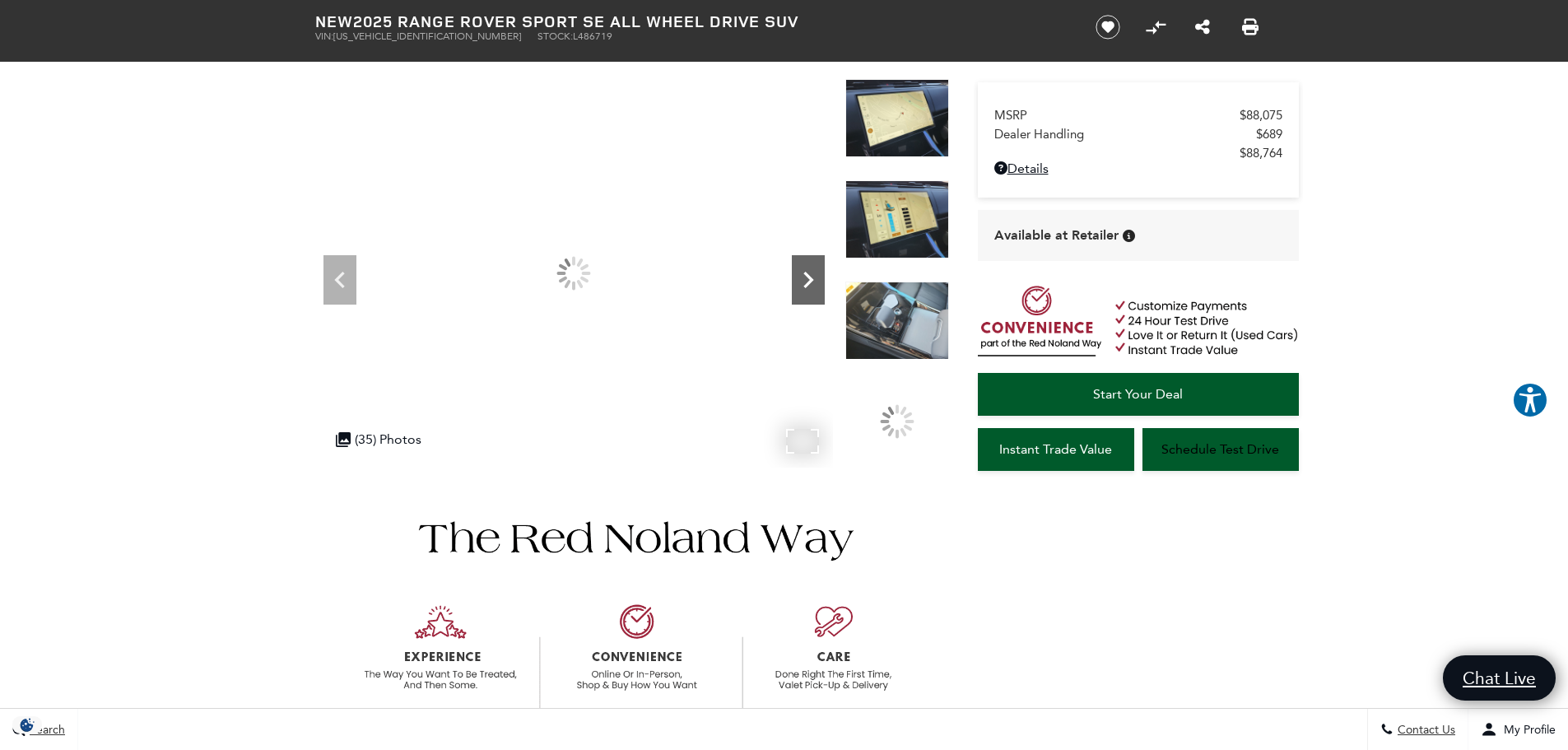
click at [808, 285] on icon "Next" at bounding box center [809, 279] width 10 height 17
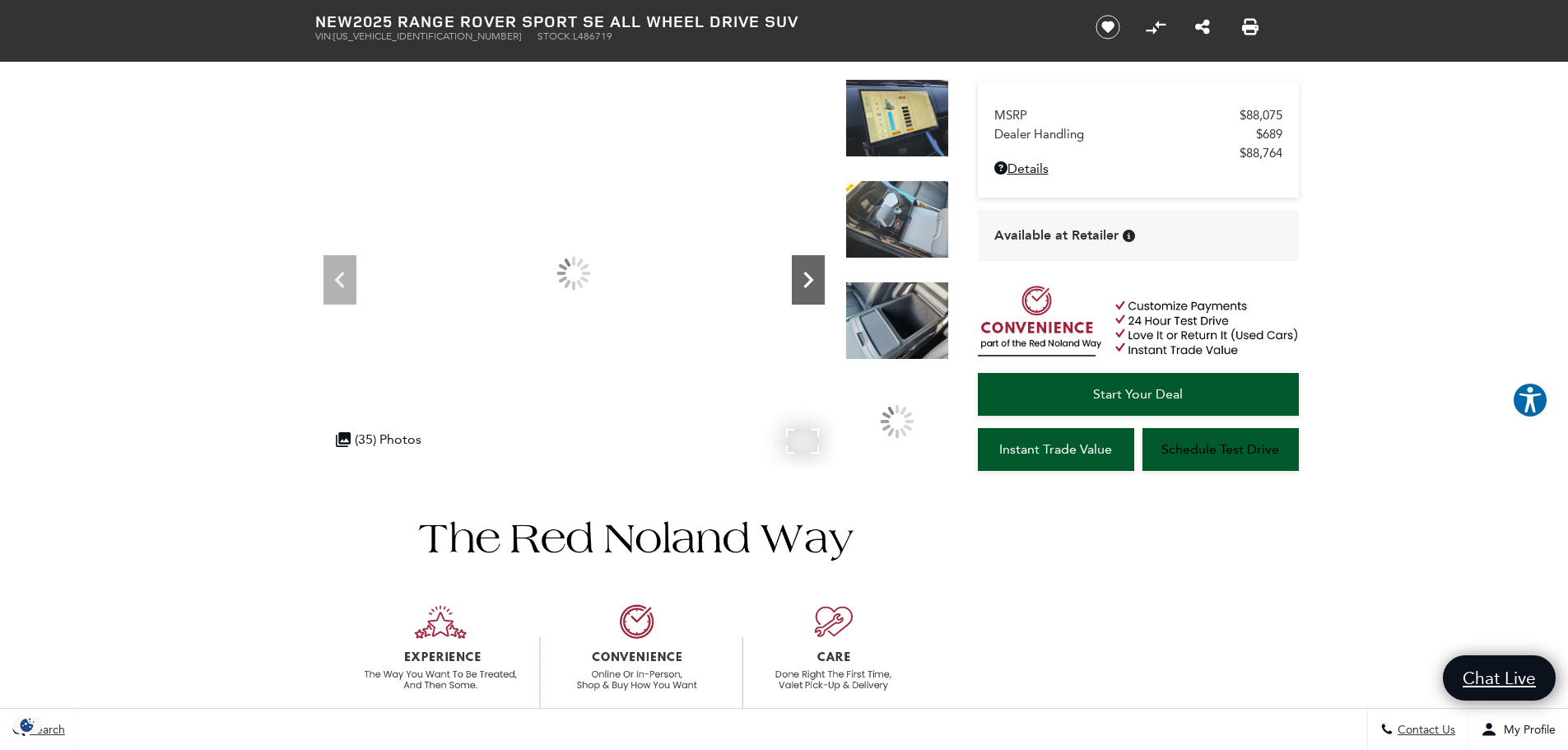
click at [808, 285] on icon "Next" at bounding box center [809, 279] width 10 height 17
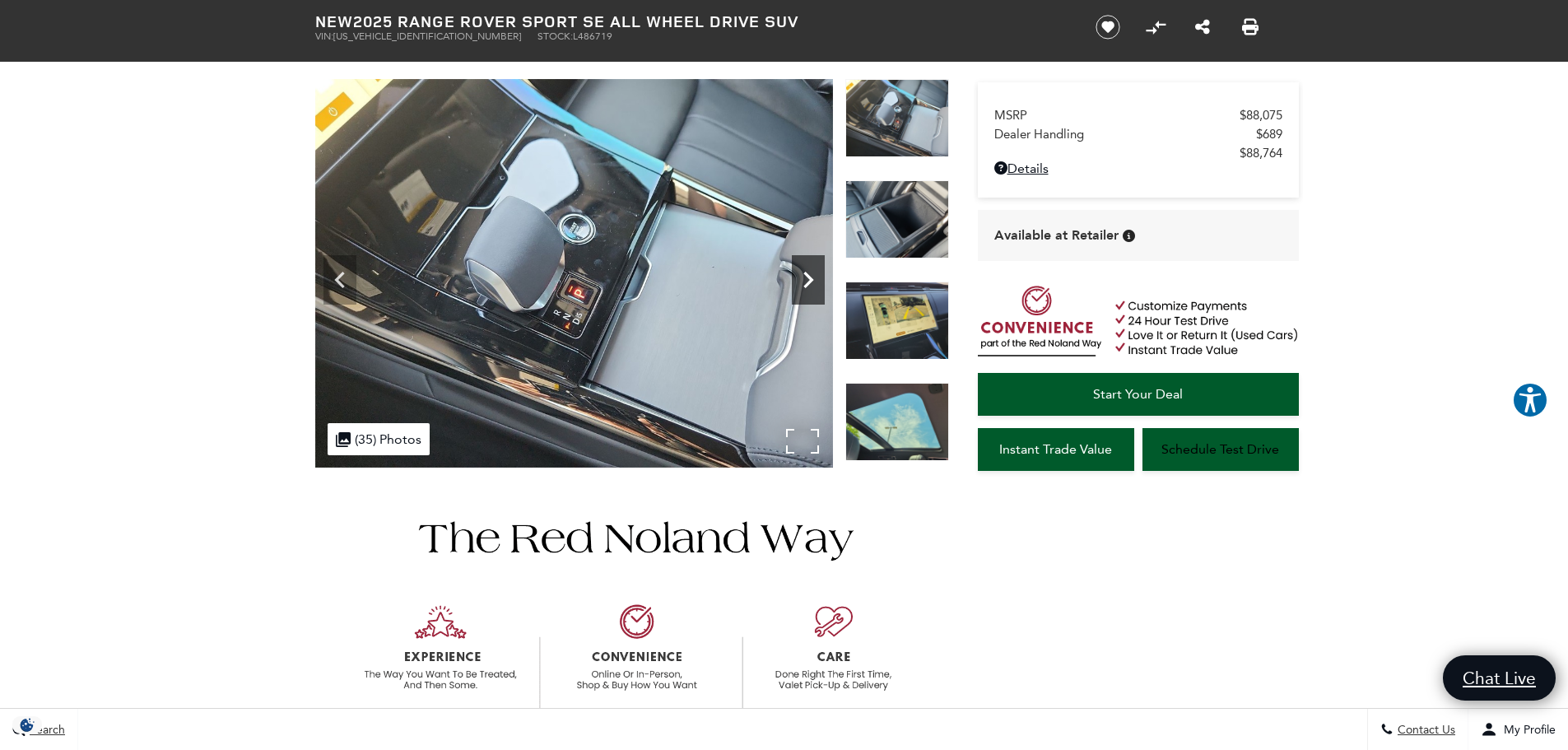
click at [808, 285] on icon "Next" at bounding box center [809, 279] width 10 height 17
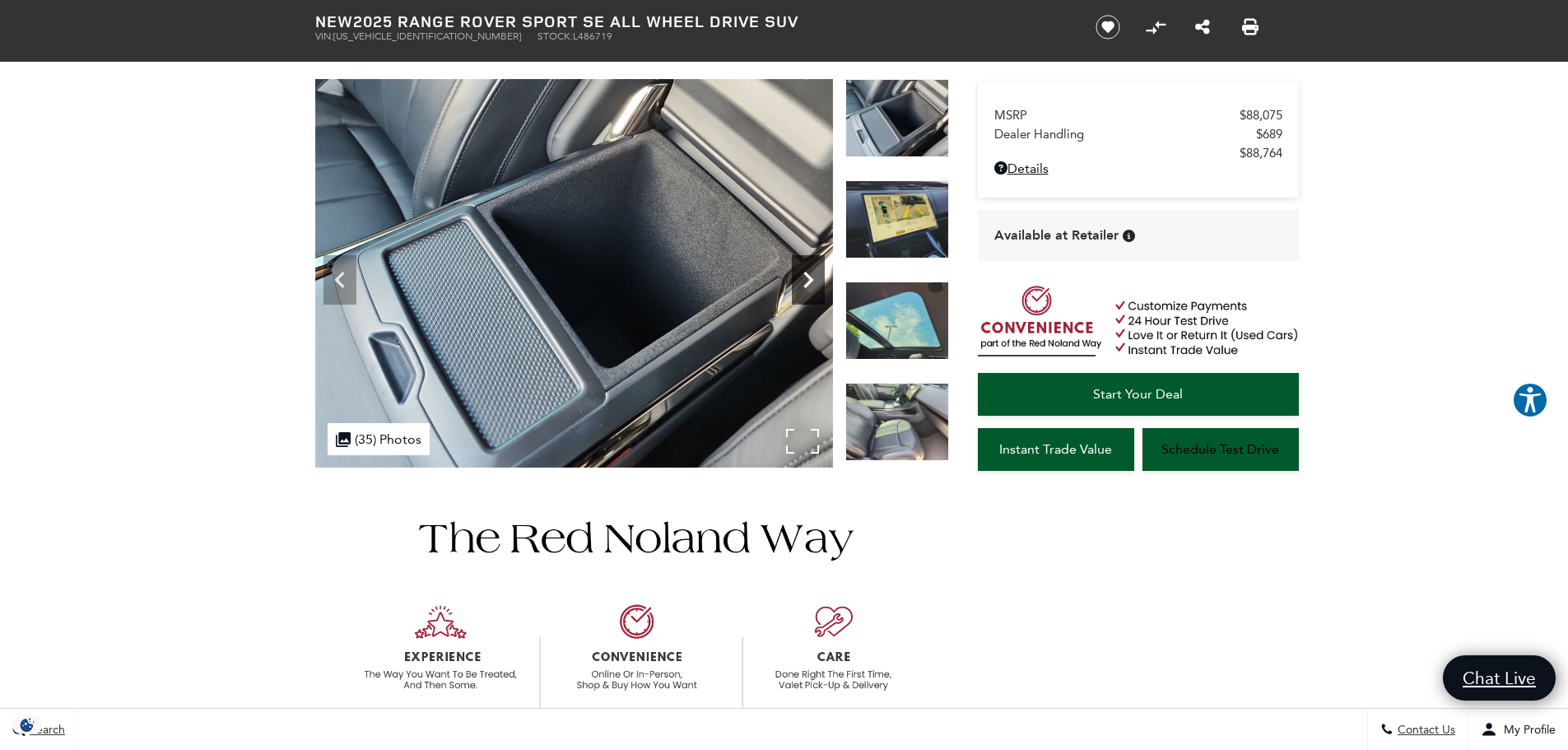
click at [808, 285] on icon "Next" at bounding box center [809, 279] width 10 height 17
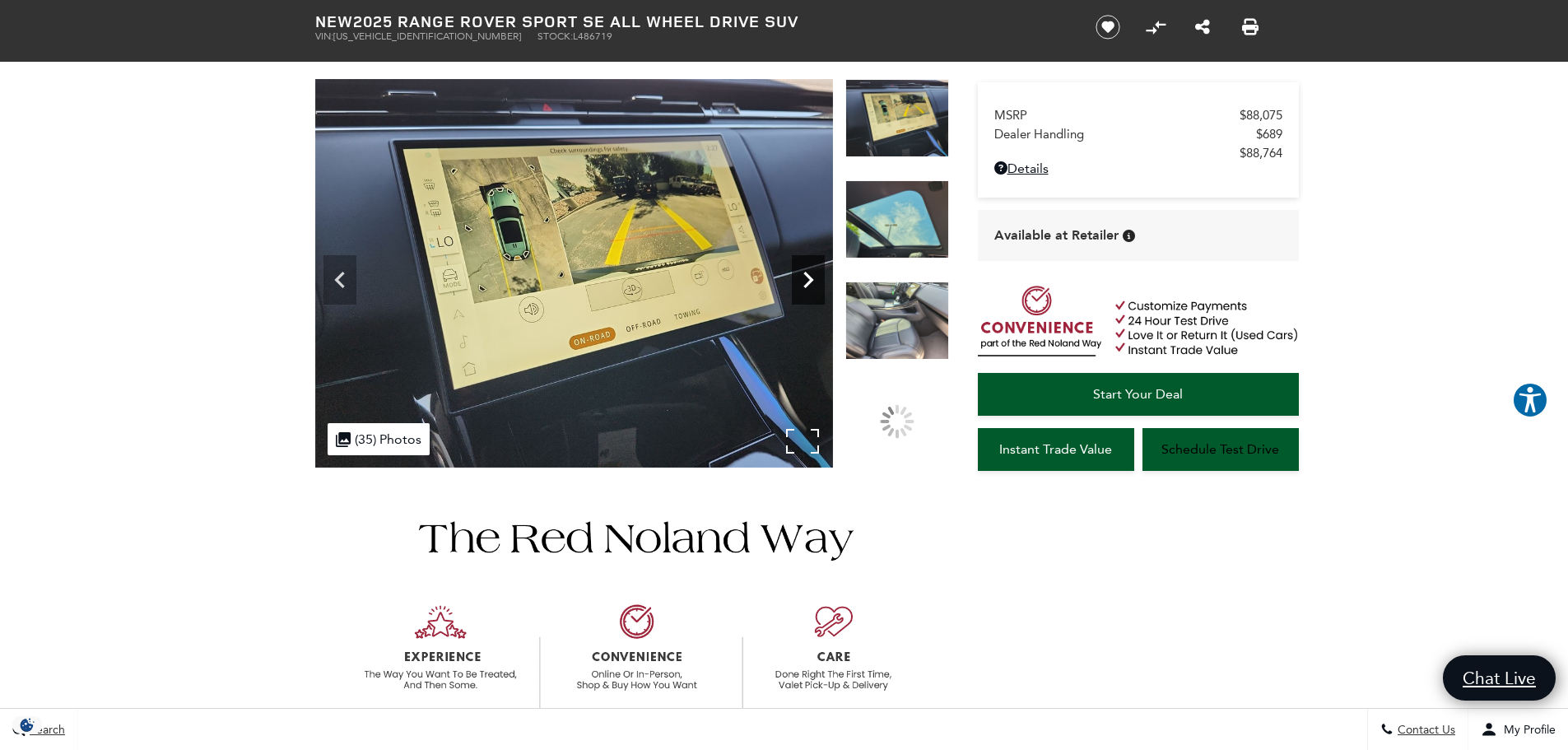
click at [808, 285] on icon "Next" at bounding box center [809, 279] width 10 height 17
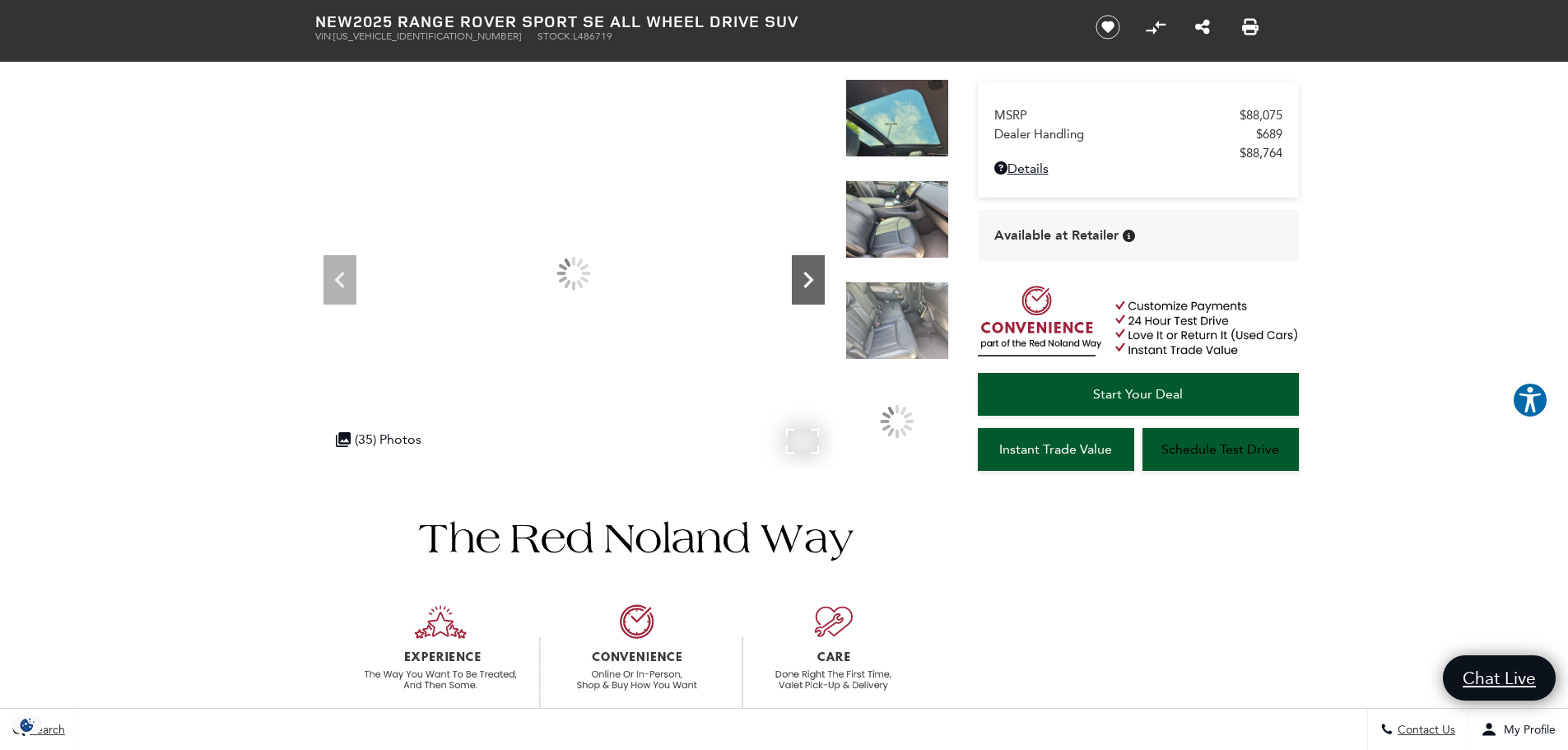
click at [808, 285] on icon "Next" at bounding box center [809, 279] width 10 height 17
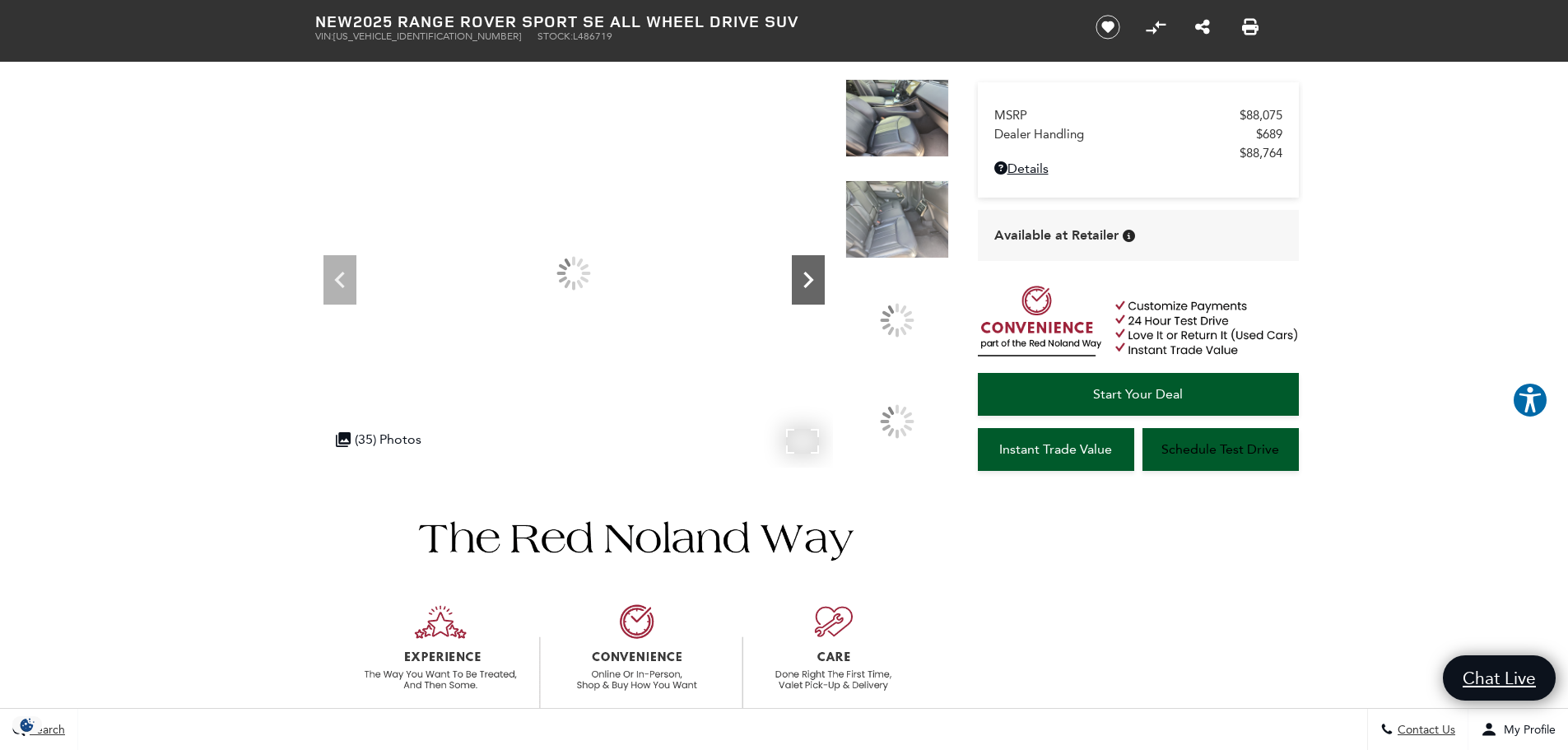
click at [808, 285] on icon "Next" at bounding box center [809, 279] width 10 height 17
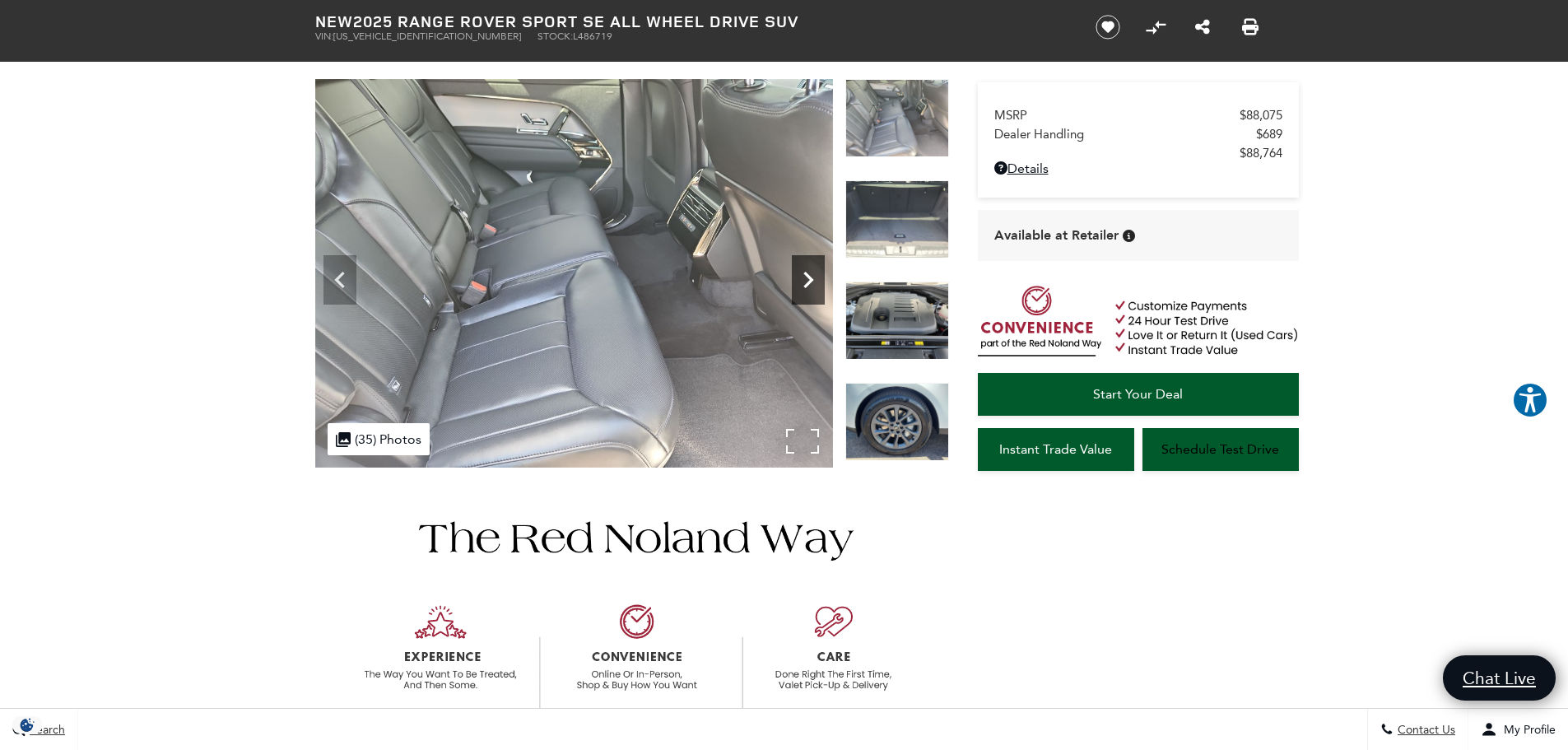
click at [808, 285] on icon "Next" at bounding box center [809, 279] width 10 height 17
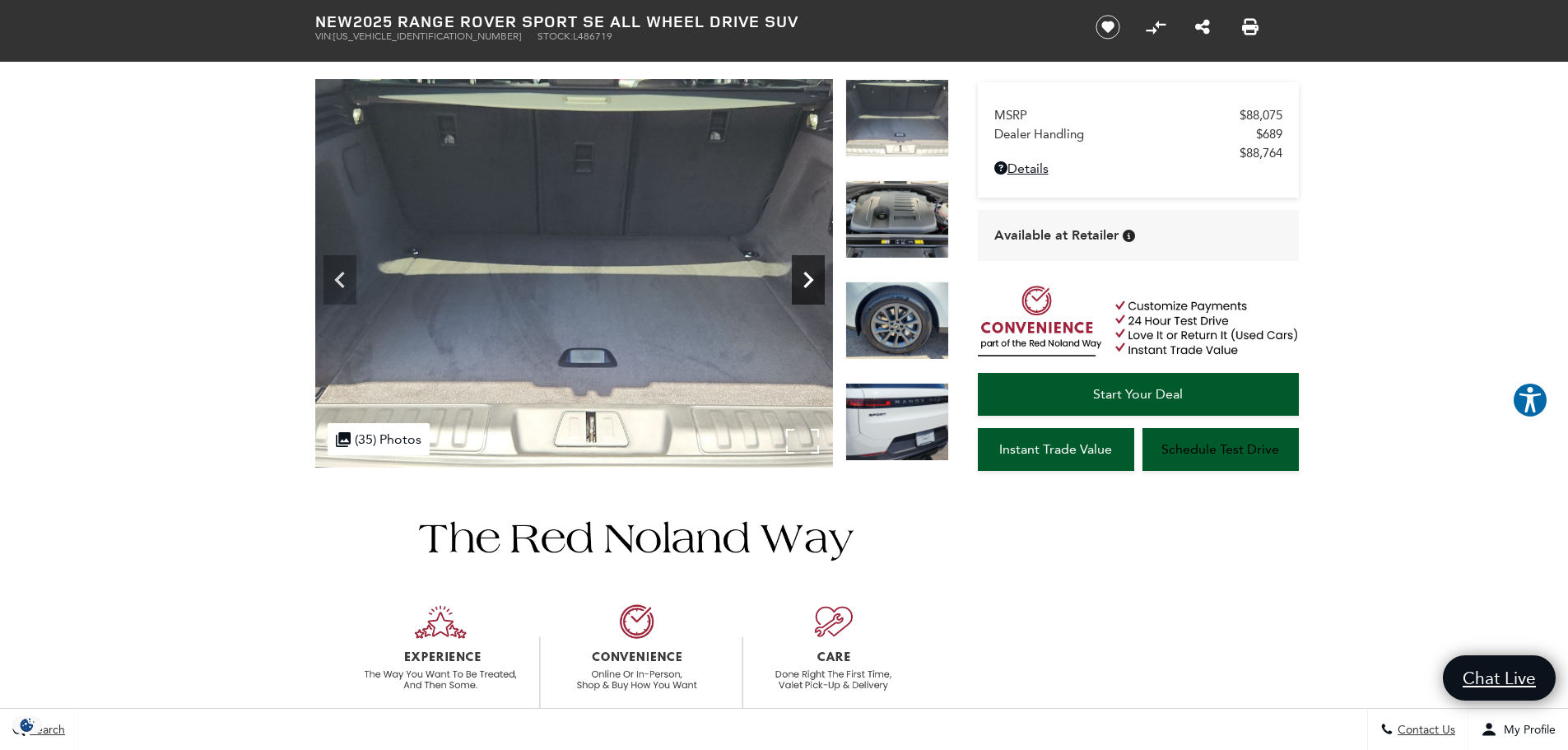
click at [808, 285] on icon "Next" at bounding box center [809, 279] width 10 height 17
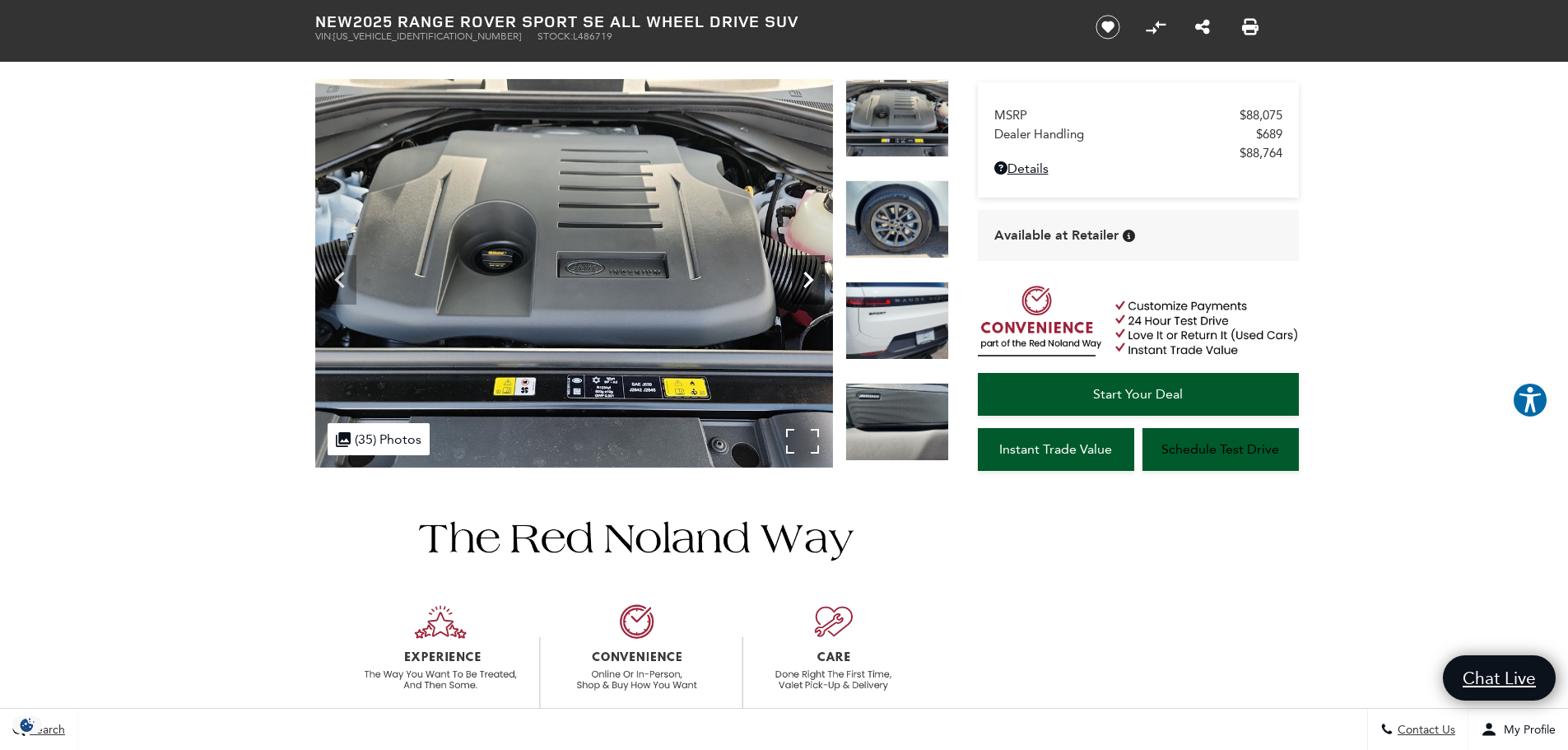
click at [808, 285] on icon "Next" at bounding box center [809, 279] width 10 height 17
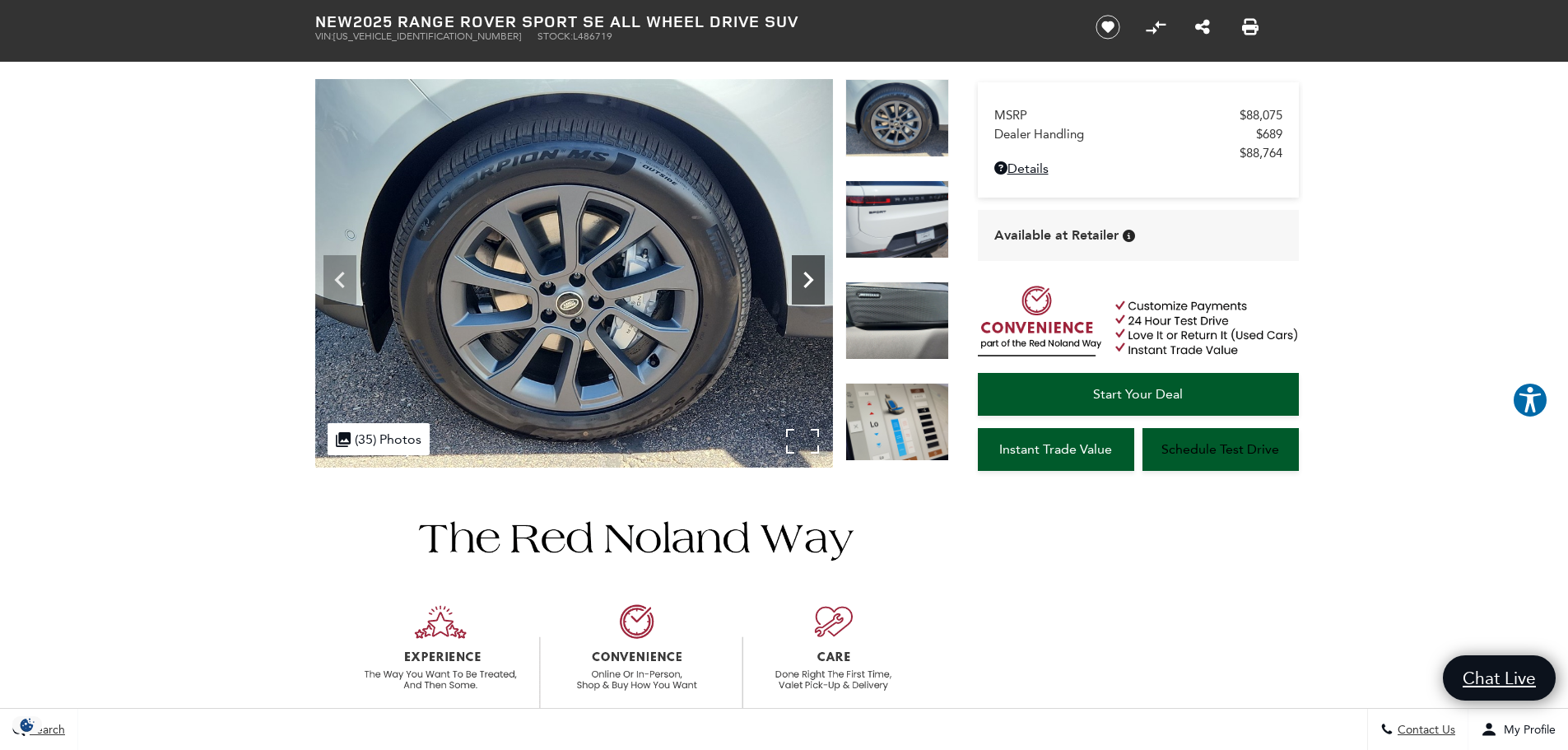
click at [808, 285] on icon "Next" at bounding box center [809, 279] width 10 height 17
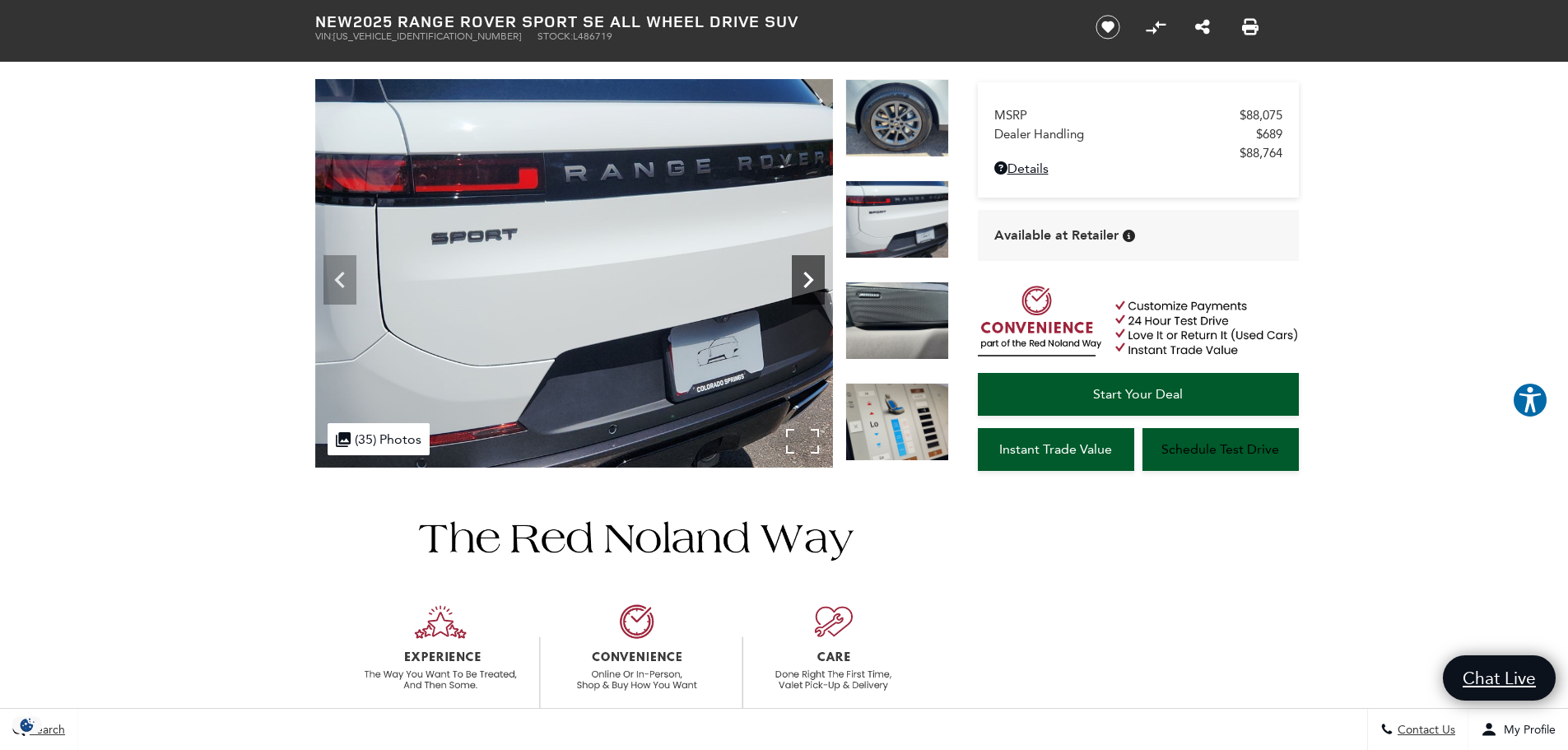
click at [808, 285] on icon "Next" at bounding box center [809, 279] width 10 height 17
